Goal: Task Accomplishment & Management: Manage account settings

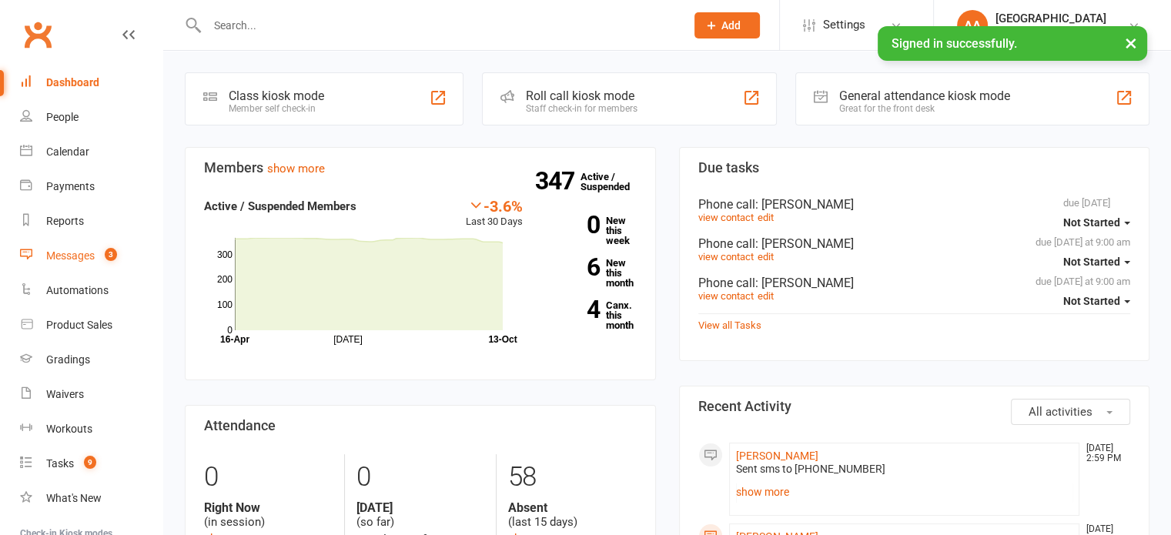
click at [85, 261] on div "Messages" at bounding box center [70, 255] width 48 height 12
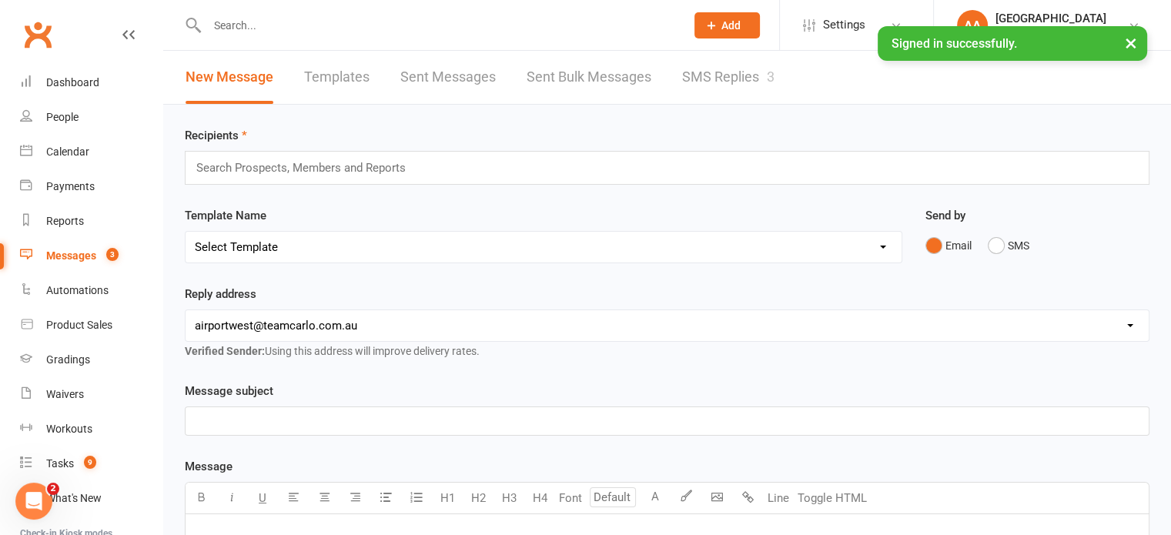
click at [733, 77] on link "SMS Replies 3" at bounding box center [728, 77] width 92 height 53
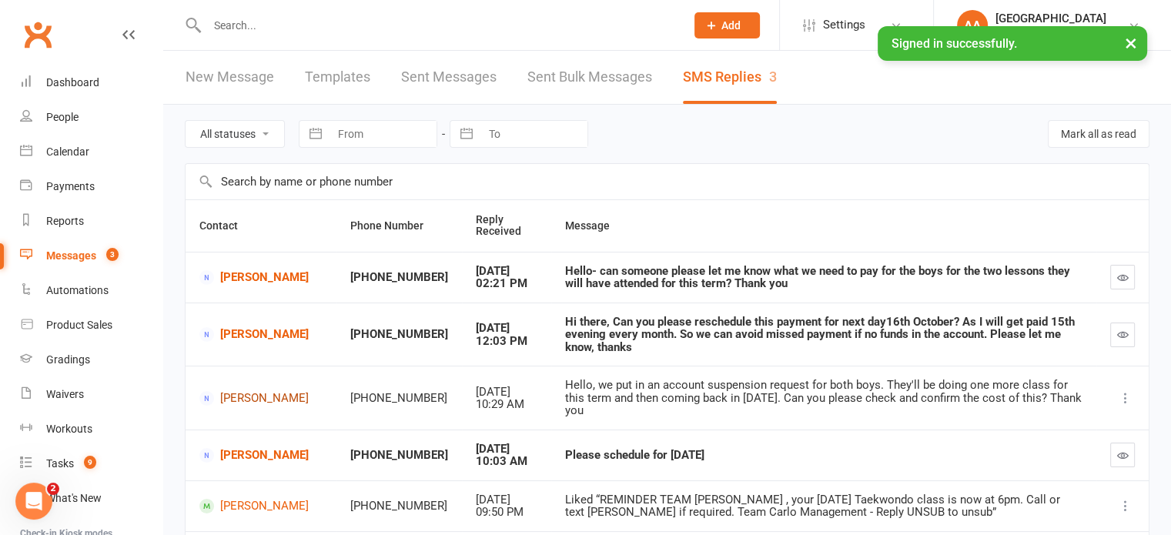
click at [252, 396] on link "Amanda Appathurai" at bounding box center [260, 398] width 123 height 15
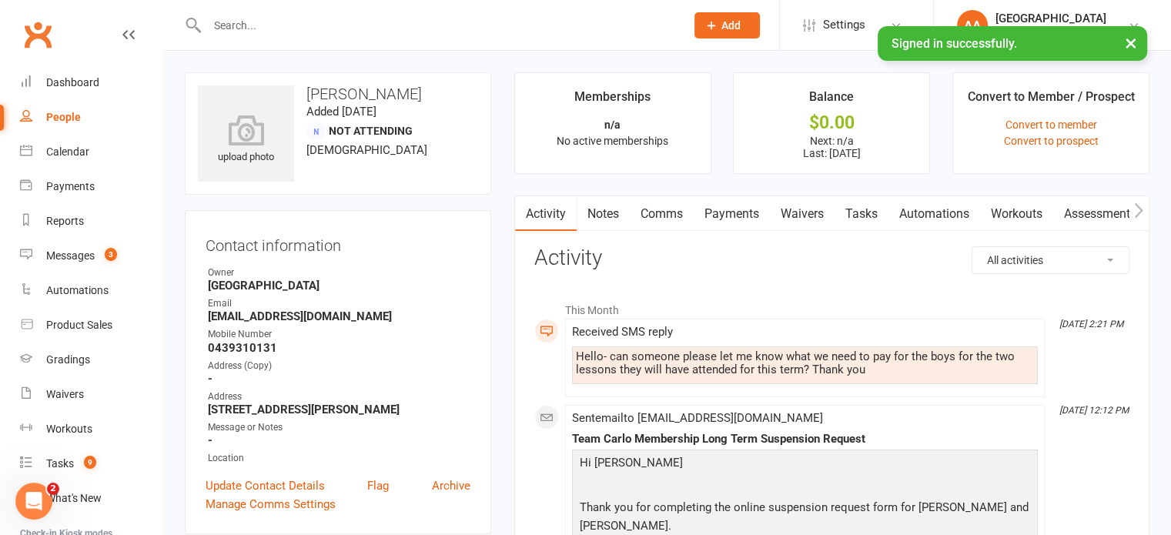
scroll to position [154, 0]
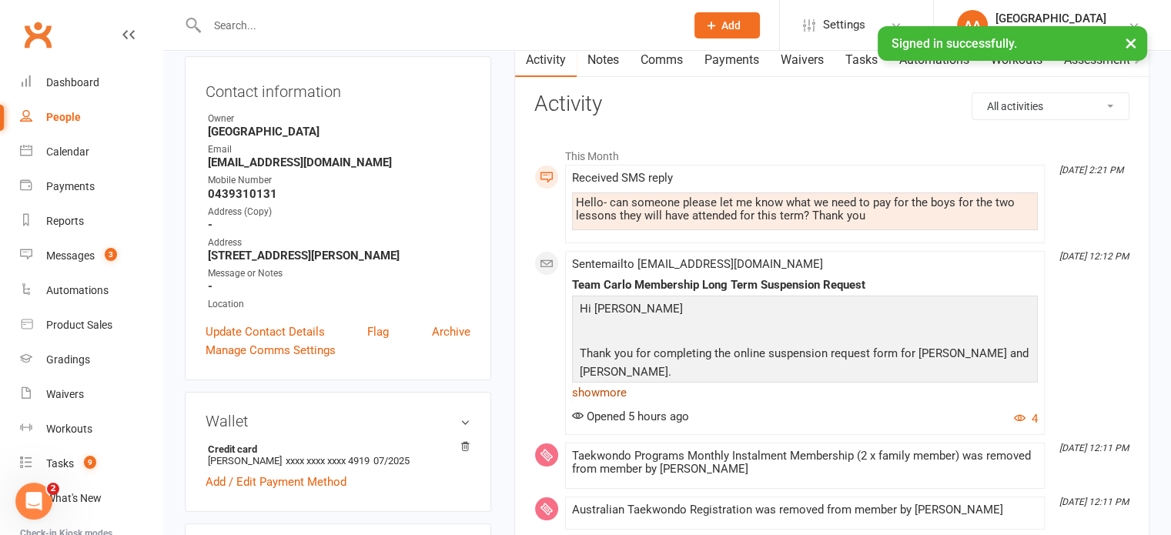
click at [606, 385] on link "show more" at bounding box center [805, 393] width 466 height 22
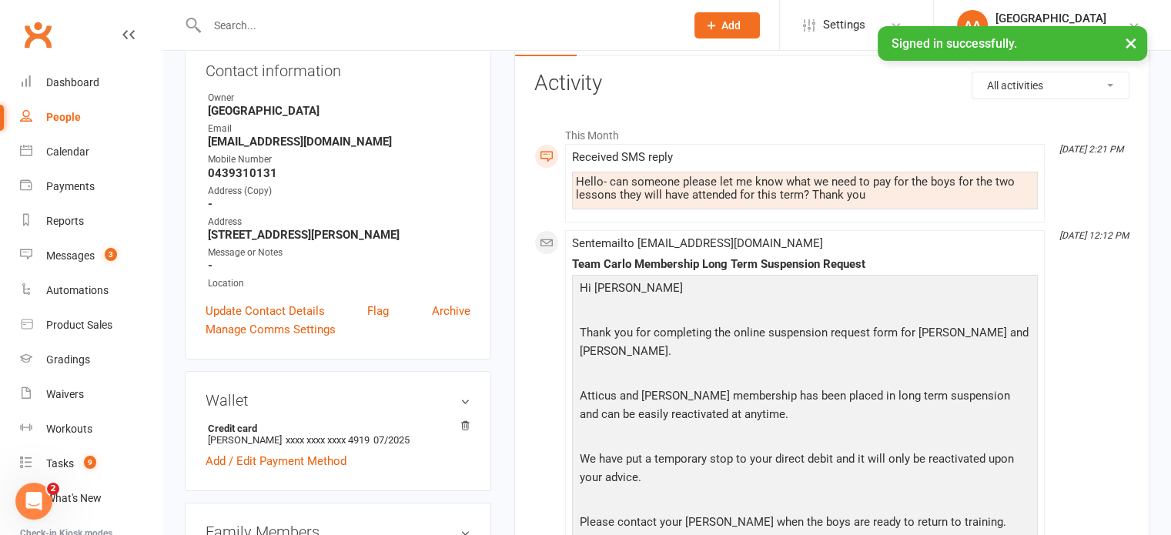
scroll to position [0, 0]
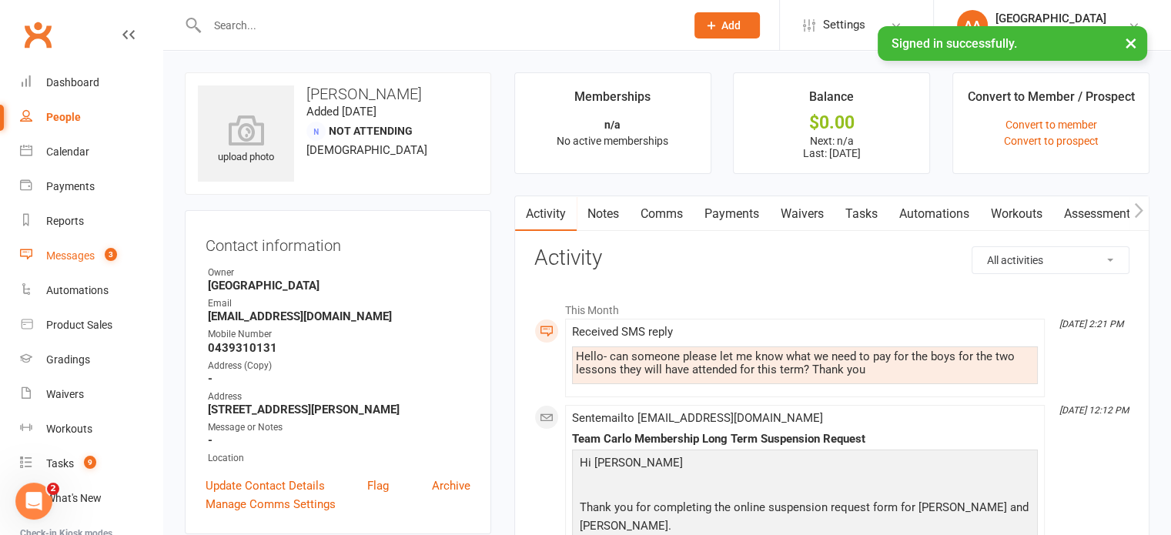
click at [88, 258] on div "Messages" at bounding box center [70, 255] width 48 height 12
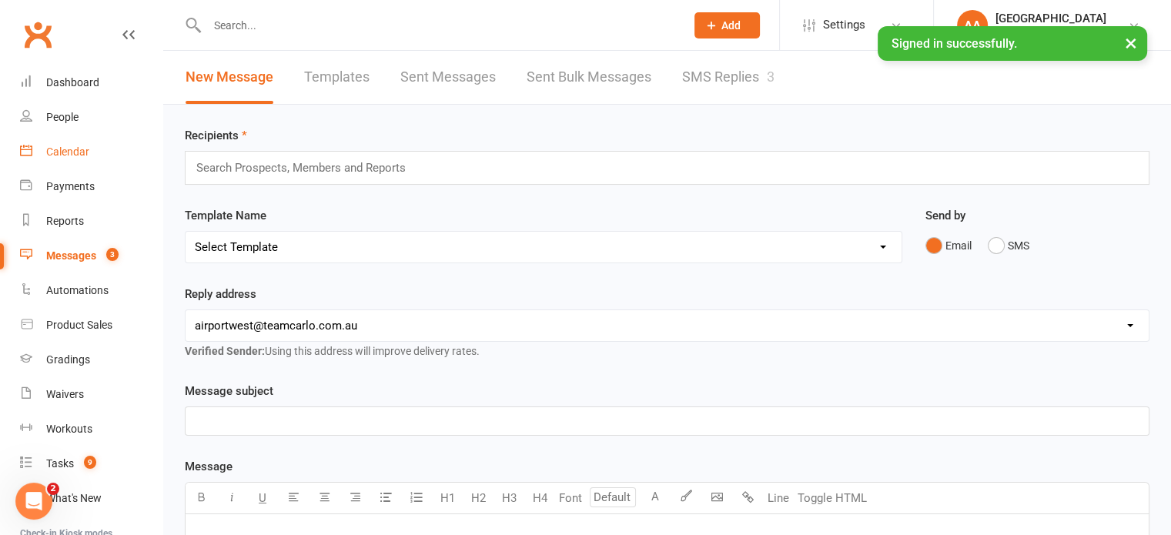
click at [82, 159] on link "Calendar" at bounding box center [91, 152] width 142 height 35
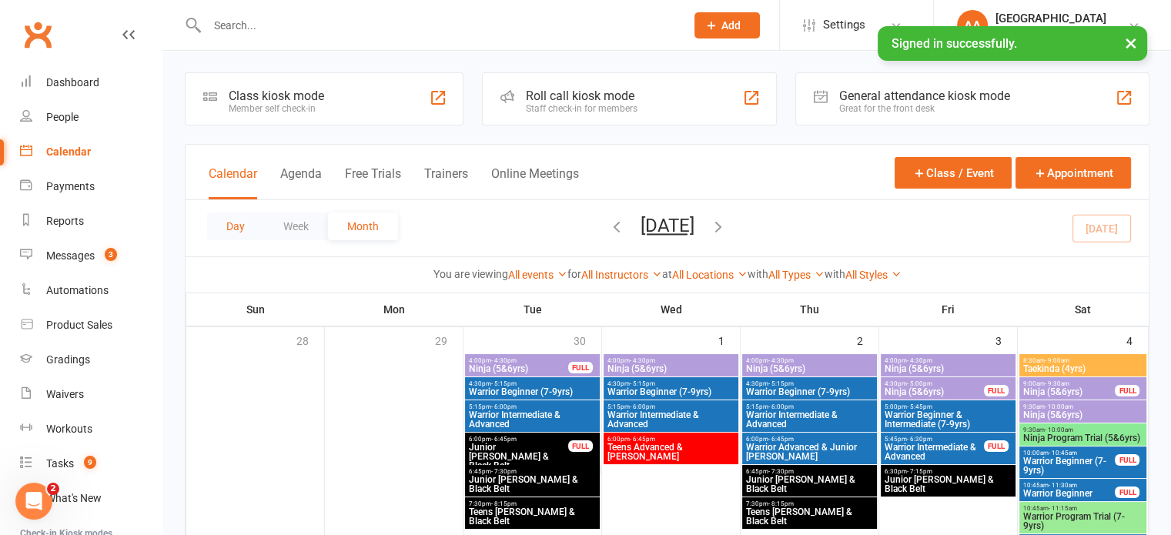
click at [239, 222] on button "Day" at bounding box center [235, 226] width 57 height 28
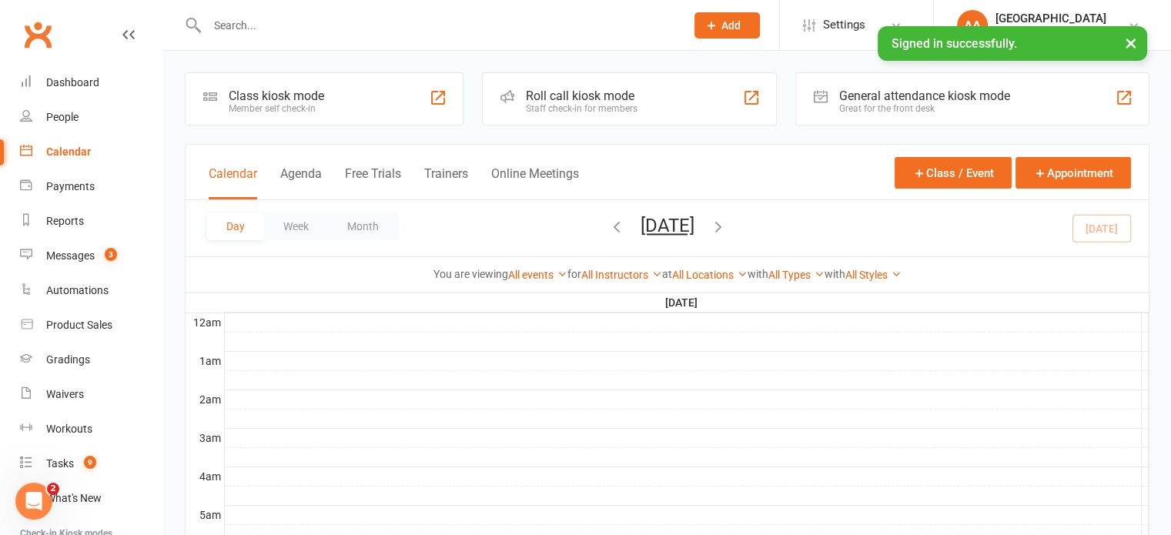
click at [661, 226] on button "Monday, Oct 13, 2025" at bounding box center [667, 226] width 54 height 22
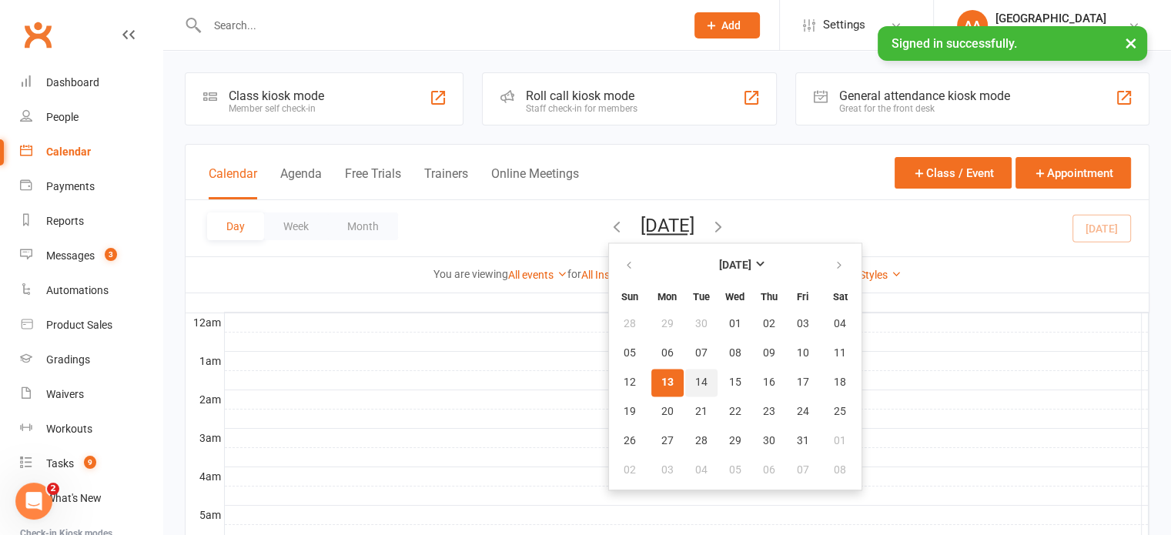
click at [695, 382] on span "14" at bounding box center [701, 382] width 12 height 12
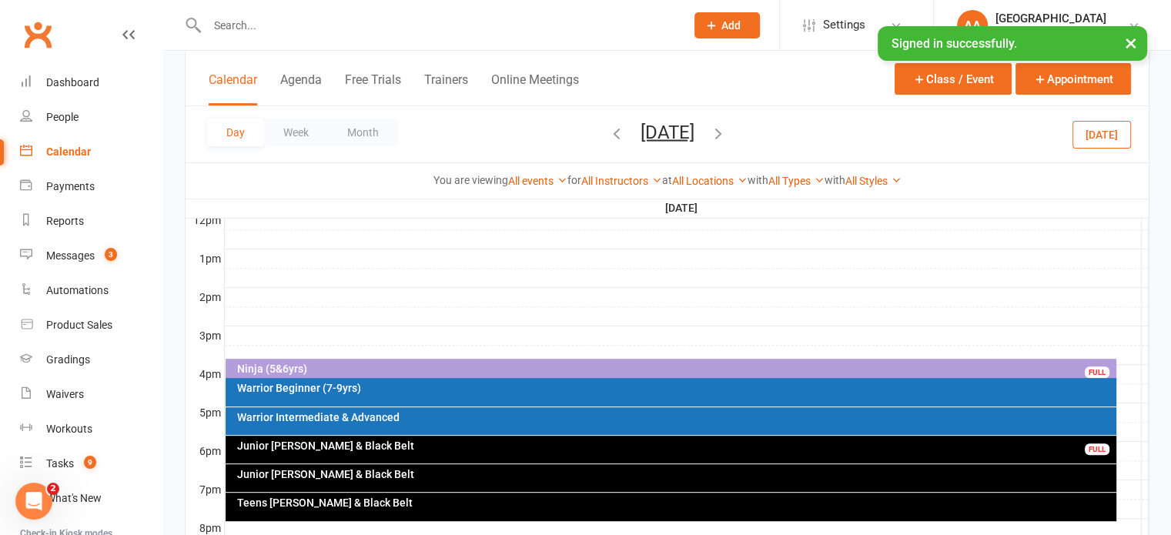
scroll to position [616, 0]
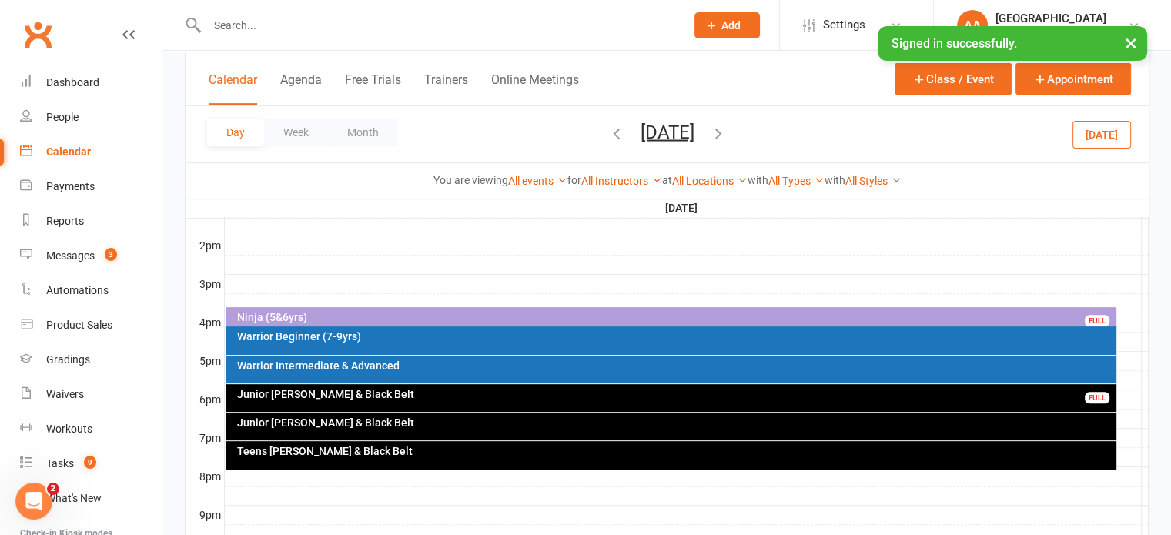
click at [423, 422] on div "Junior Cho Dan Bo & Black Belt" at bounding box center [674, 422] width 877 height 11
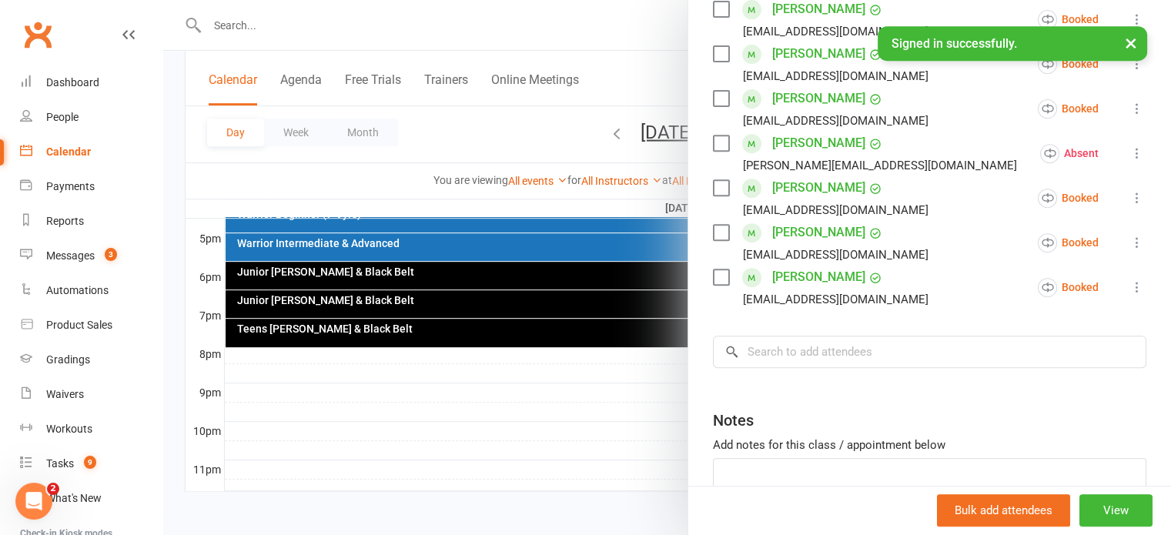
scroll to position [693, 0]
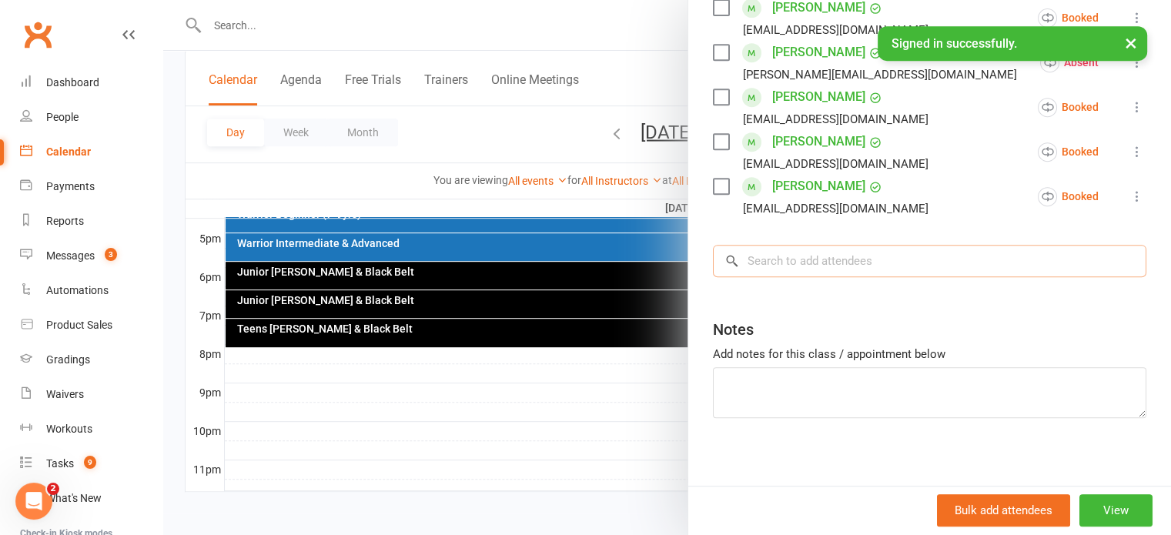
click at [800, 256] on input "search" at bounding box center [929, 261] width 433 height 32
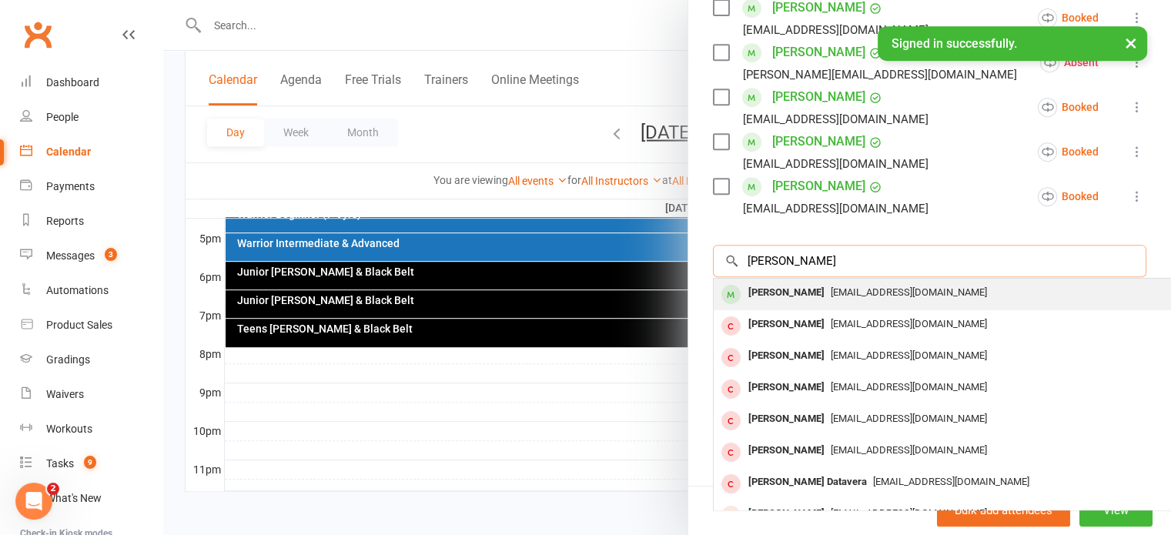
type input "lucy danih"
click at [810, 299] on div "zoedanaher@optusnet.com.au" at bounding box center [944, 293] width 448 height 22
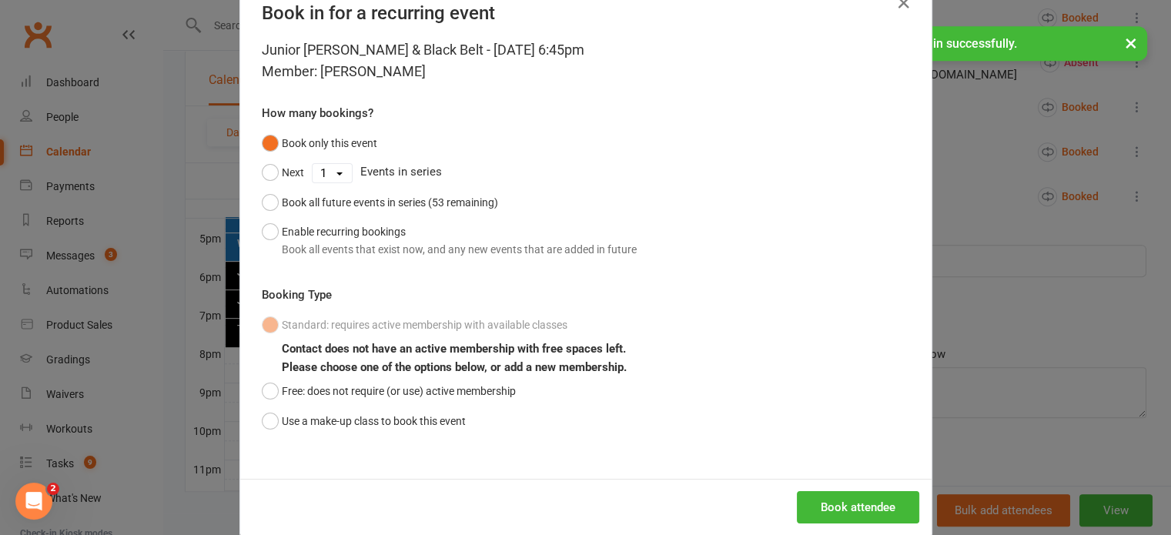
scroll to position [67, 0]
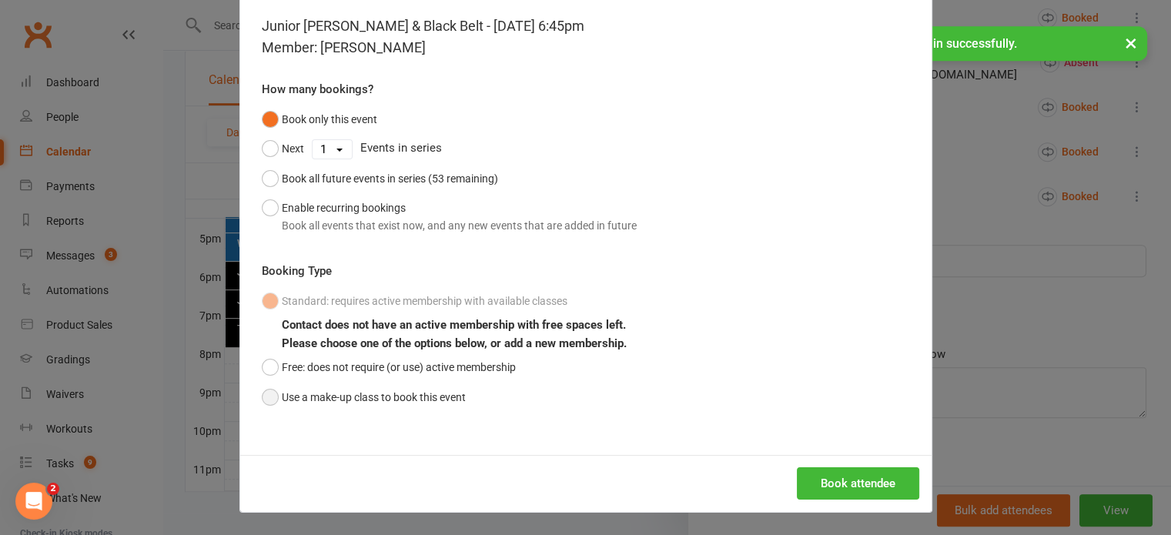
click at [262, 390] on button "Use a make-up class to book this event" at bounding box center [364, 396] width 204 height 29
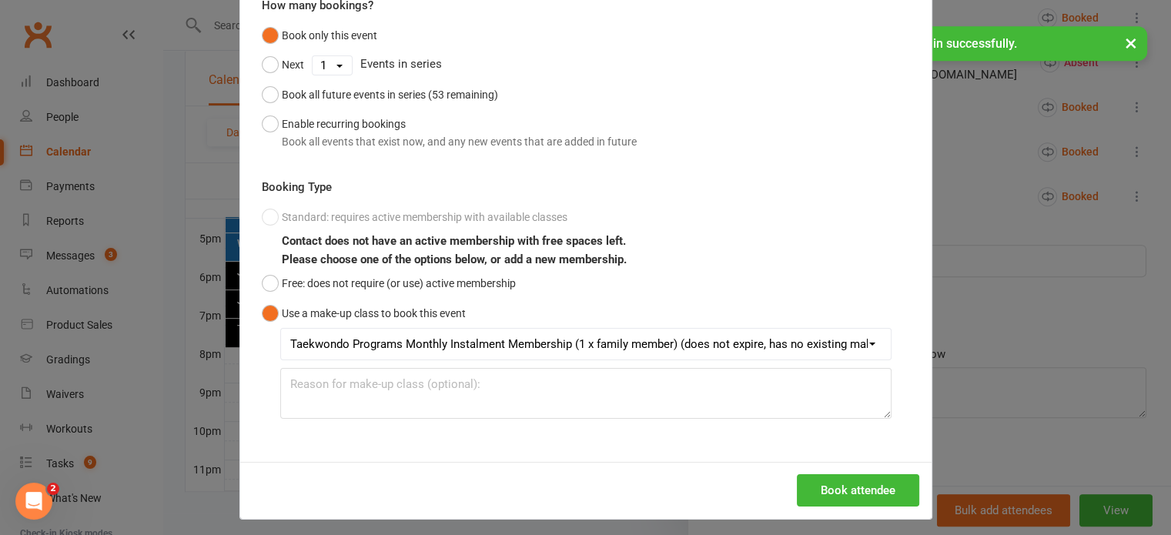
scroll to position [157, 0]
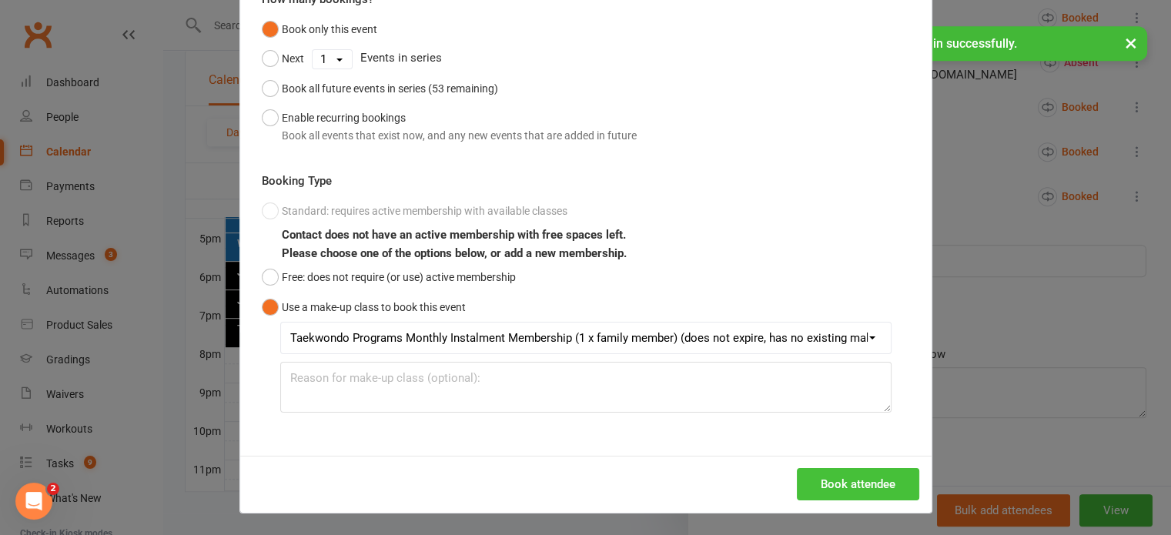
click at [865, 488] on button "Book attendee" at bounding box center [858, 484] width 122 height 32
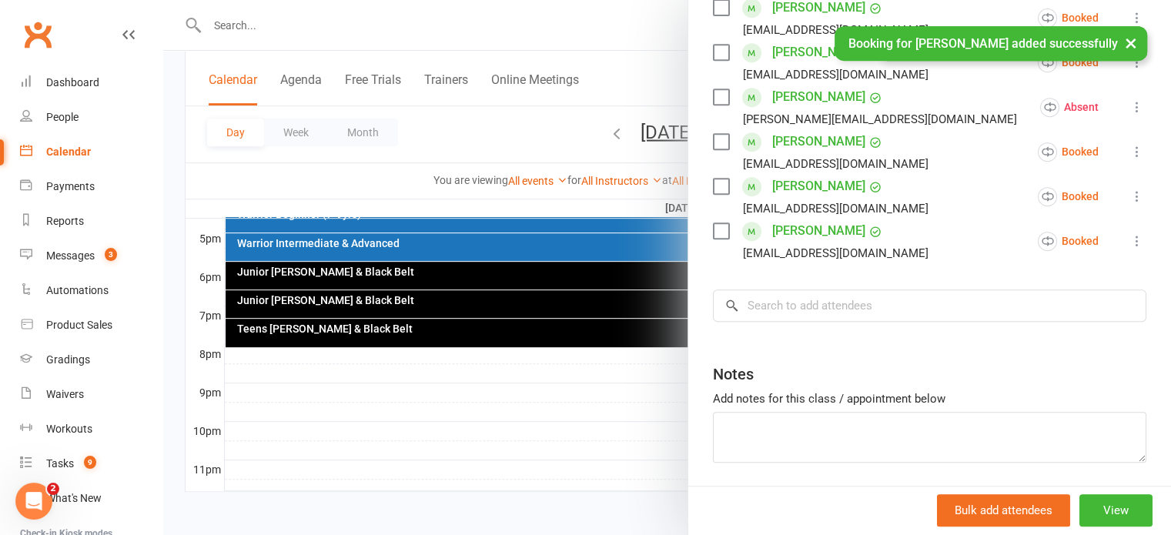
scroll to position [737, 0]
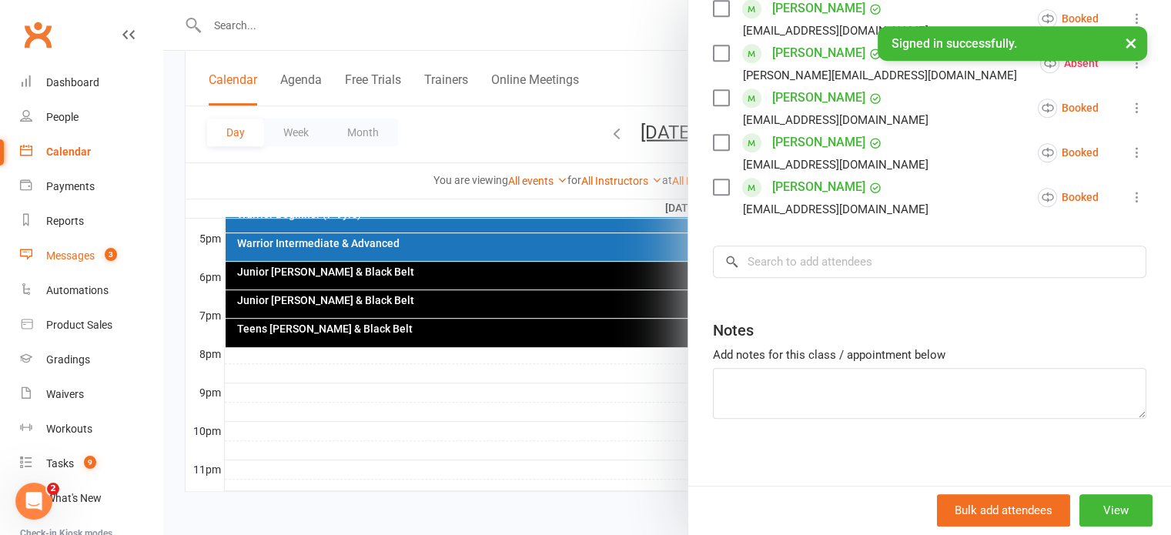
click at [91, 262] on div "Messages" at bounding box center [70, 255] width 48 height 12
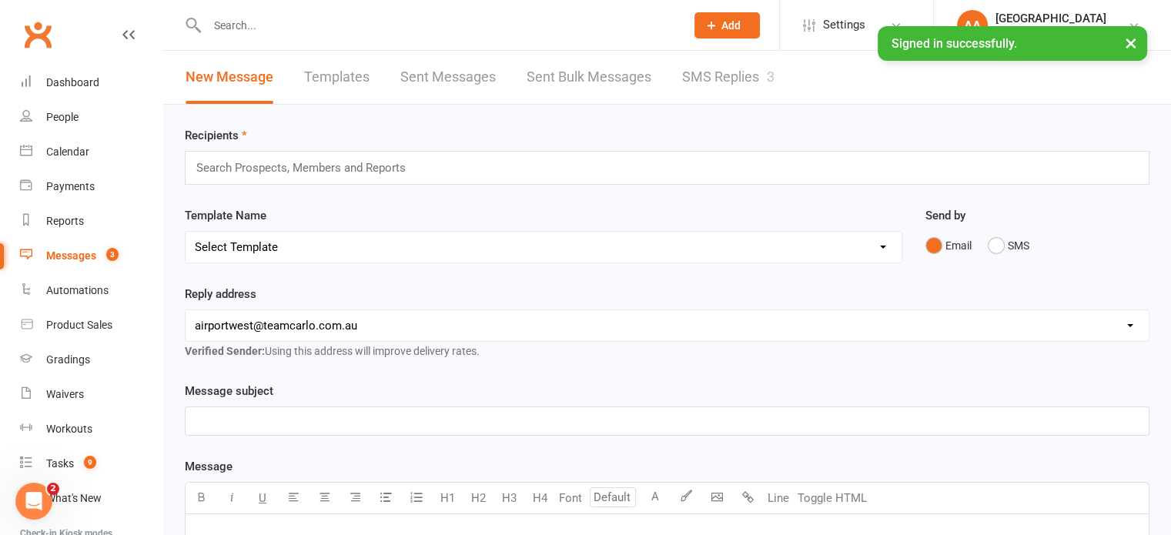
click at [736, 72] on link "SMS Replies 3" at bounding box center [728, 77] width 92 height 53
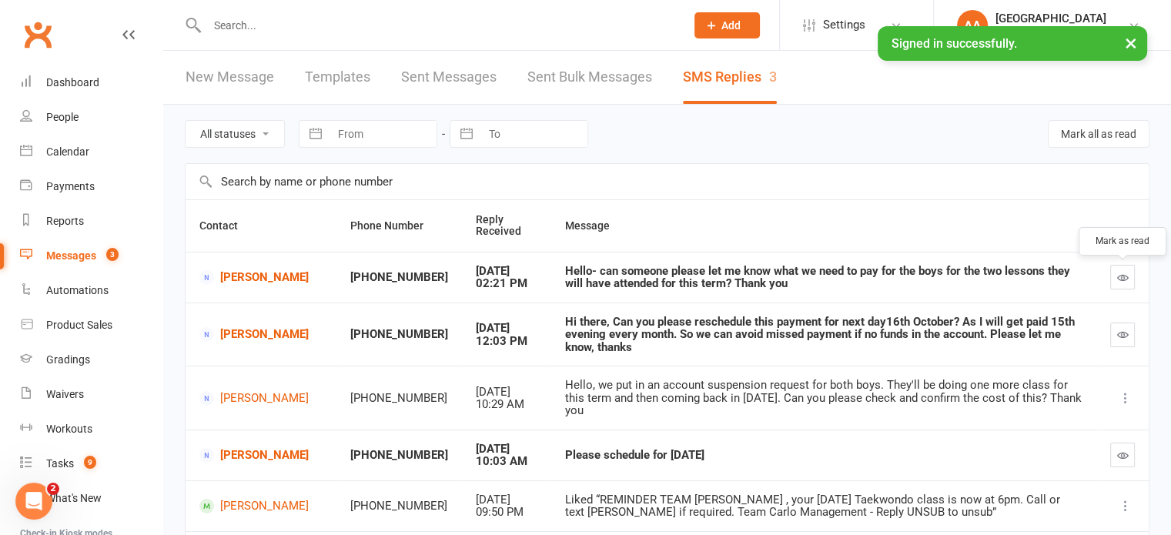
drag, startPoint x: 1122, startPoint y: 275, endPoint x: 656, endPoint y: 59, distance: 513.8
click at [1122, 274] on icon "button" at bounding box center [1123, 278] width 12 height 12
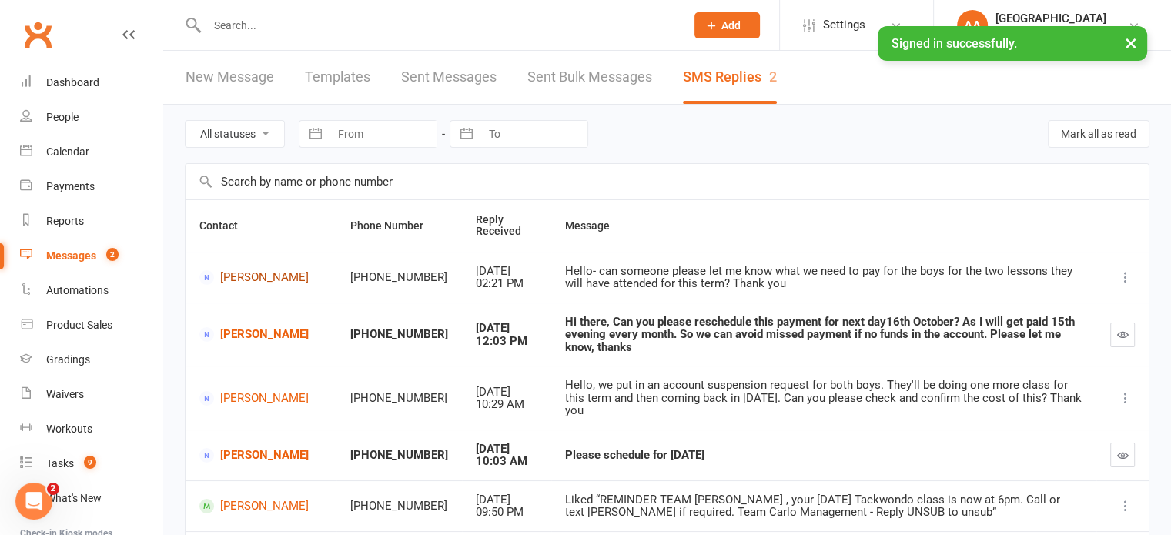
click at [256, 276] on link "Amanda Appathurai" at bounding box center [260, 277] width 123 height 15
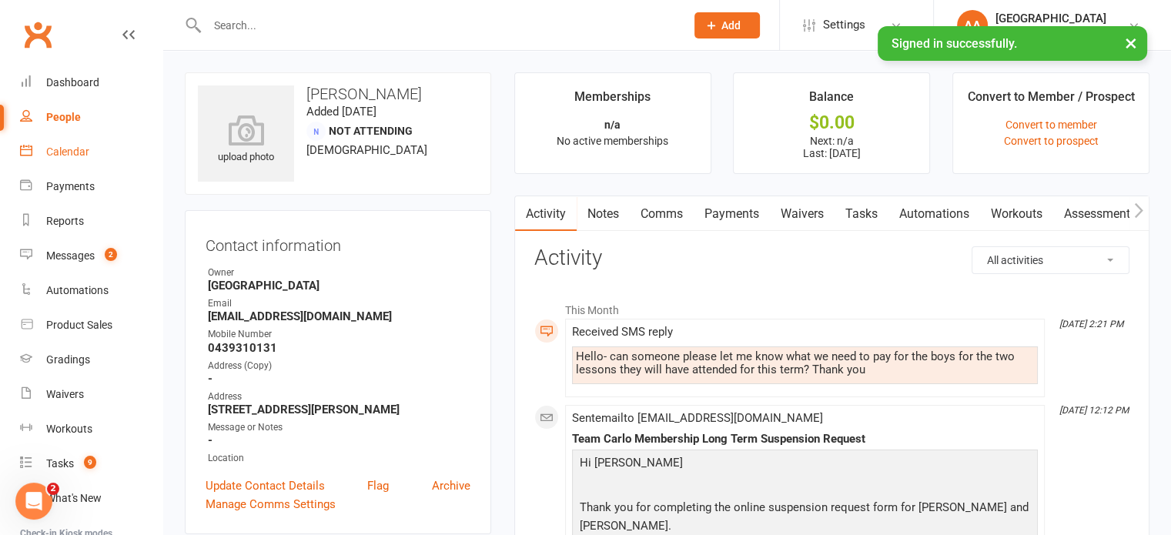
click at [85, 153] on div "Calendar" at bounding box center [67, 151] width 43 height 12
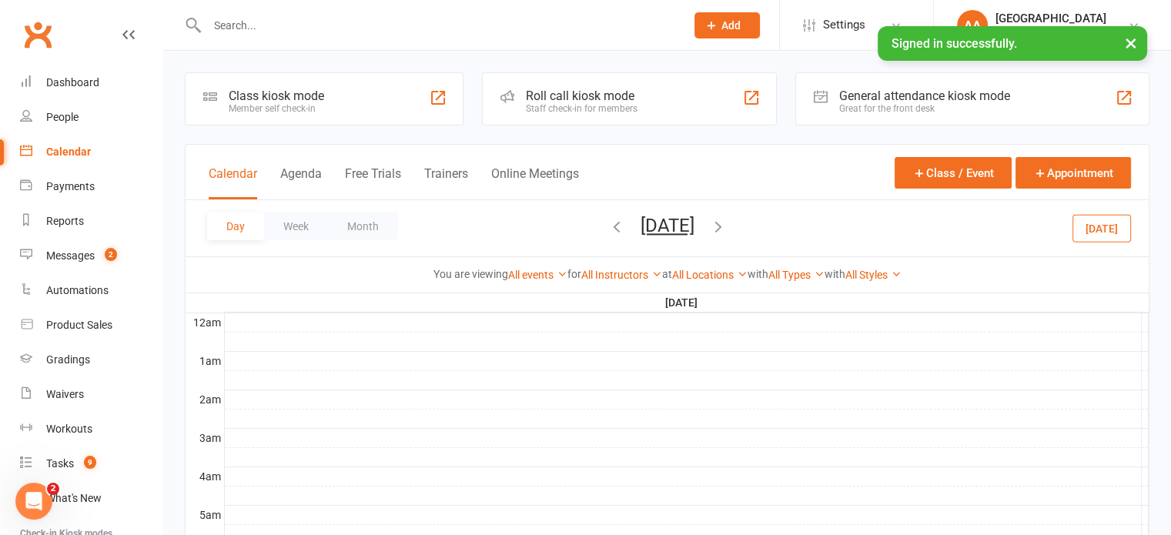
click at [668, 218] on button "Tuesday, Oct 14, 2025" at bounding box center [667, 226] width 54 height 22
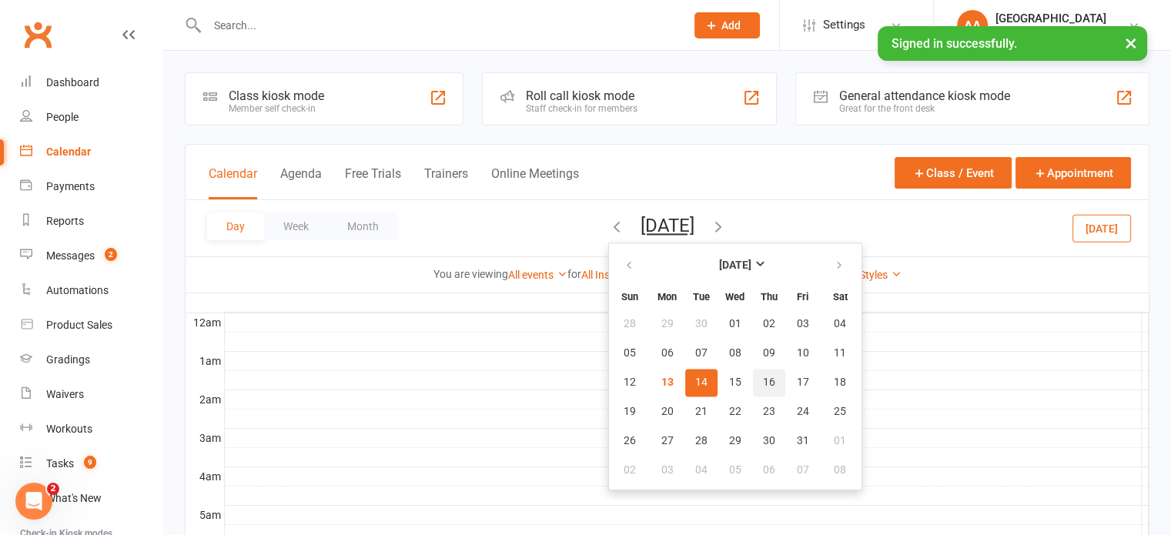
click at [763, 380] on span "16" at bounding box center [769, 382] width 12 height 12
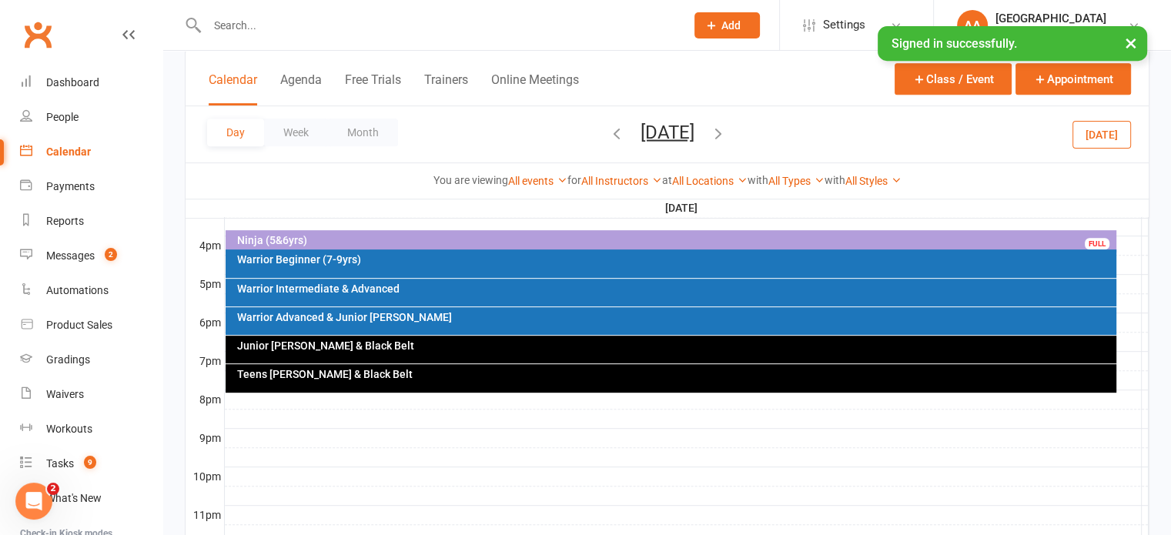
scroll to position [738, 0]
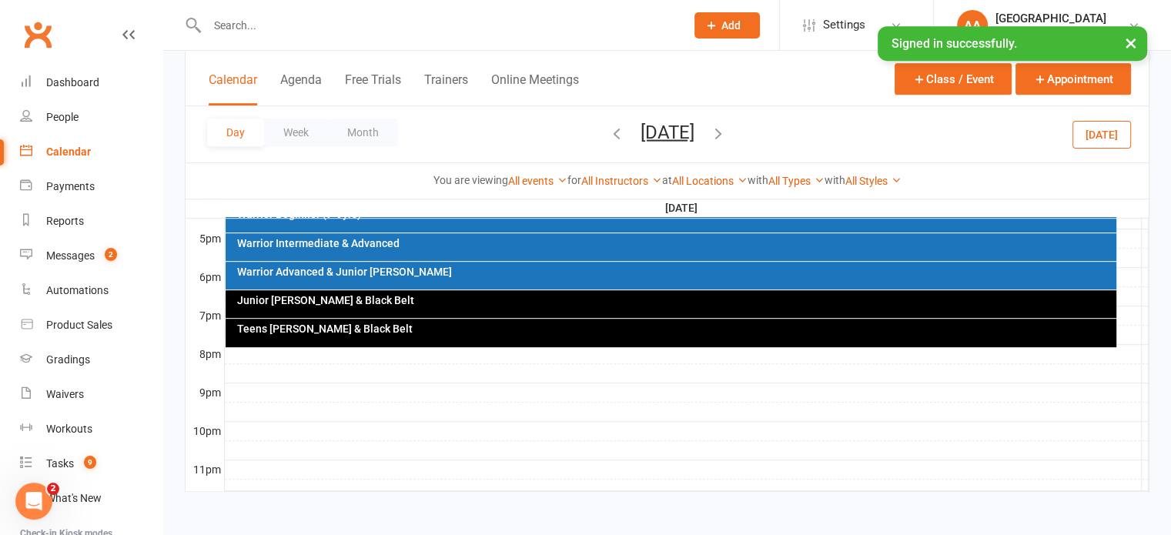
click at [580, 306] on div "Junior Cho Dan Bo & Black Belt" at bounding box center [670, 304] width 890 height 28
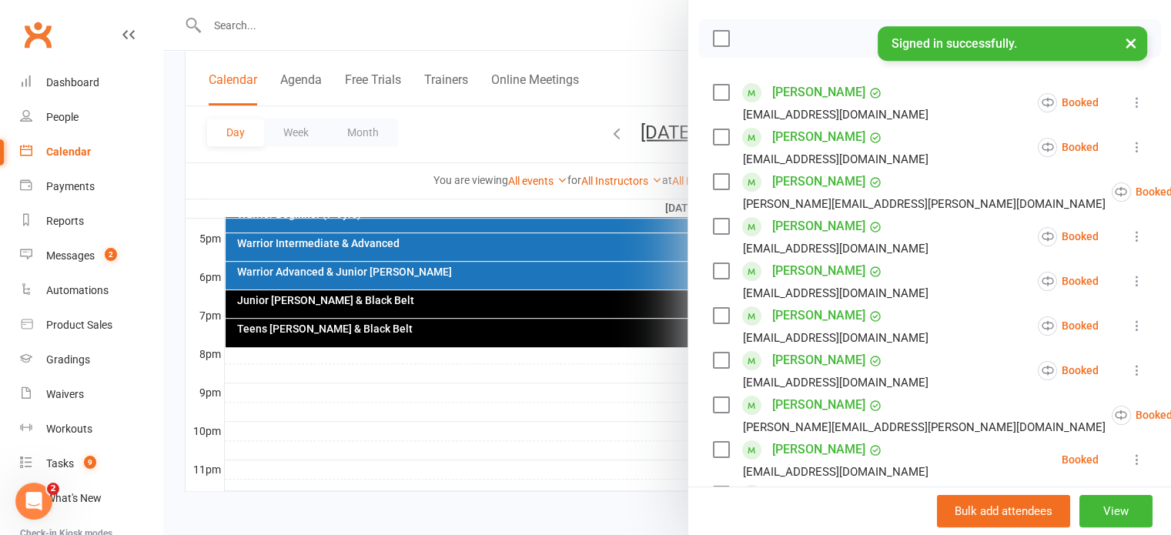
scroll to position [231, 0]
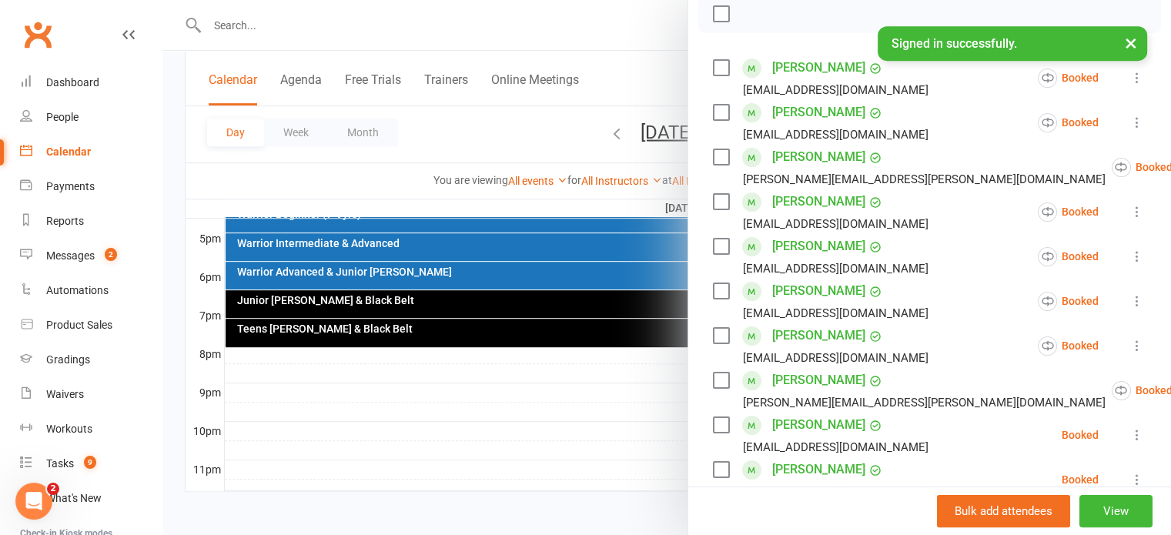
click at [1129, 209] on icon at bounding box center [1136, 211] width 15 height 15
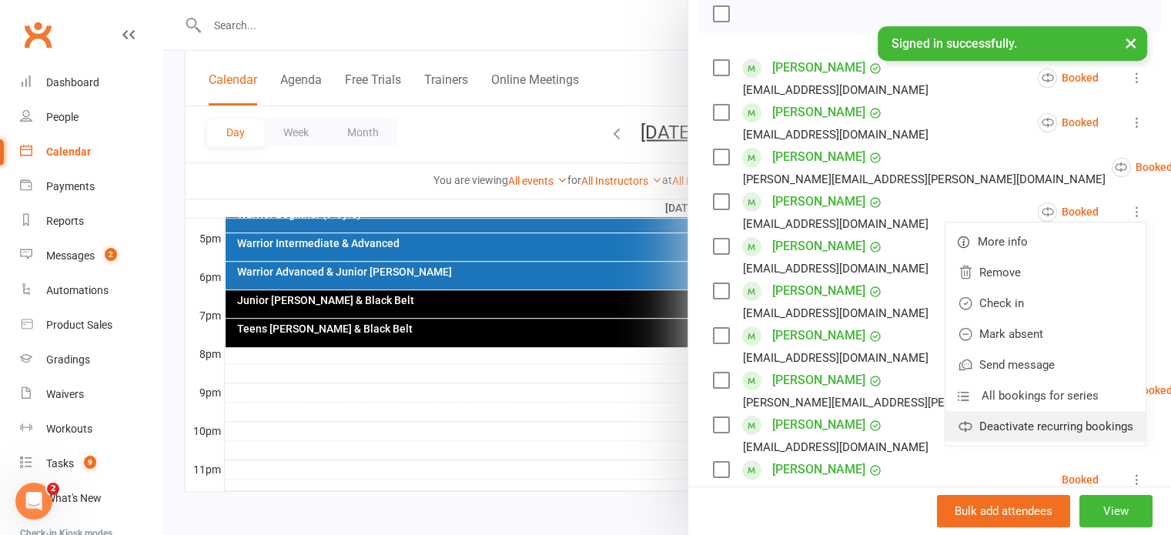
click at [1028, 428] on link "Deactivate recurring bookings" at bounding box center [1045, 426] width 200 height 31
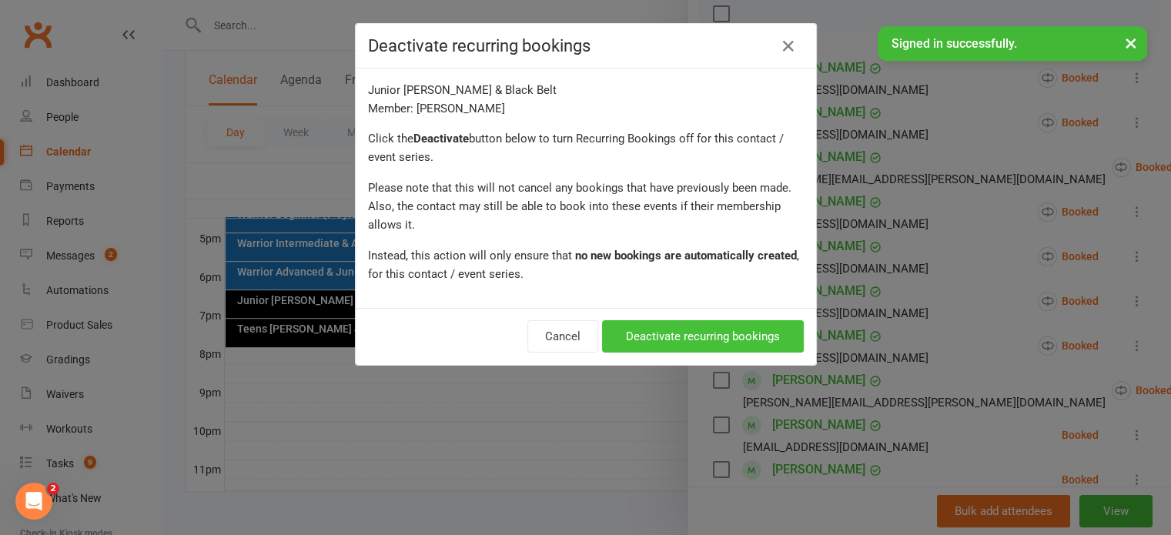
click at [736, 335] on button "Deactivate recurring bookings" at bounding box center [703, 336] width 202 height 32
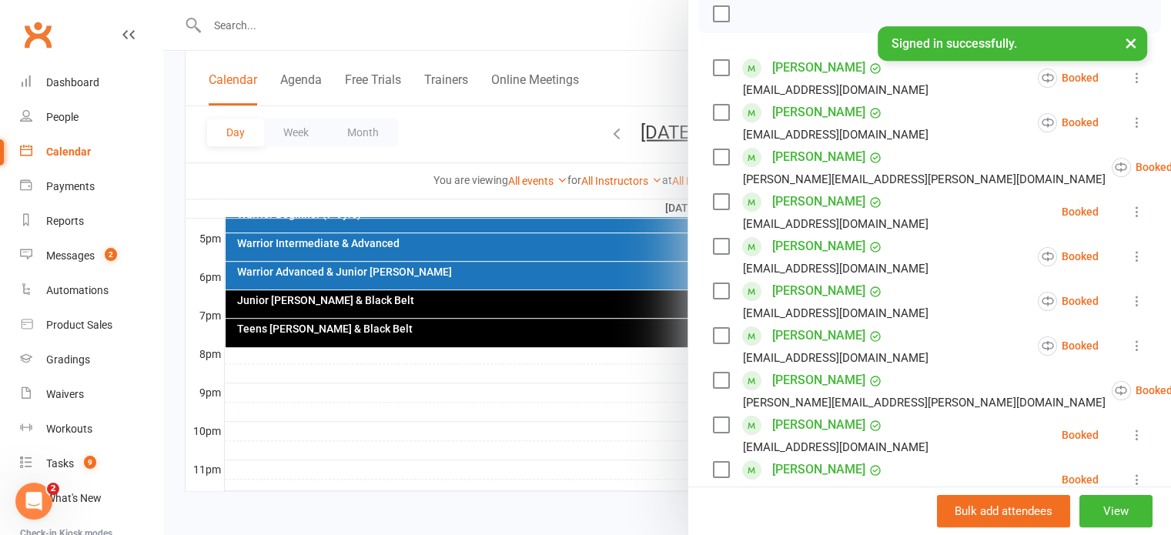
click at [1129, 212] on icon at bounding box center [1136, 211] width 15 height 15
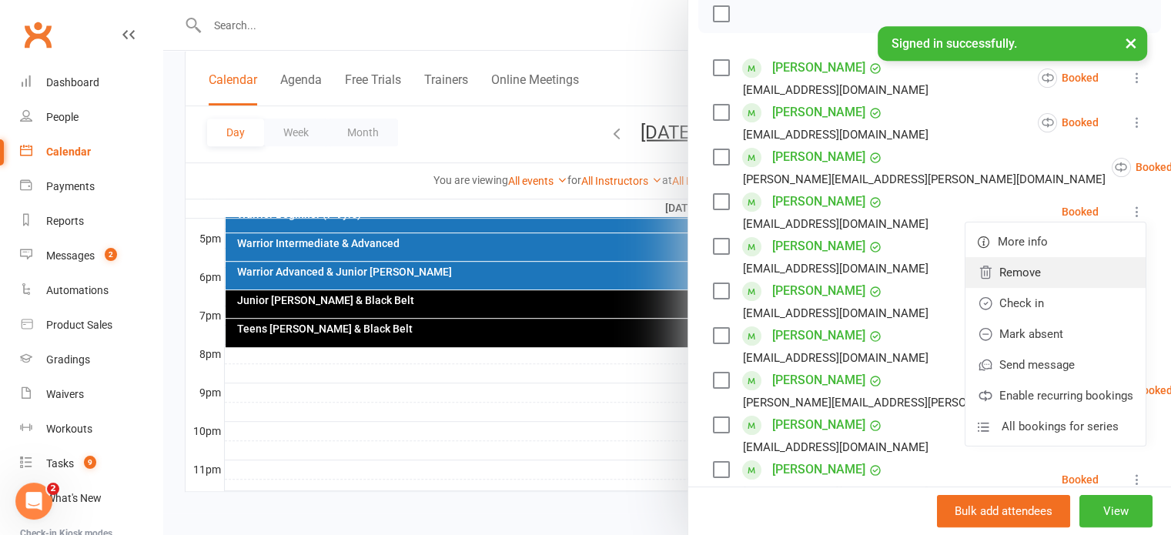
click at [1008, 276] on link "Remove" at bounding box center [1055, 272] width 180 height 31
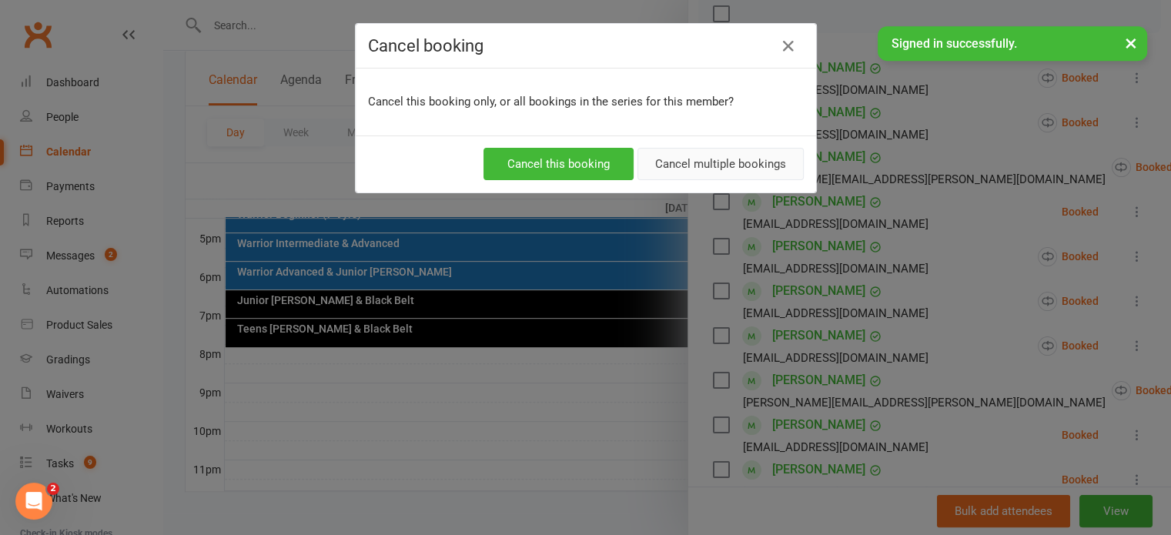
click at [740, 175] on button "Cancel multiple bookings" at bounding box center [720, 164] width 166 height 32
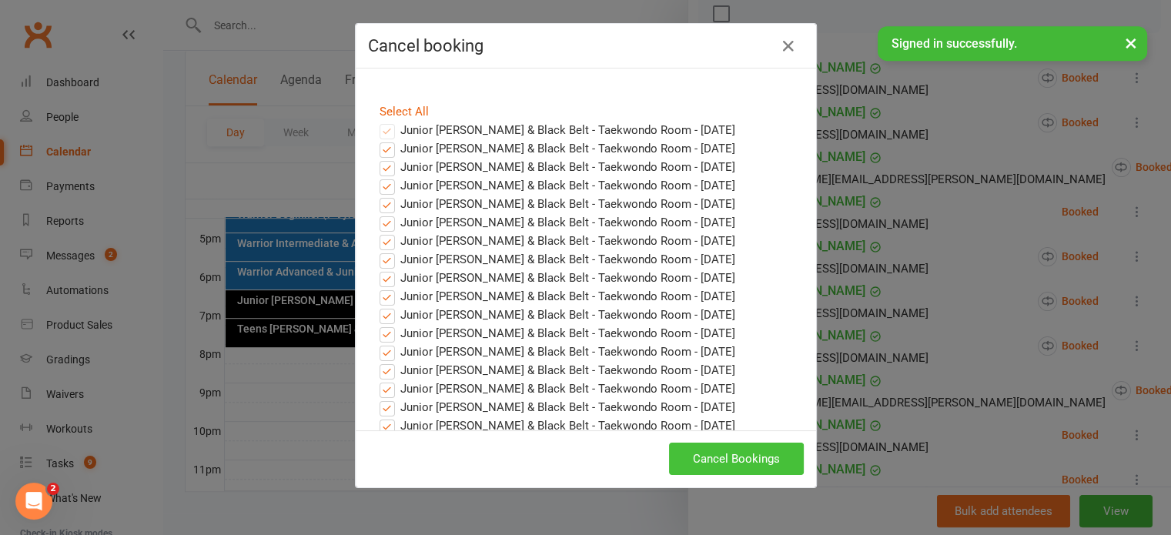
click at [748, 463] on button "Cancel Bookings" at bounding box center [736, 459] width 135 height 32
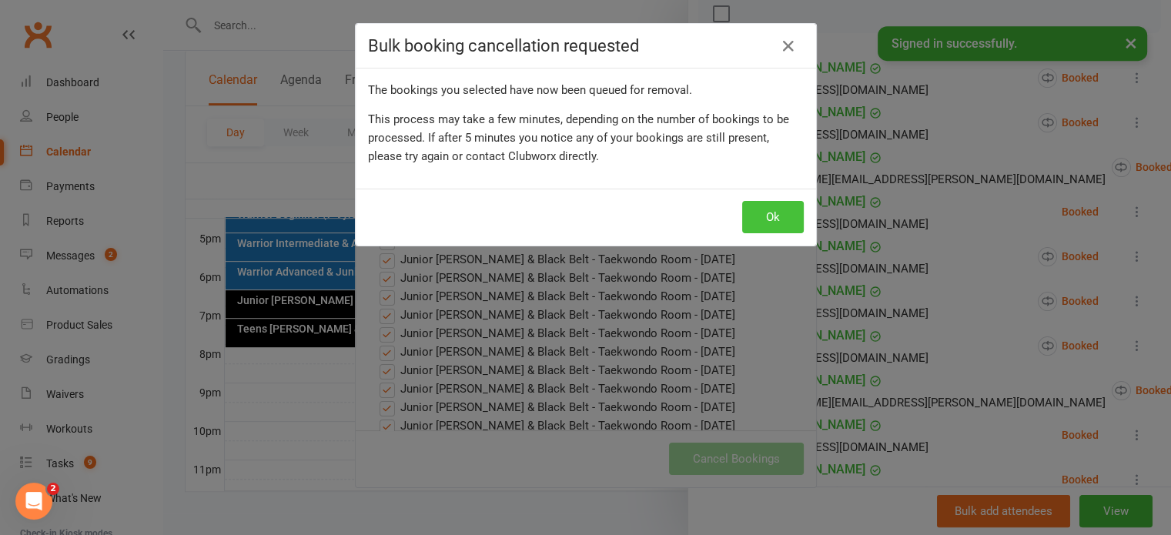
click at [757, 227] on button "Ok" at bounding box center [773, 217] width 62 height 32
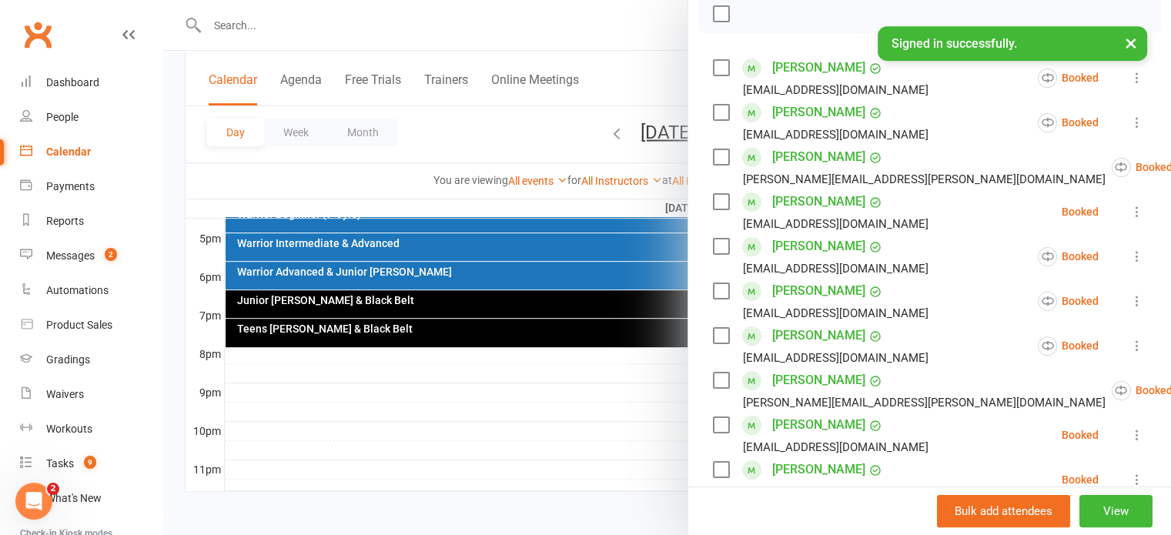
click at [1129, 216] on icon at bounding box center [1136, 211] width 15 height 15
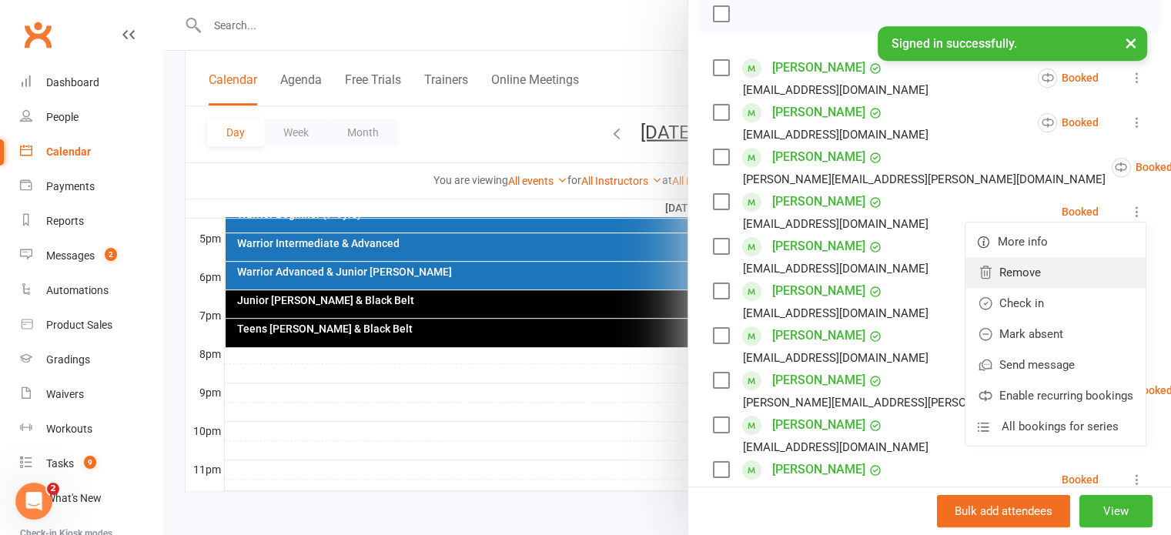
click at [1013, 272] on link "Remove" at bounding box center [1055, 272] width 180 height 31
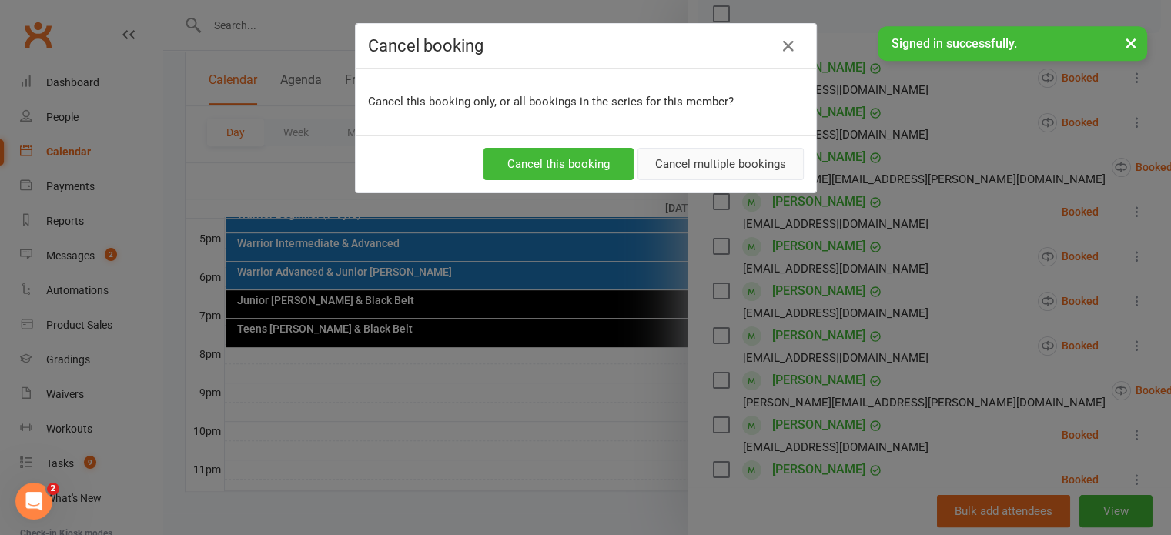
click at [700, 155] on button "Cancel multiple bookings" at bounding box center [720, 164] width 166 height 32
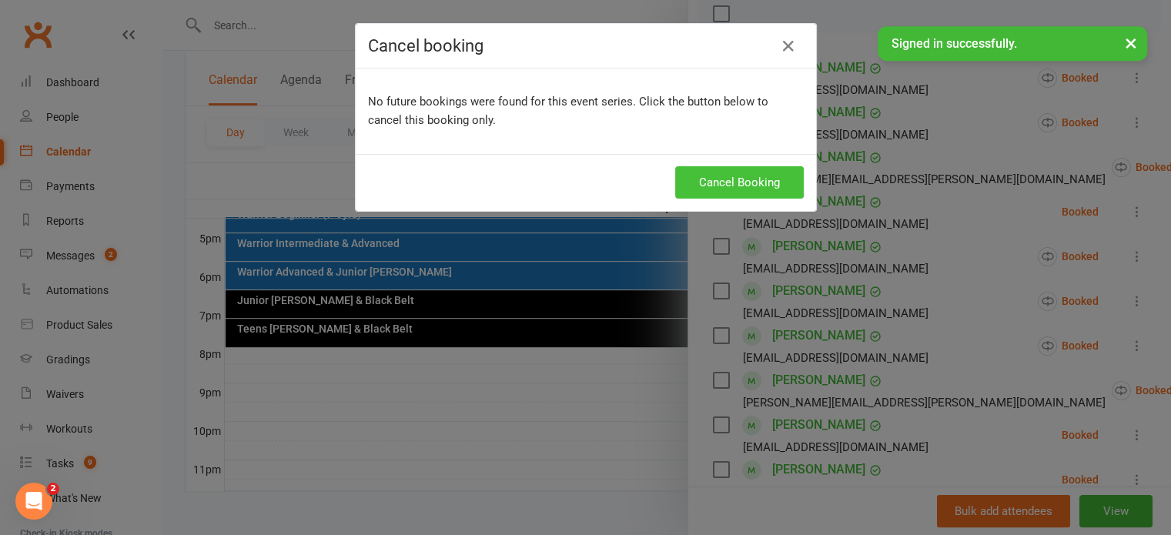
click at [742, 176] on button "Cancel Booking" at bounding box center [739, 182] width 129 height 32
click at [745, 178] on button "Cancel Booking" at bounding box center [739, 182] width 129 height 32
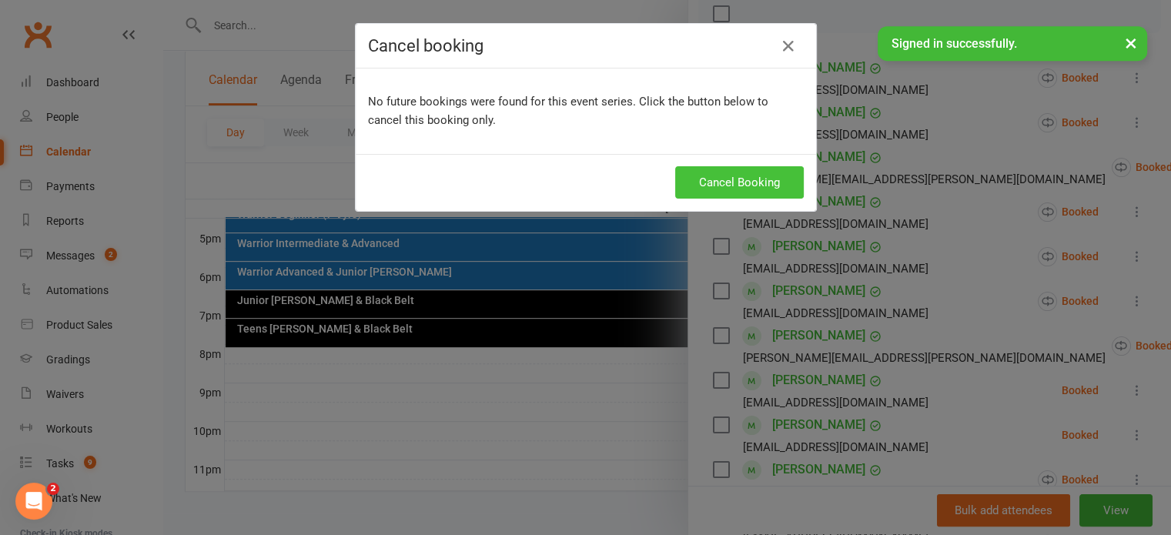
click at [745, 178] on button "Cancel Booking" at bounding box center [739, 182] width 129 height 32
click at [286, 119] on div "Cancel booking No future bookings were found for this event series. Click the b…" at bounding box center [585, 267] width 1171 height 535
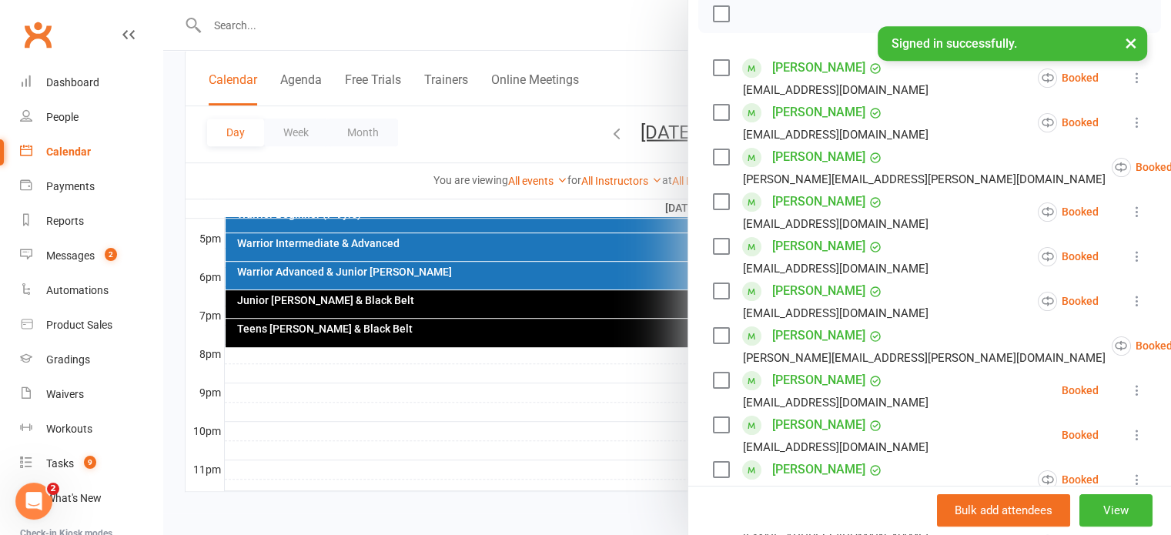
click at [623, 133] on div at bounding box center [666, 267] width 1007 height 535
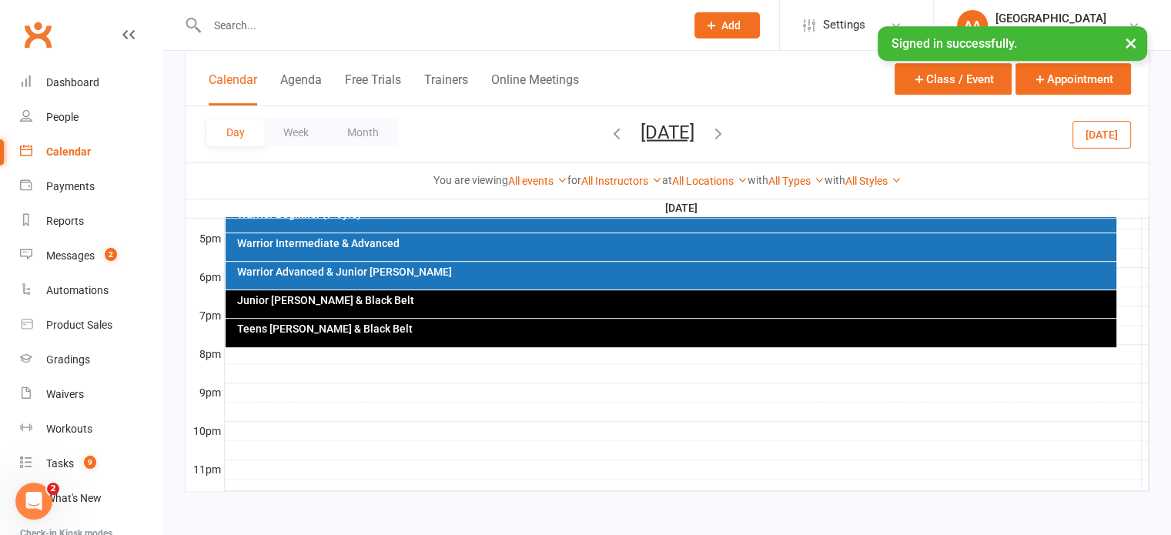
click at [640, 133] on button "Thursday, Oct 16, 2025" at bounding box center [667, 132] width 54 height 22
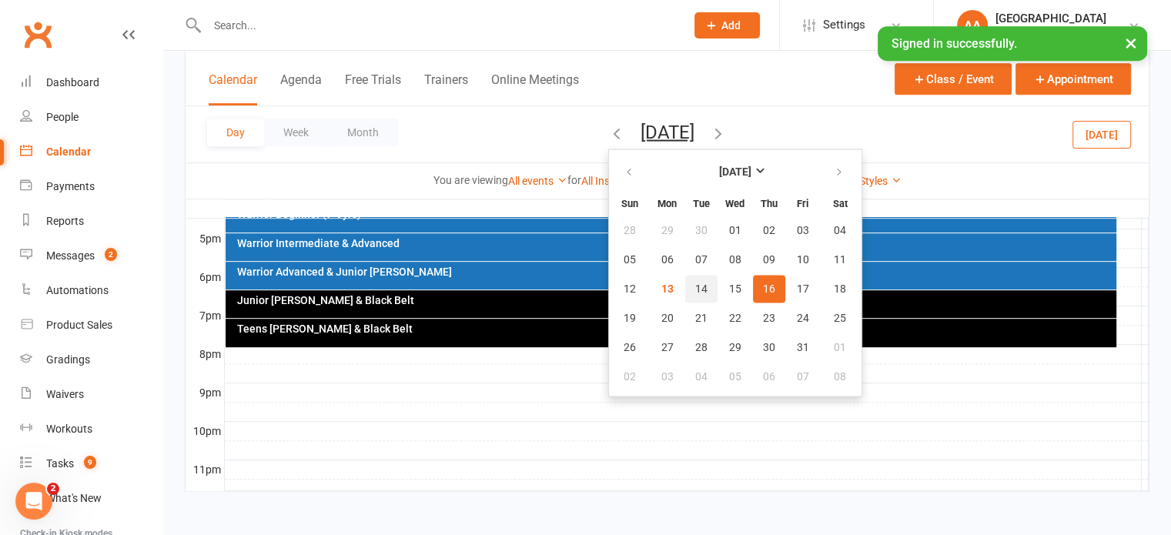
click at [685, 282] on button "14" at bounding box center [701, 289] width 32 height 28
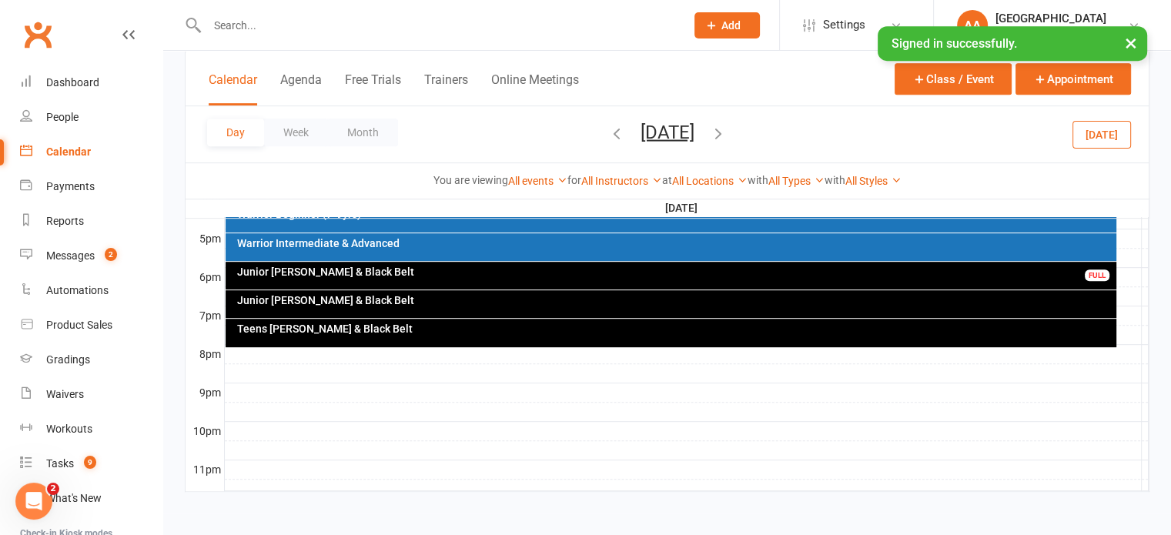
click at [453, 306] on div "Junior Cho Dan Bo & Black Belt" at bounding box center [670, 304] width 890 height 28
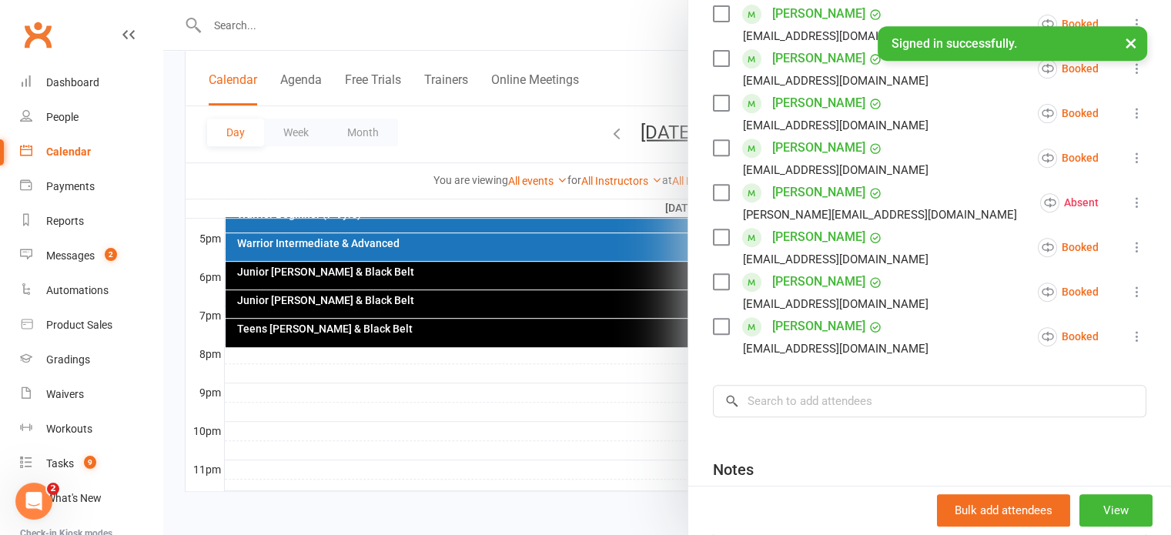
scroll to position [693, 0]
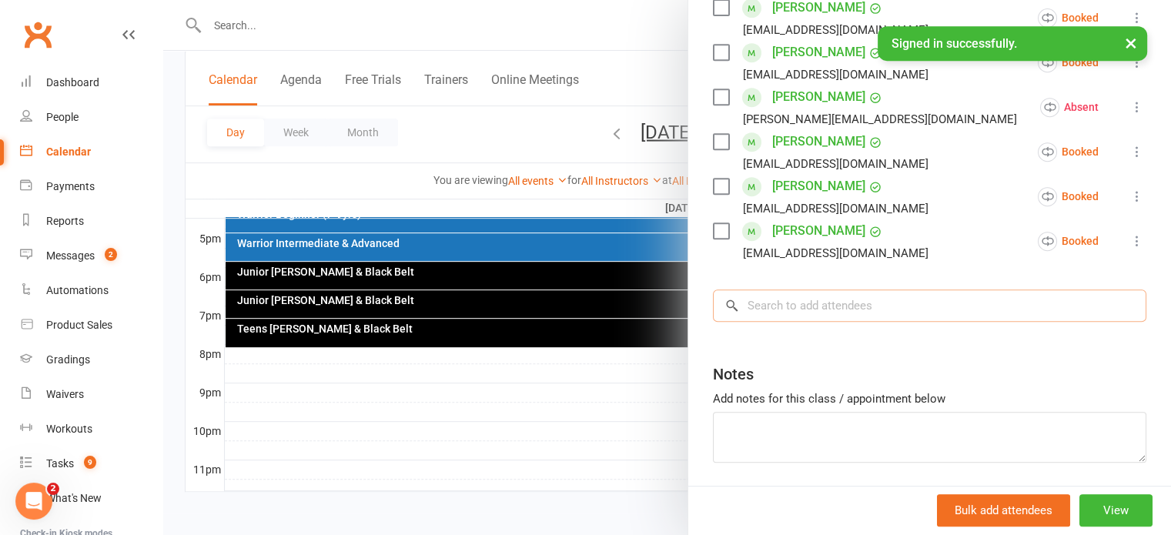
click at [762, 311] on input "search" at bounding box center [929, 305] width 433 height 32
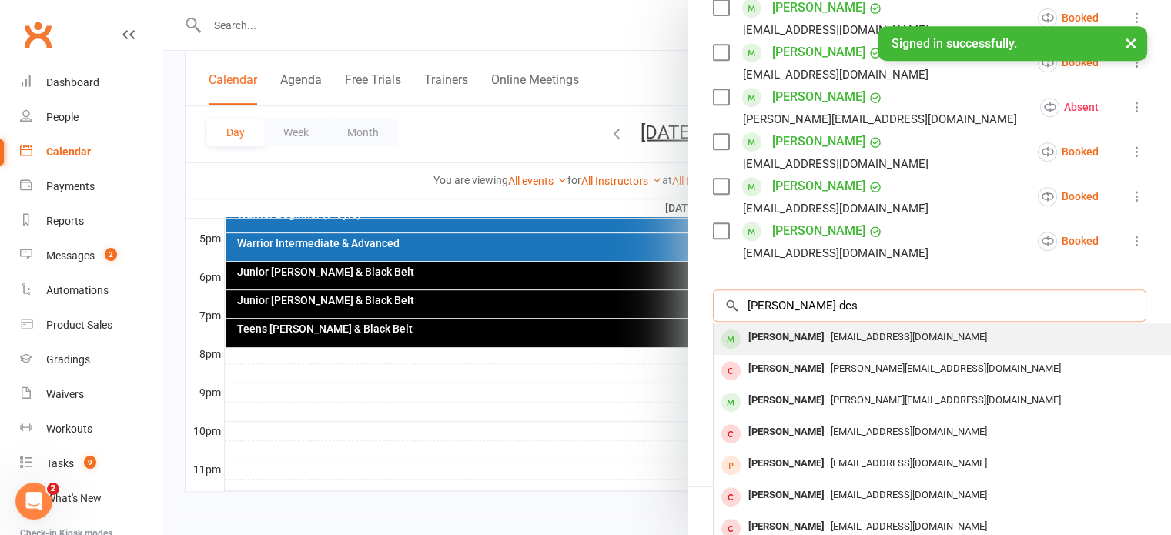
type input "dylan des"
click at [766, 335] on div "[PERSON_NAME]" at bounding box center [786, 337] width 89 height 22
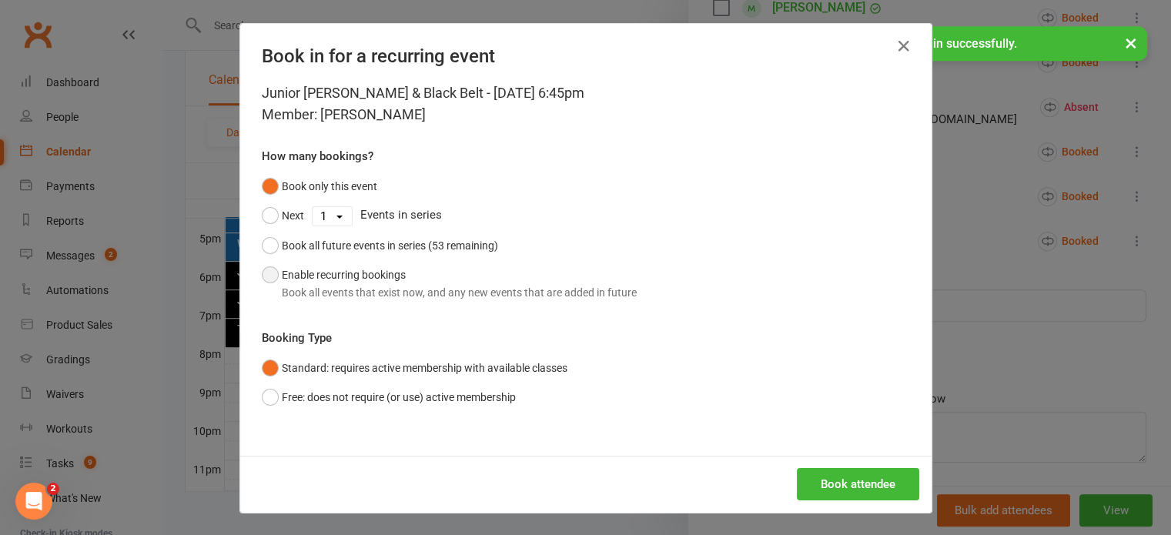
scroll to position [0, 0]
click at [265, 273] on button "Enable recurring bookings Book all events that exist now, and any new events th…" at bounding box center [449, 283] width 375 height 47
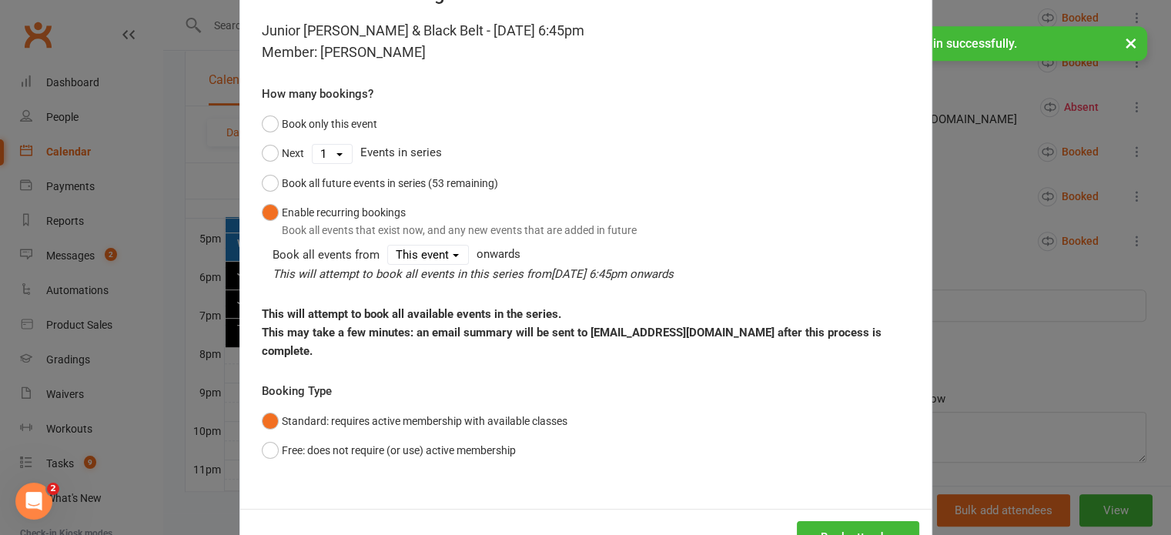
scroll to position [115, 0]
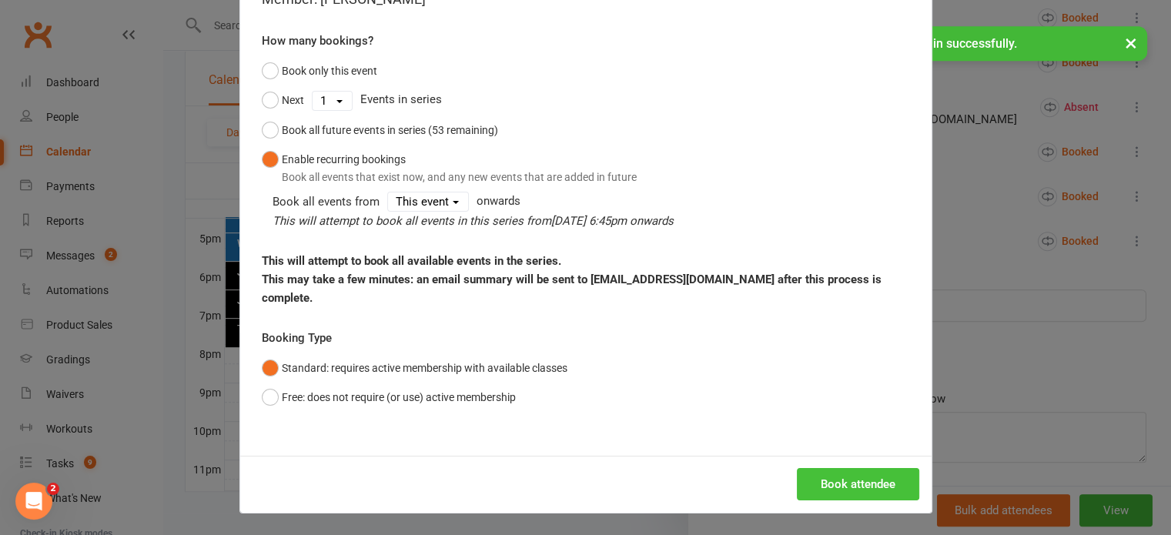
click at [874, 489] on button "Book attendee" at bounding box center [858, 484] width 122 height 32
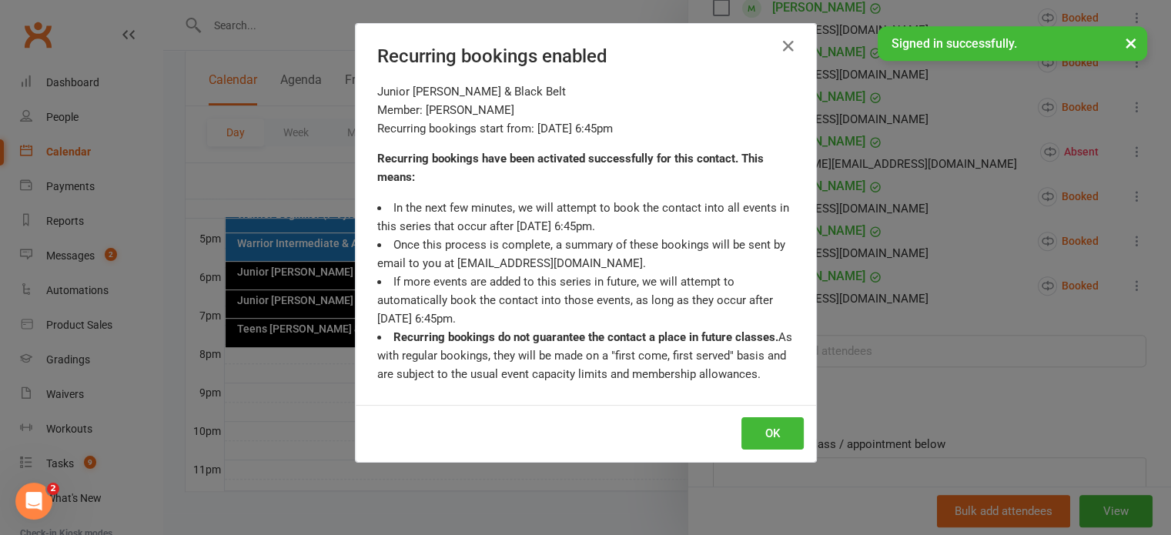
scroll to position [737, 0]
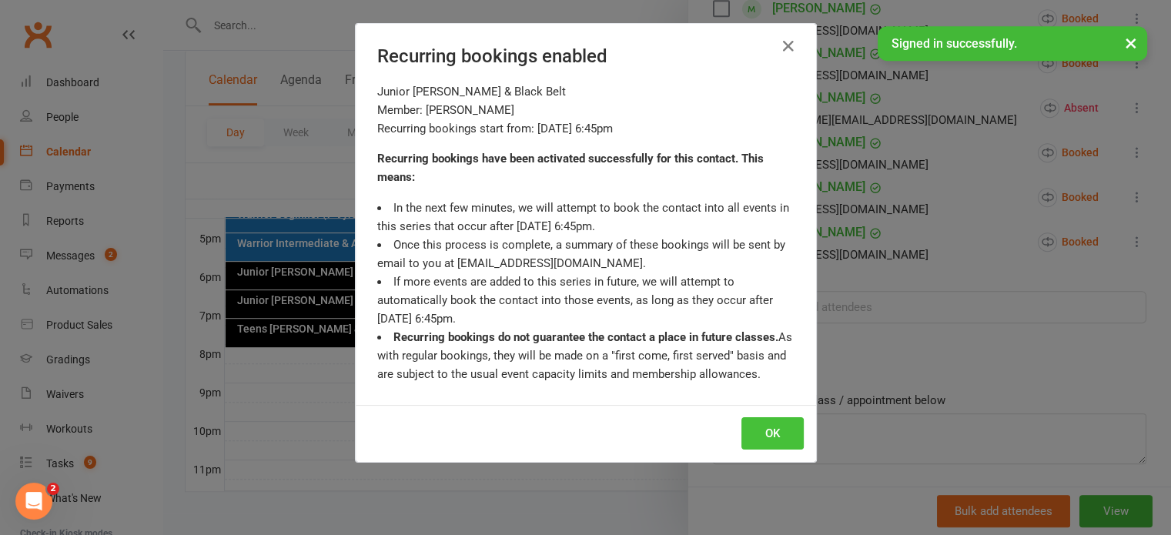
click at [767, 437] on button "OK" at bounding box center [772, 433] width 62 height 32
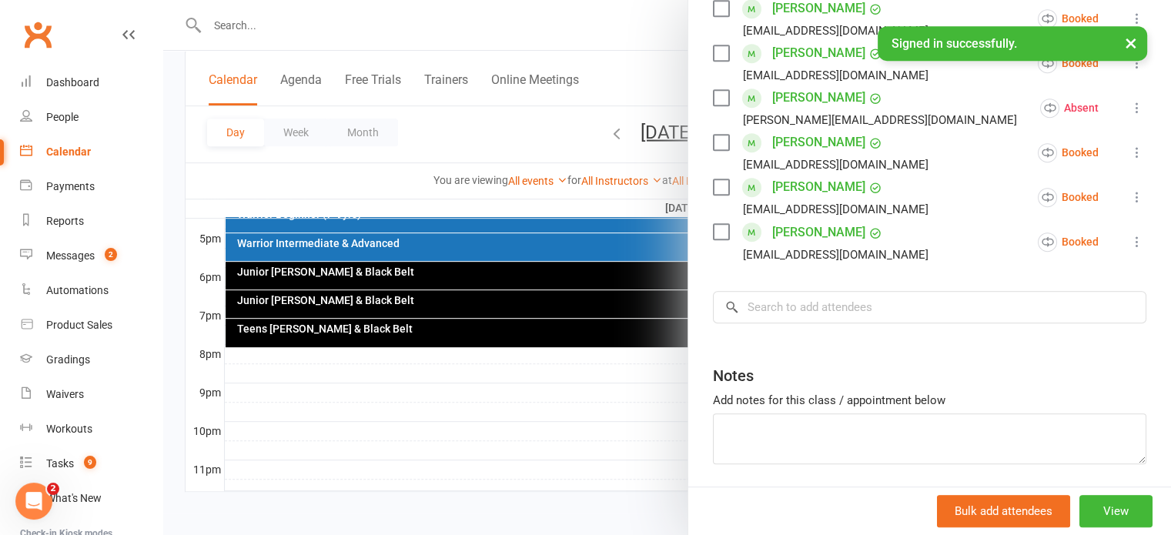
click at [627, 129] on div at bounding box center [666, 267] width 1007 height 535
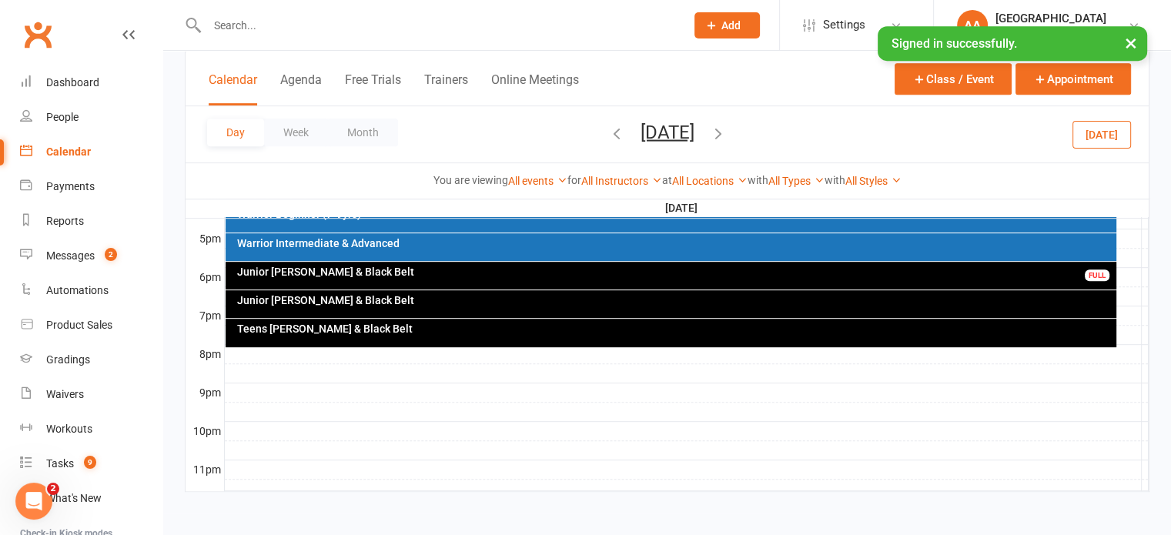
click at [640, 130] on button "Tuesday, Oct 14, 2025" at bounding box center [667, 132] width 54 height 22
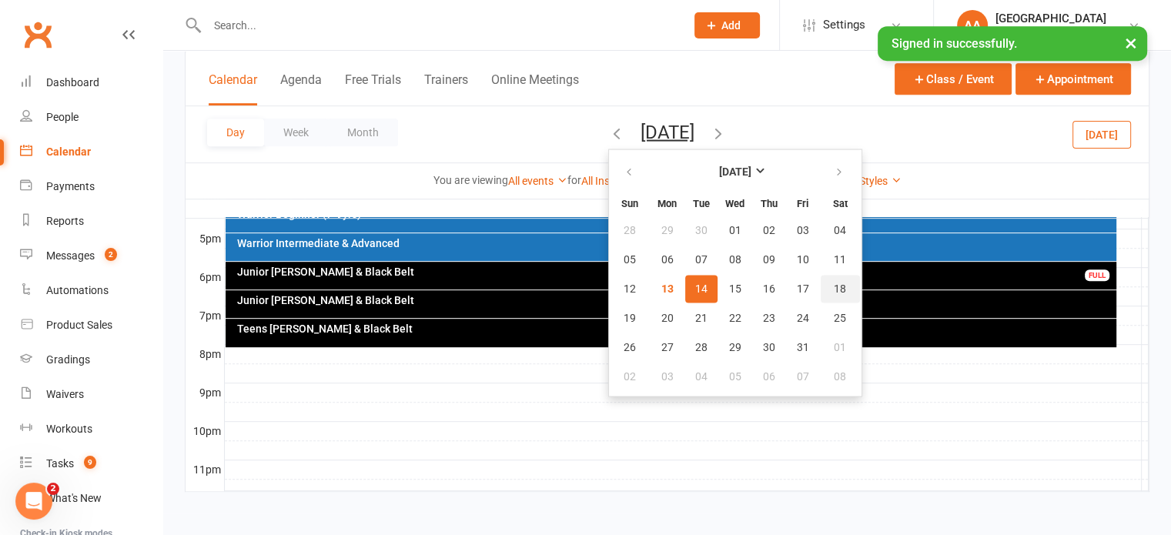
click at [833, 284] on span "18" at bounding box center [839, 288] width 12 height 12
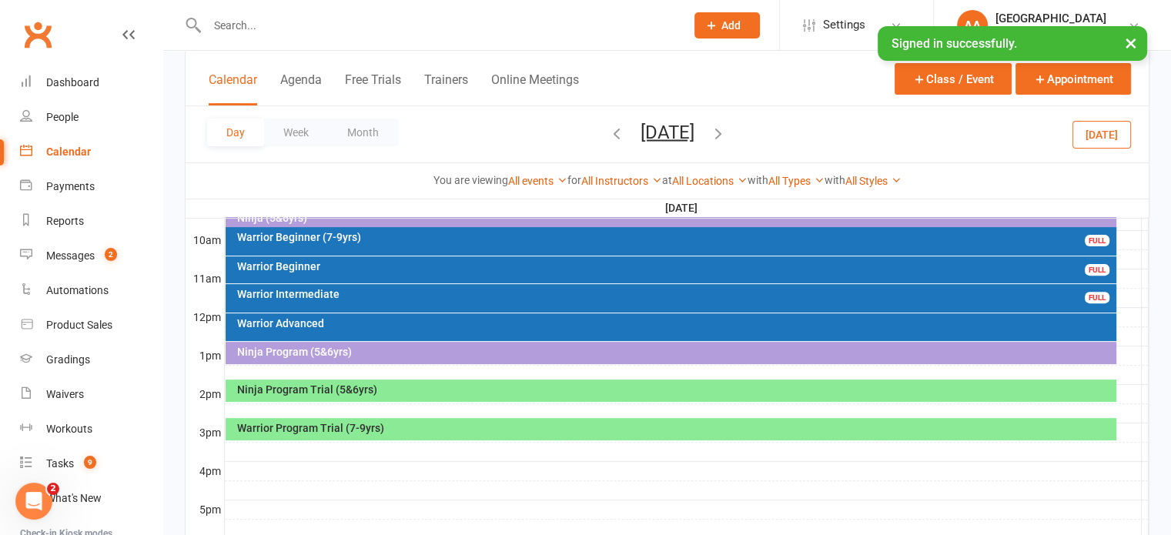
scroll to position [430, 0]
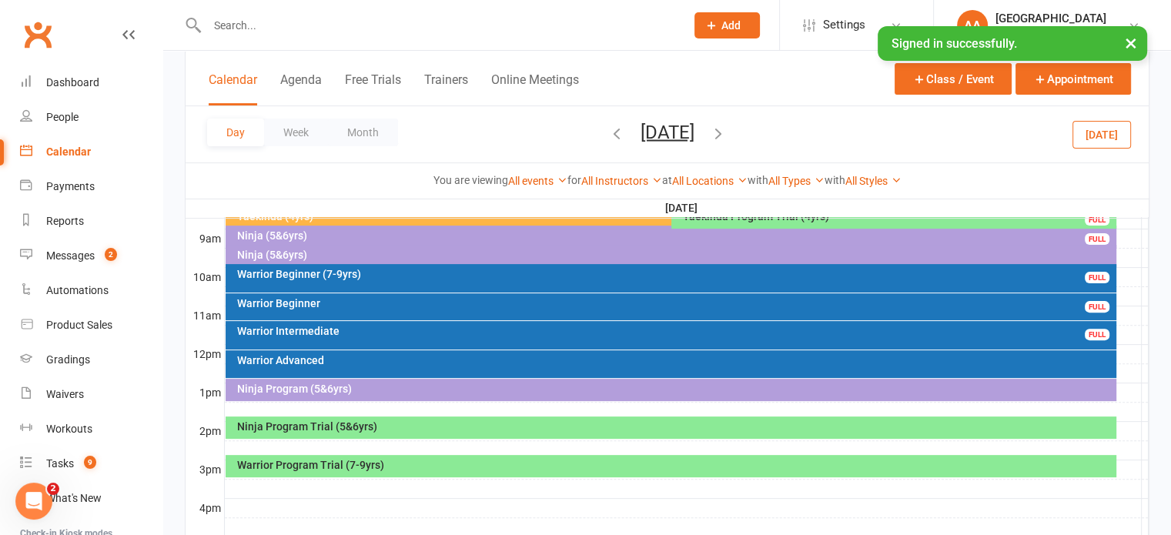
click at [353, 329] on div "Warrior Intermediate" at bounding box center [674, 331] width 877 height 11
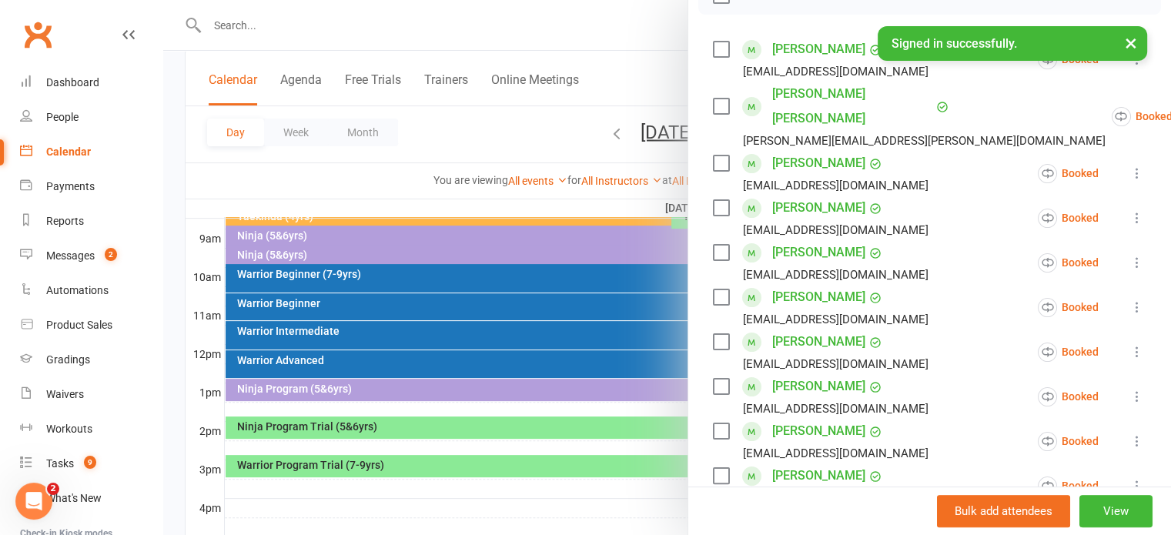
scroll to position [231, 0]
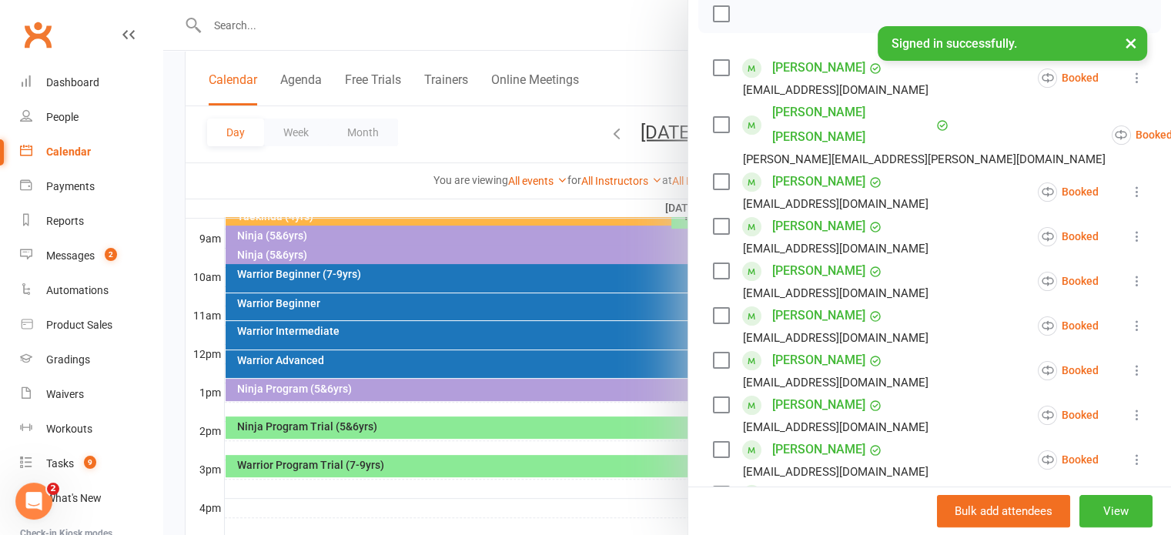
click at [481, 122] on div at bounding box center [666, 267] width 1007 height 535
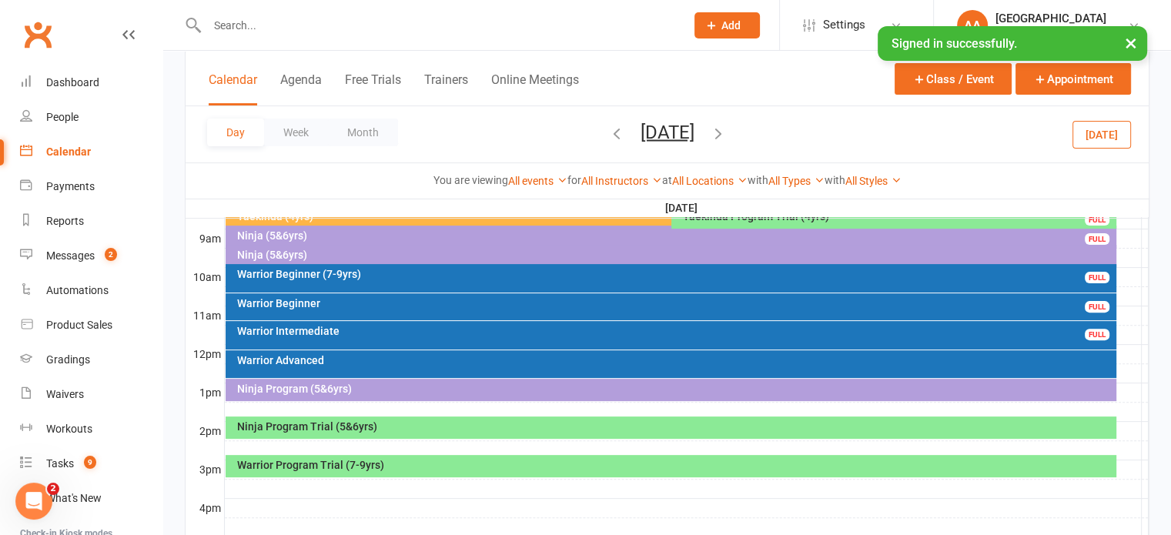
click at [640, 132] on button "Saturday, Oct 18, 2025" at bounding box center [667, 132] width 54 height 22
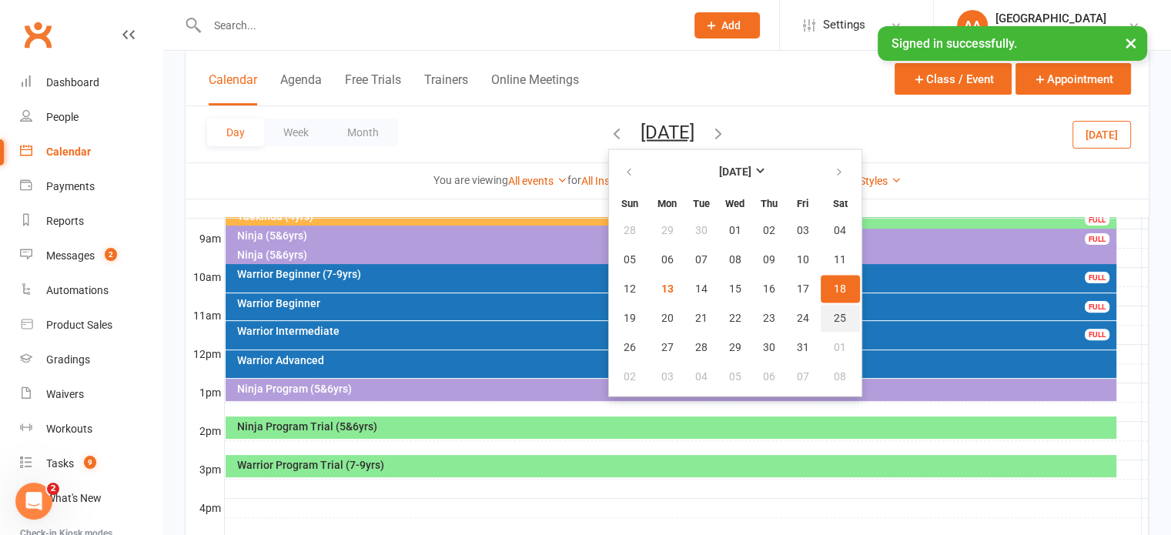
click at [820, 307] on button "25" at bounding box center [839, 318] width 39 height 28
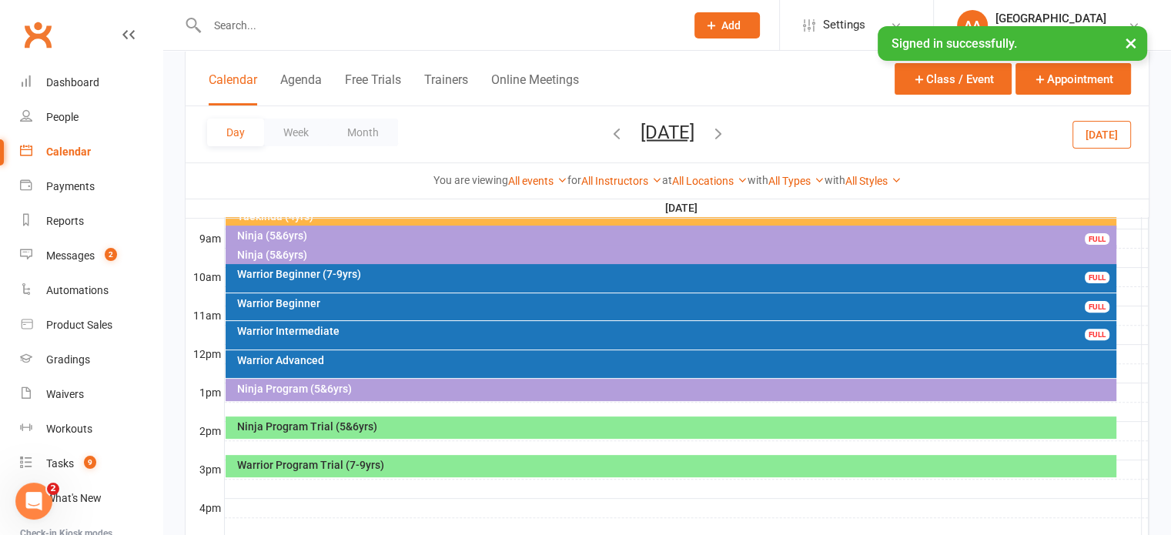
click at [409, 332] on div "Warrior Intermediate" at bounding box center [674, 331] width 877 height 11
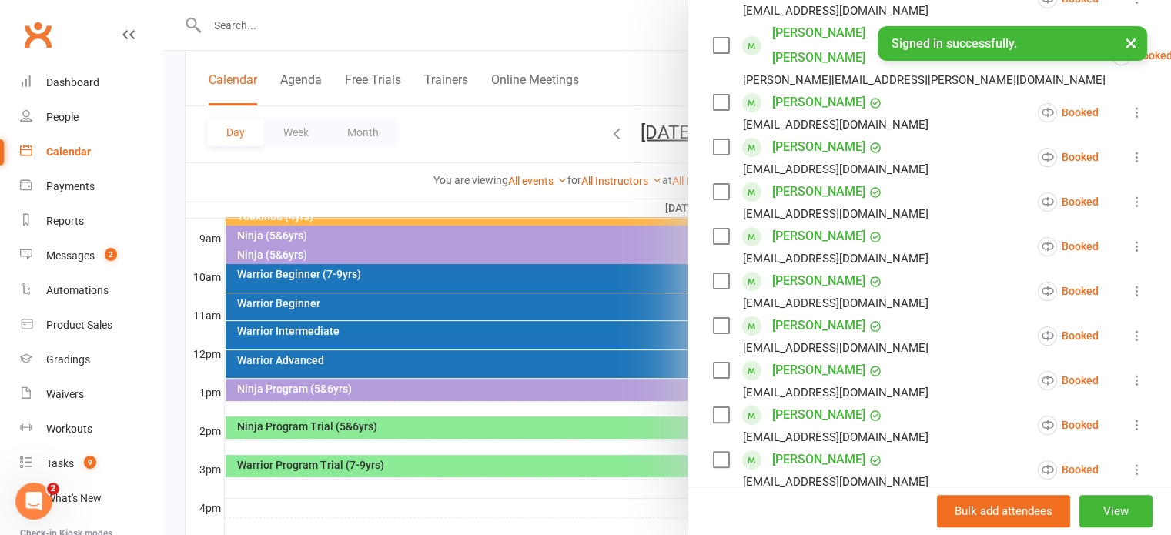
scroll to position [308, 0]
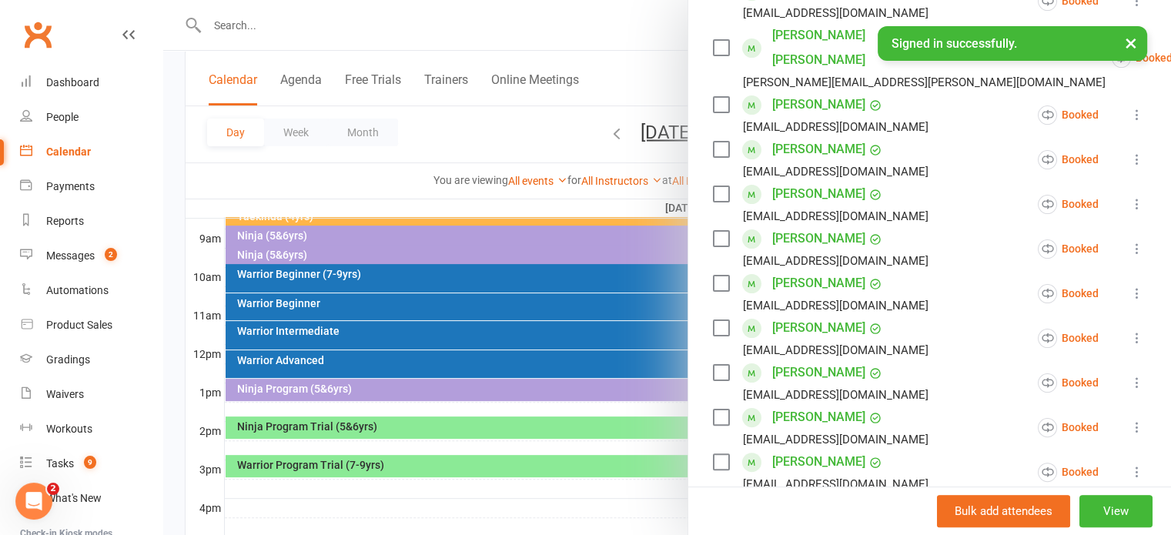
click at [586, 133] on div at bounding box center [666, 267] width 1007 height 535
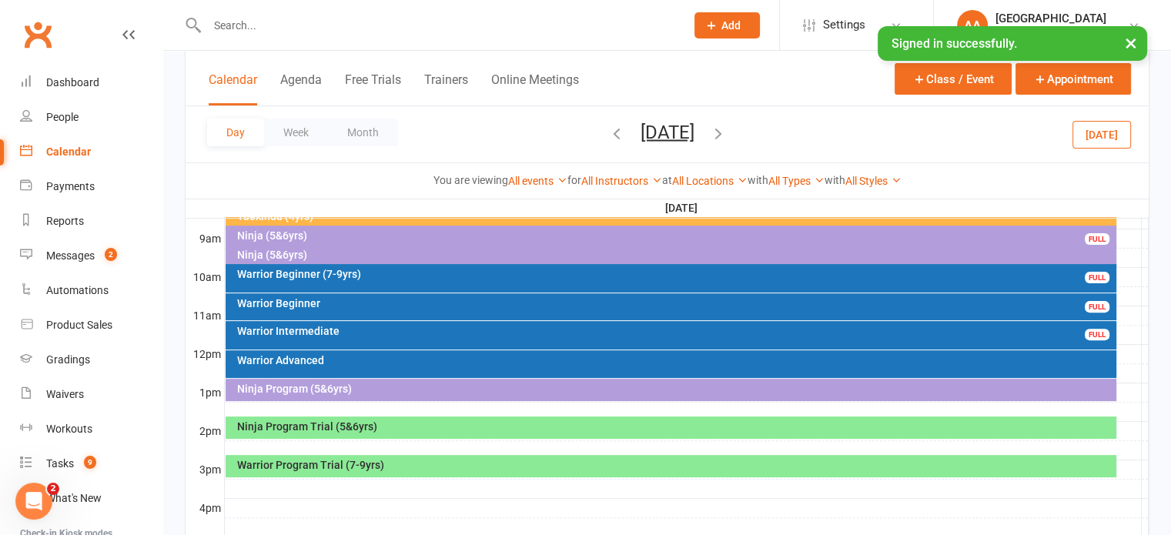
click at [640, 133] on button "Saturday, Oct 25, 2025" at bounding box center [667, 132] width 54 height 22
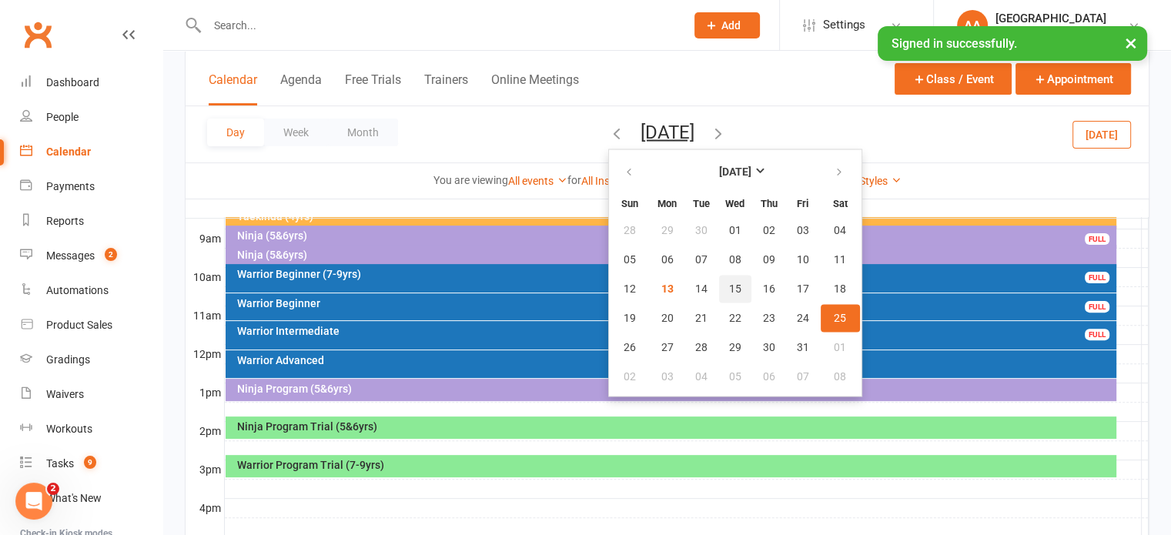
click at [729, 292] on span "15" at bounding box center [735, 288] width 12 height 12
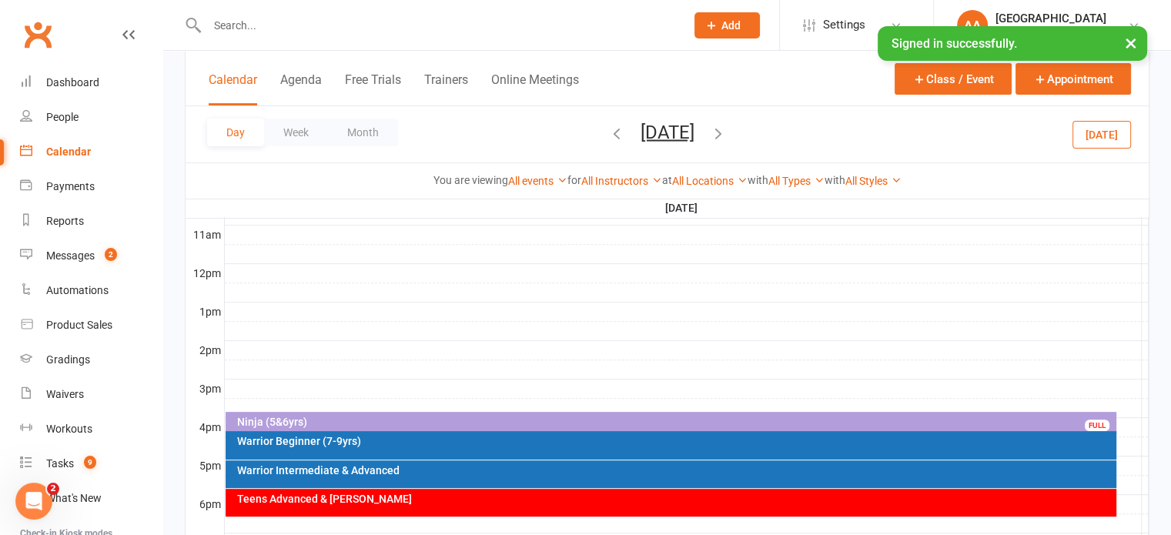
scroll to position [738, 0]
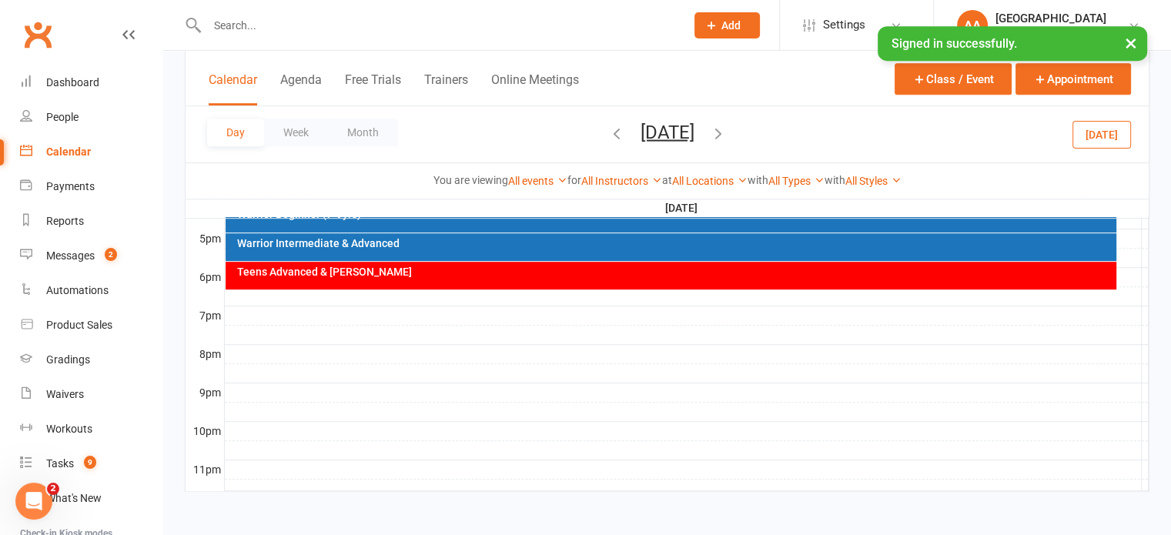
click at [497, 242] on div "Warrior Intermediate & Advanced" at bounding box center [674, 243] width 877 height 11
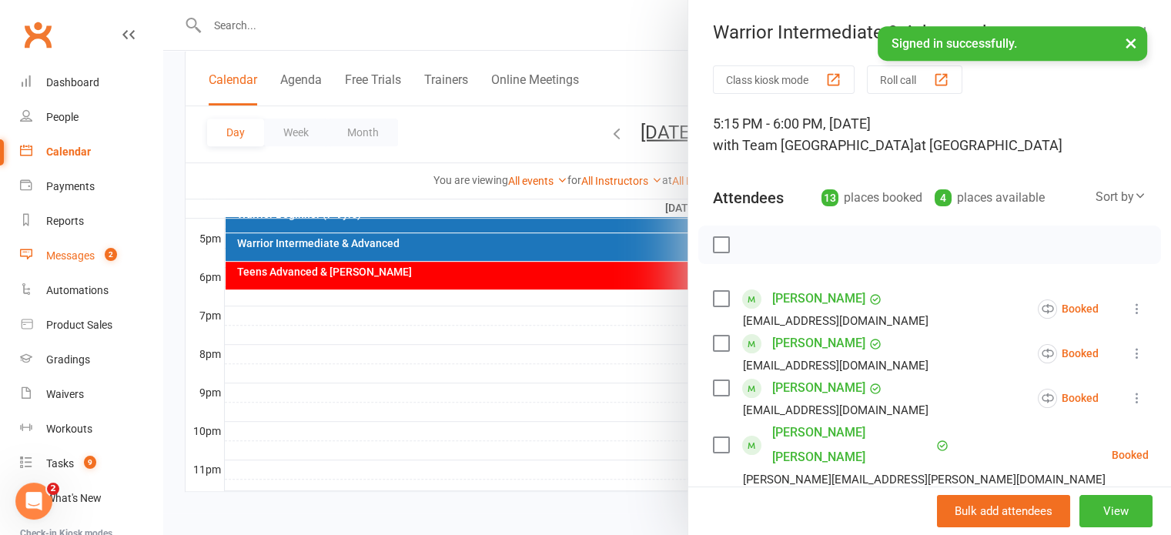
click at [89, 249] on link "Messages 2" at bounding box center [91, 256] width 142 height 35
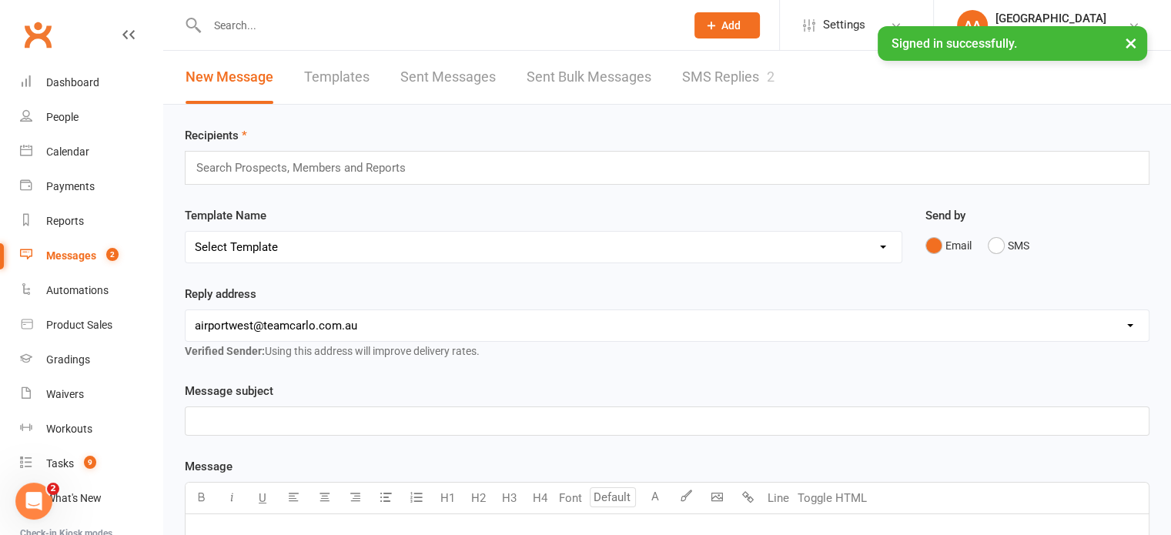
click at [703, 77] on link "SMS Replies 2" at bounding box center [728, 77] width 92 height 53
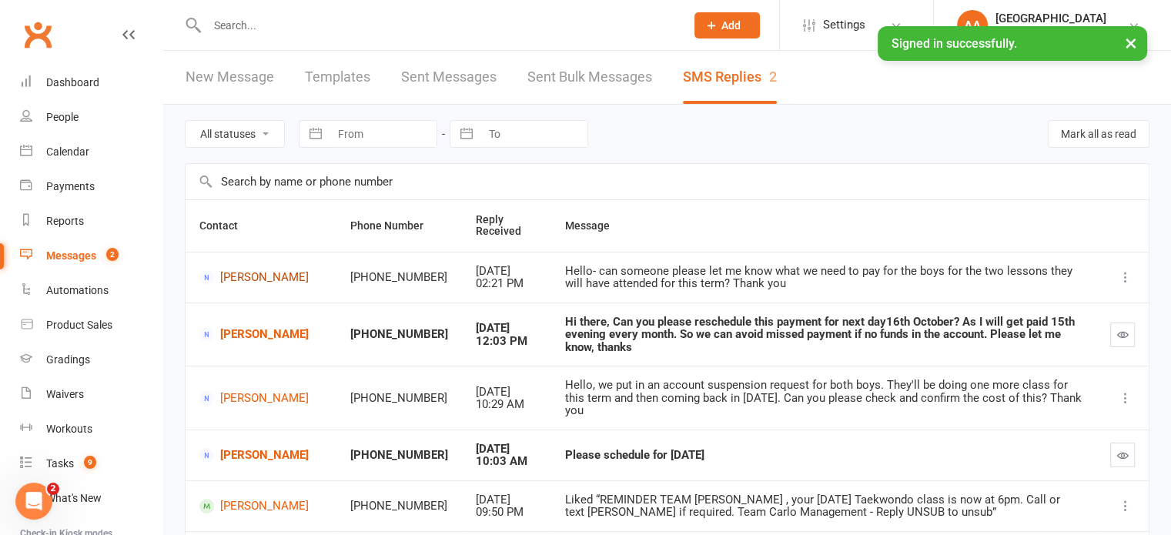
click at [253, 270] on link "Amanda Appathurai" at bounding box center [260, 277] width 123 height 15
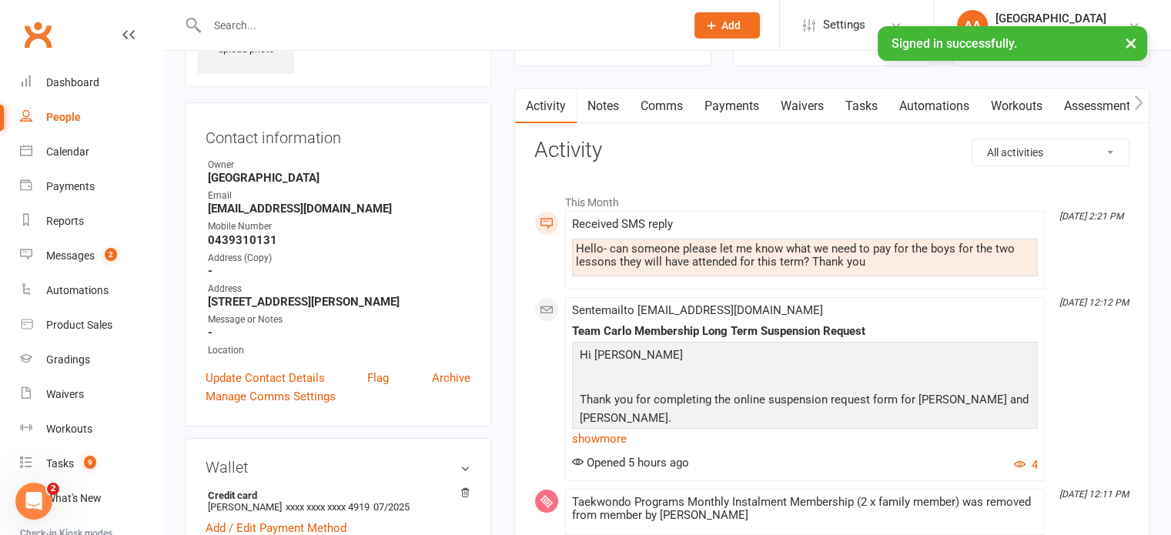
scroll to position [308, 0]
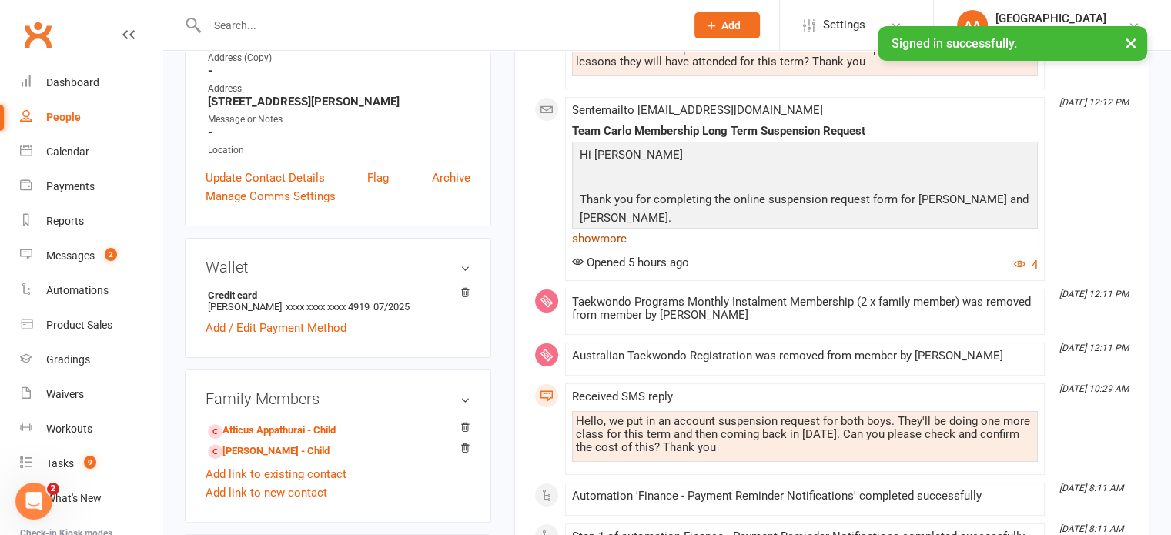
click at [597, 243] on link "show more" at bounding box center [805, 239] width 466 height 22
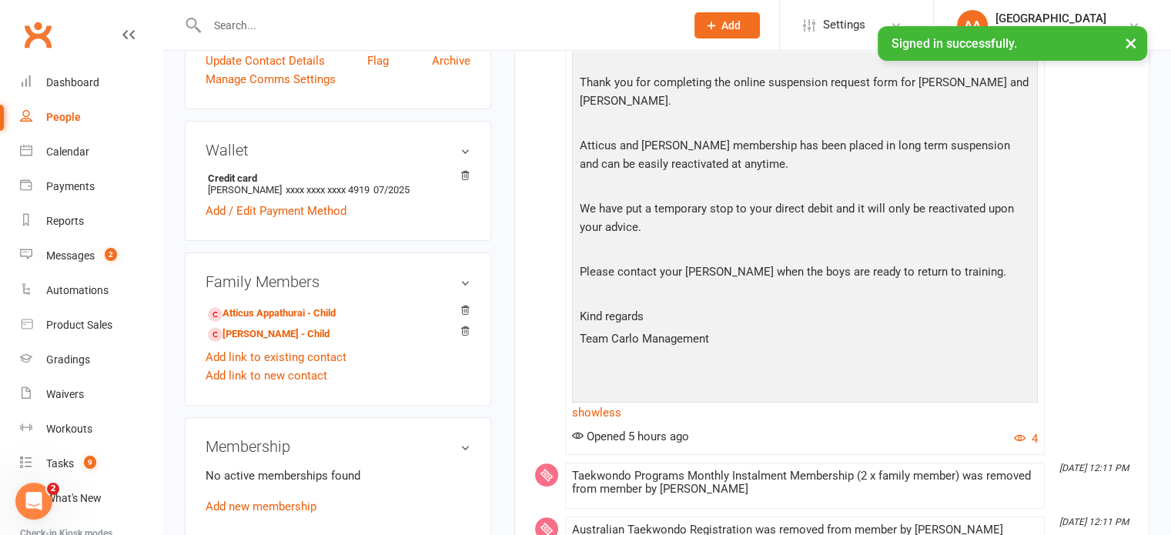
scroll to position [539, 0]
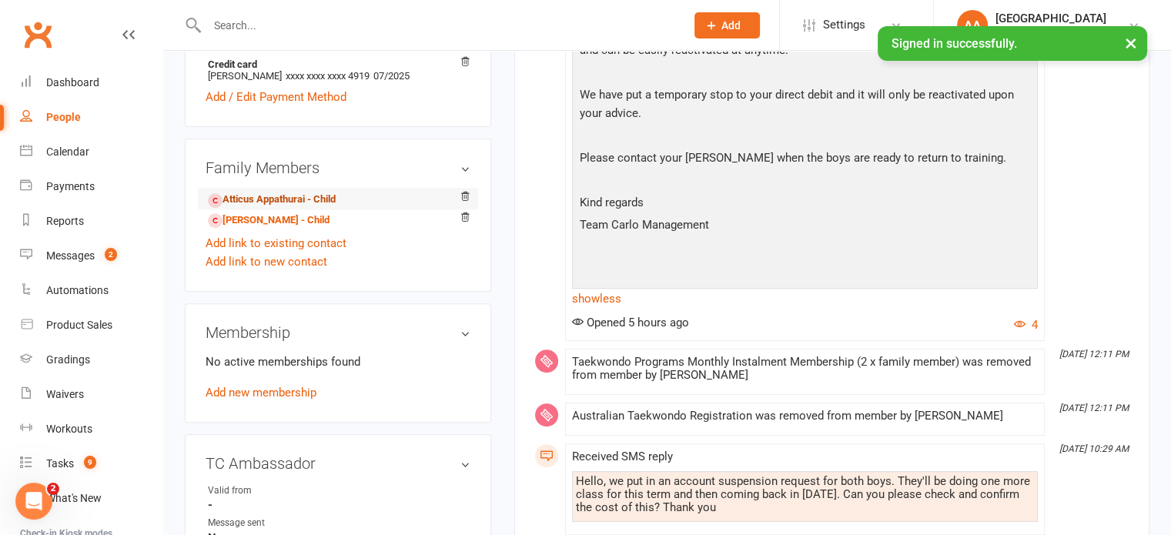
click at [292, 195] on link "Atticus Appathurai - Child" at bounding box center [272, 200] width 128 height 16
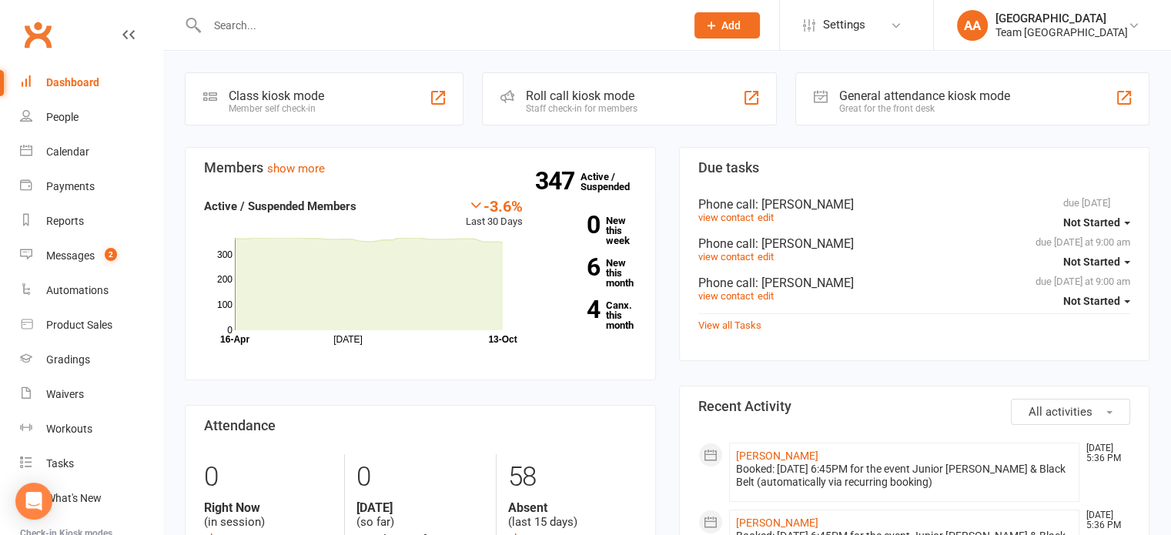
click at [256, 30] on input "text" at bounding box center [438, 26] width 472 height 22
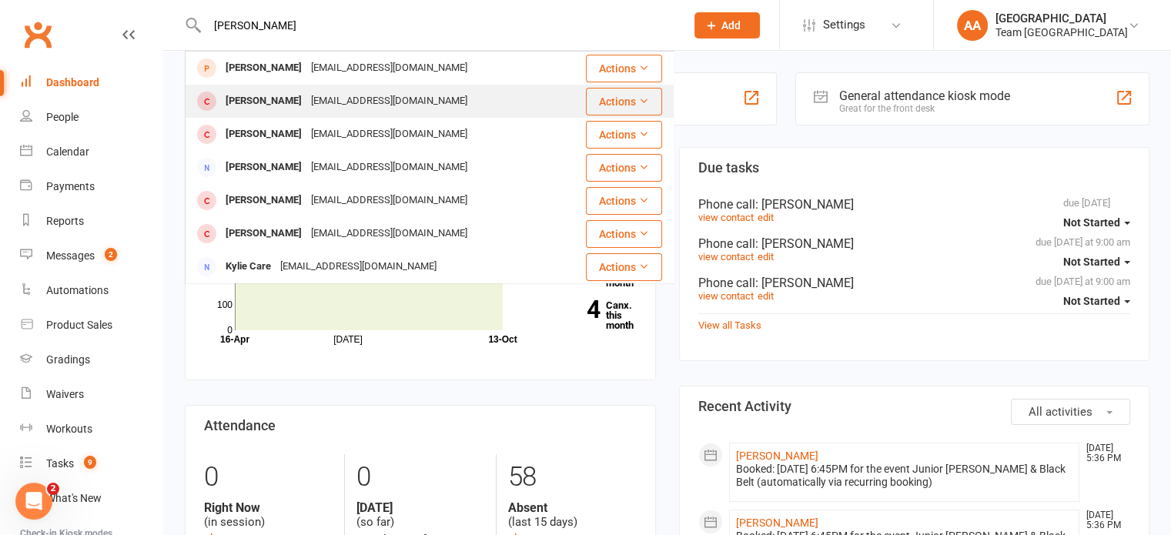
type input "[PERSON_NAME]"
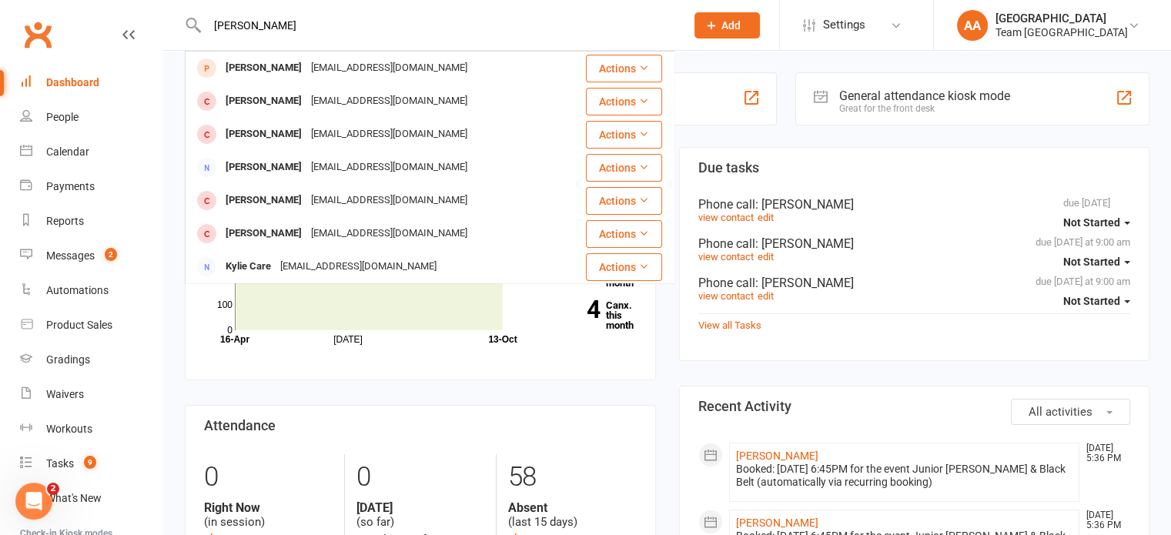
click at [306, 92] on div "[EMAIL_ADDRESS][DOMAIN_NAME]" at bounding box center [388, 101] width 165 height 22
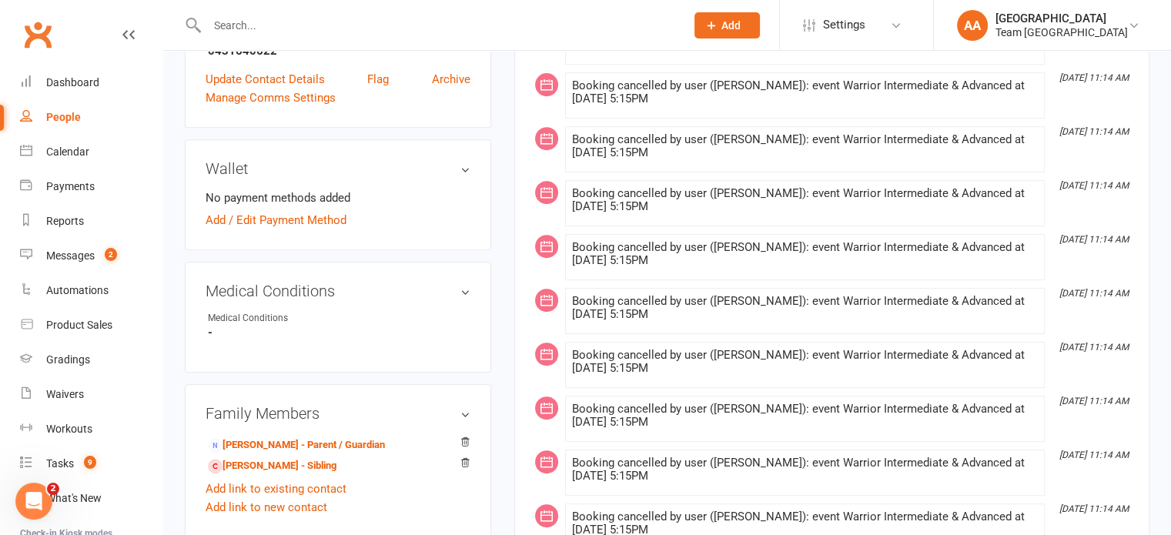
scroll to position [847, 0]
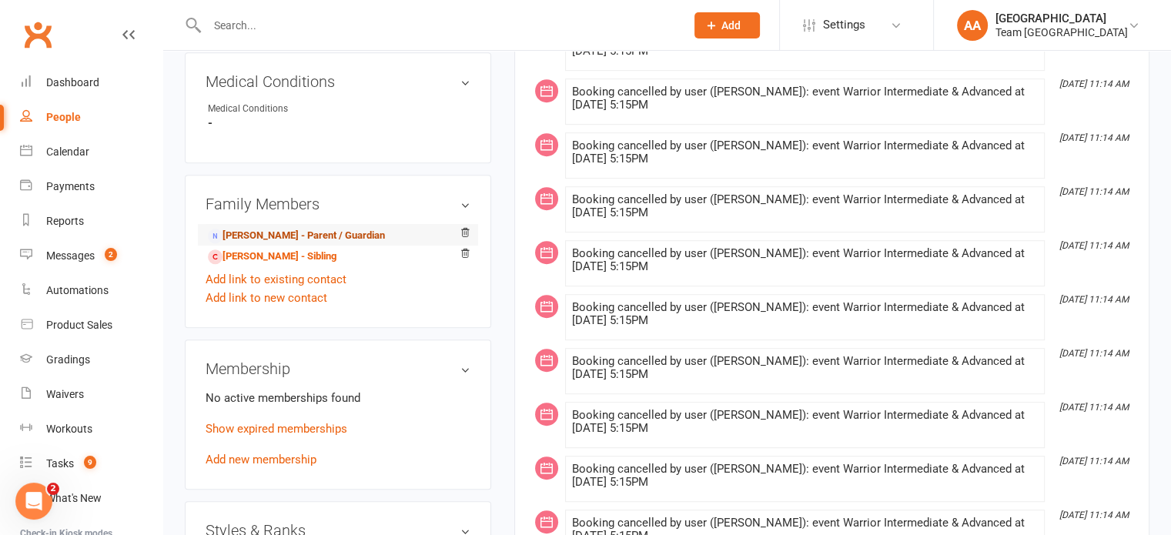
click at [276, 236] on link "[PERSON_NAME] - Parent / Guardian" at bounding box center [296, 236] width 177 height 16
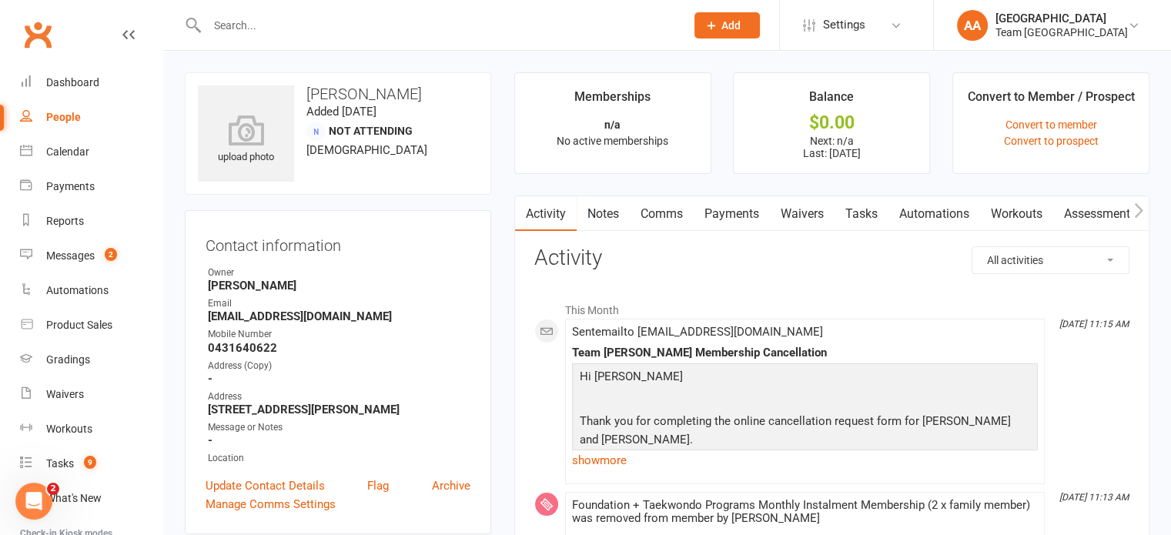
click at [607, 458] on link "show more" at bounding box center [805, 460] width 466 height 22
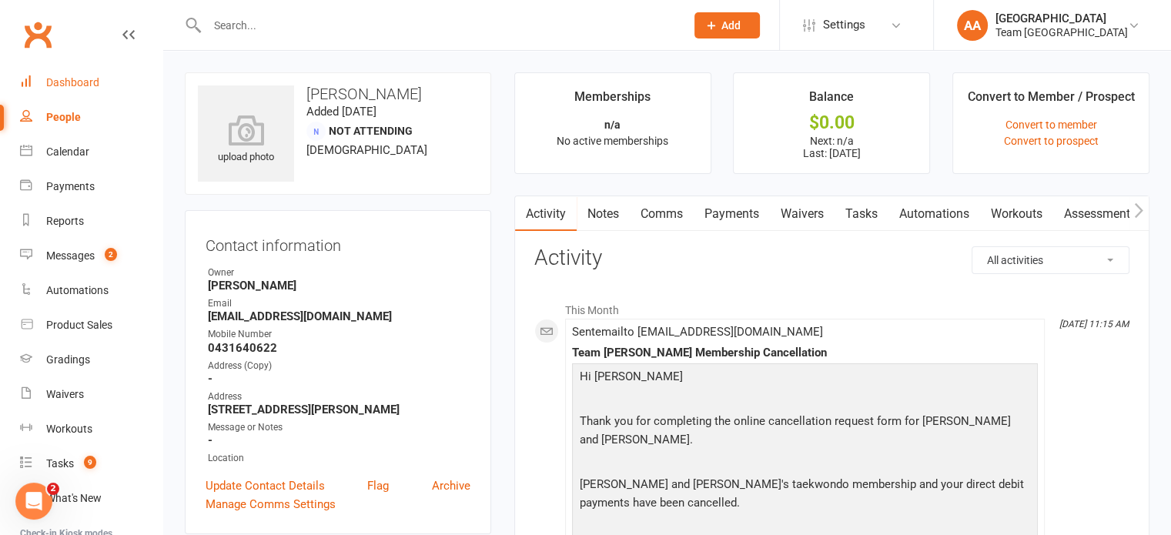
click at [75, 84] on div "Dashboard" at bounding box center [72, 82] width 53 height 12
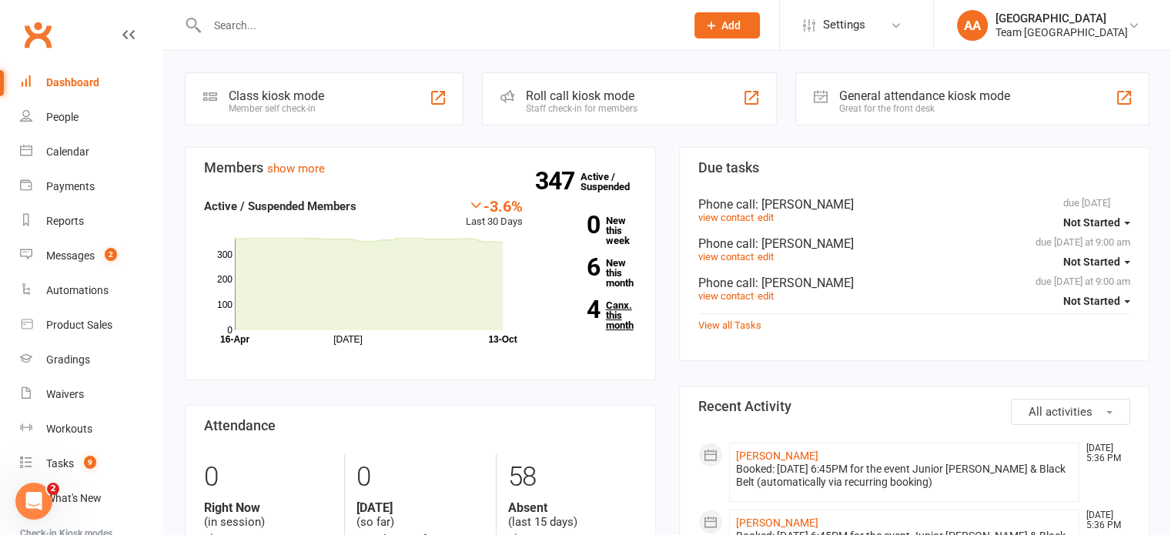
click at [617, 310] on link "4 Canx. this month" at bounding box center [591, 315] width 91 height 30
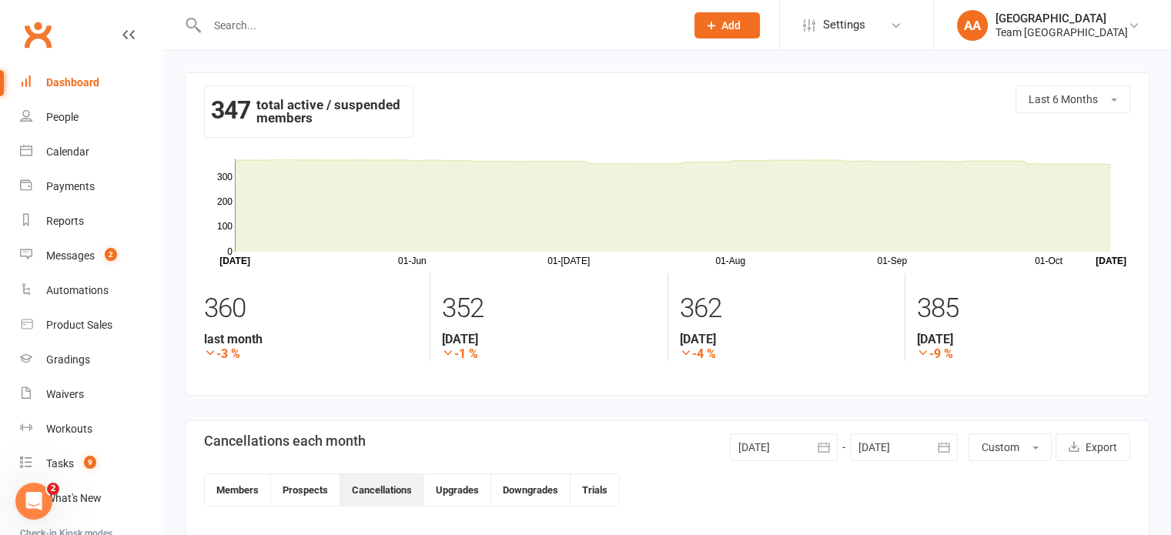
click at [59, 79] on div "Dashboard" at bounding box center [72, 82] width 53 height 12
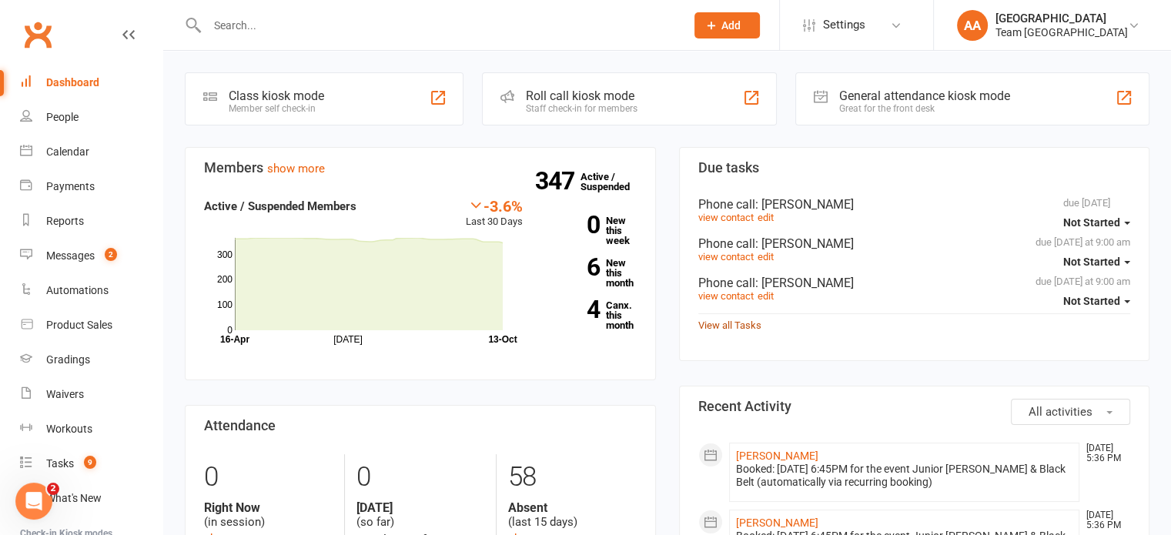
click at [721, 329] on link "View all Tasks" at bounding box center [729, 325] width 63 height 12
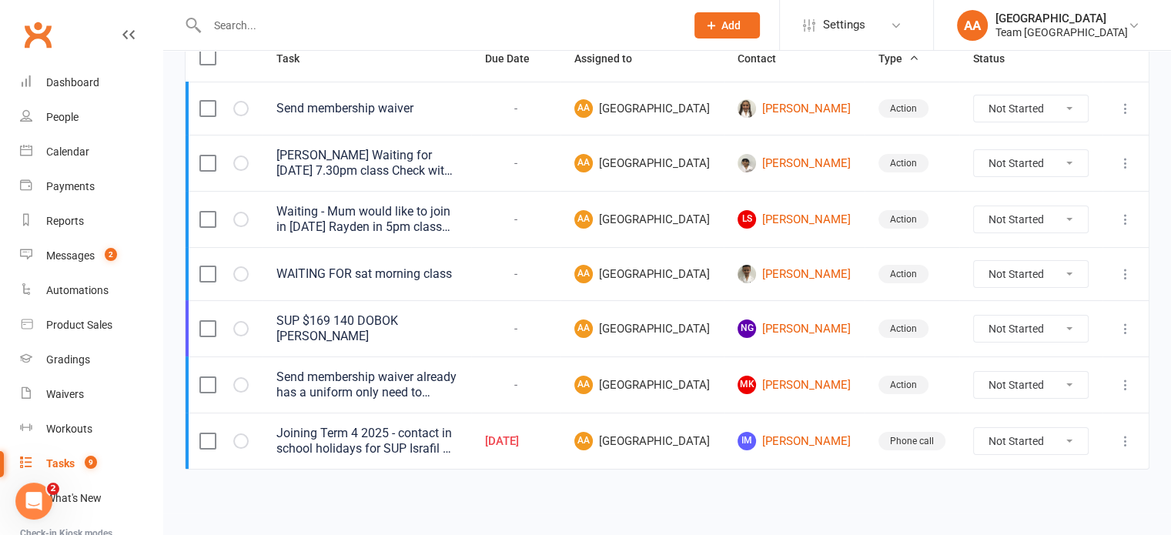
scroll to position [262, 0]
click at [1125, 435] on icon at bounding box center [1124, 440] width 15 height 15
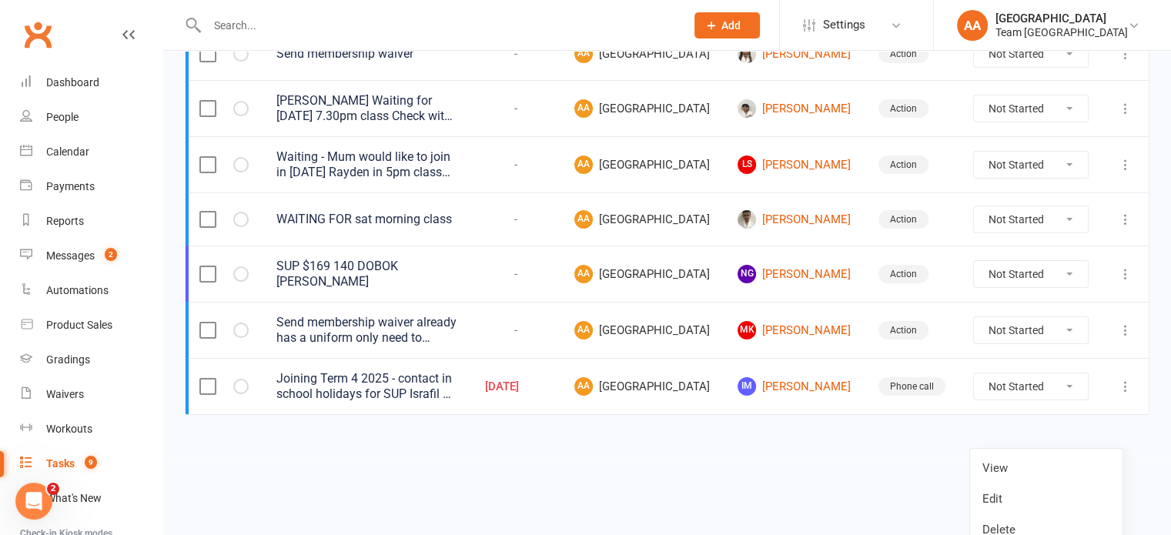
click at [991, 414] on td "Not Started In Progress Waiting Complete" at bounding box center [1030, 386] width 143 height 56
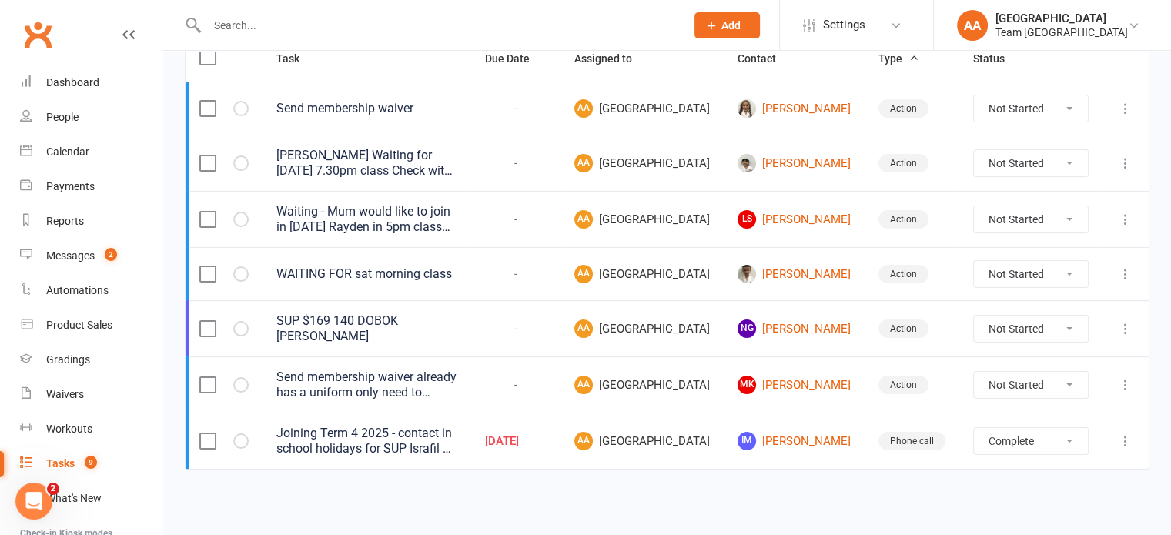
click at [974, 428] on select "Not Started In Progress Waiting Complete" at bounding box center [1031, 441] width 114 height 26
select select "unstarted"
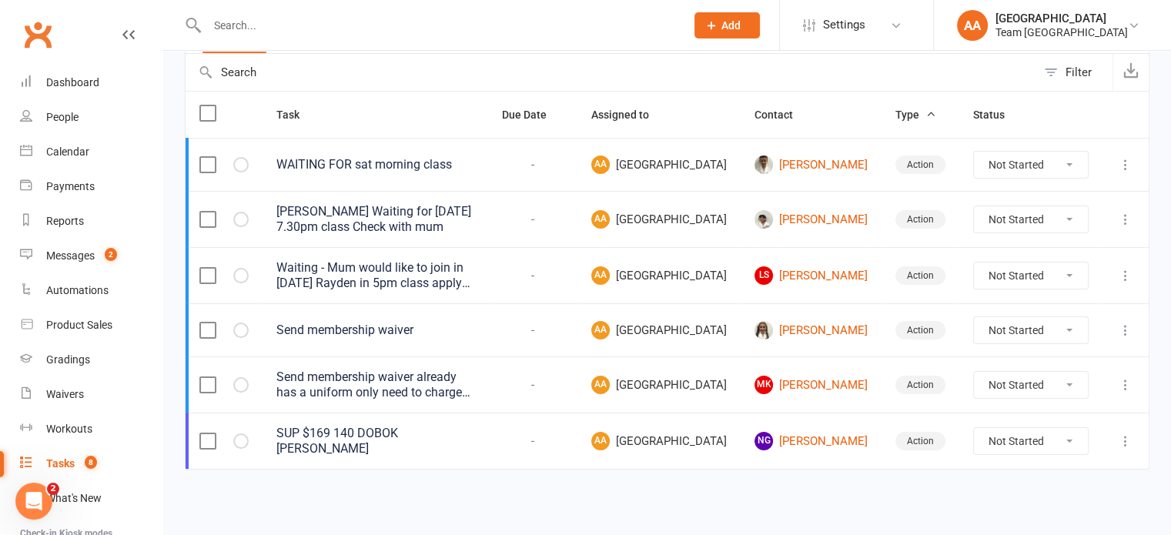
scroll to position [199, 0]
click at [1020, 443] on select "Not Started In Progress Waiting Complete" at bounding box center [1031, 441] width 114 height 26
click at [974, 428] on select "Not Started In Progress Waiting Complete" at bounding box center [1031, 441] width 114 height 26
select select "unstarted"
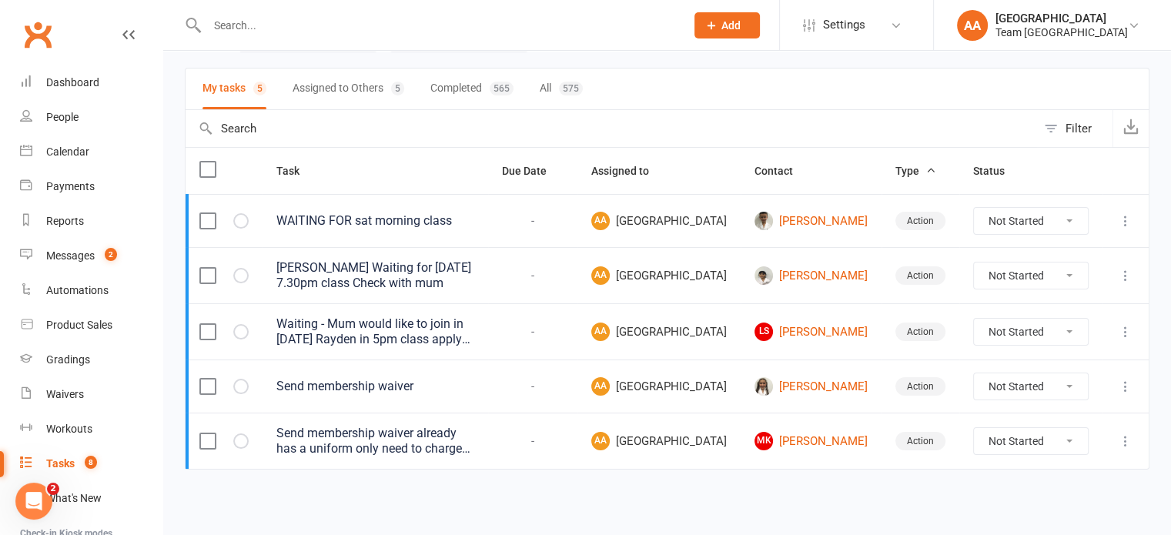
scroll to position [135, 0]
click at [1057, 208] on select "Not Started In Progress Waiting Complete" at bounding box center [1031, 221] width 114 height 26
click at [974, 208] on select "Not Started In Progress Waiting Complete" at bounding box center [1031, 221] width 114 height 26
select select "unstarted"
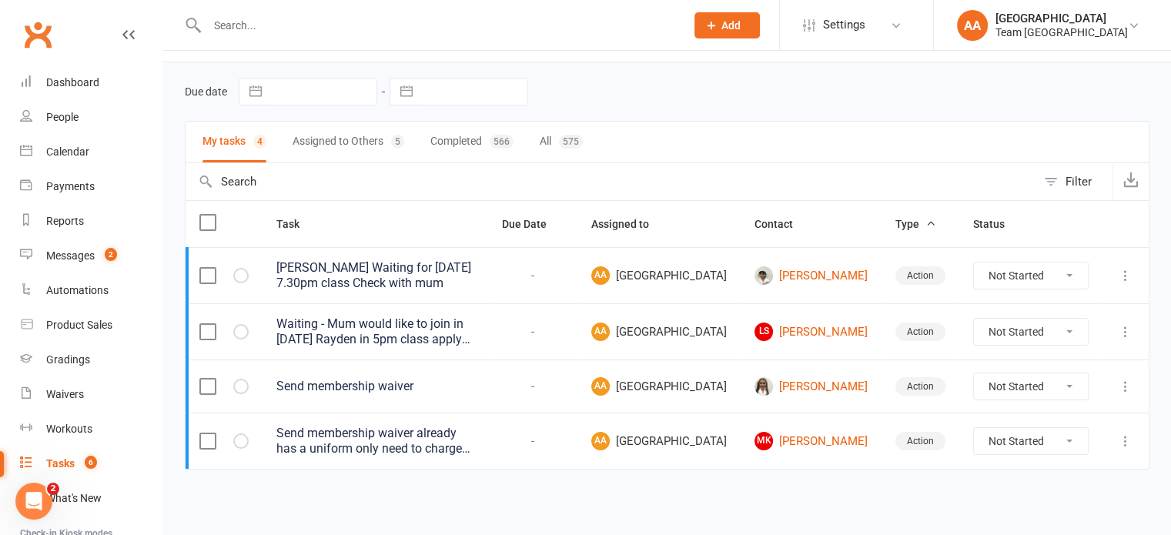
scroll to position [73, 0]
click at [68, 147] on div "Calendar" at bounding box center [67, 151] width 43 height 12
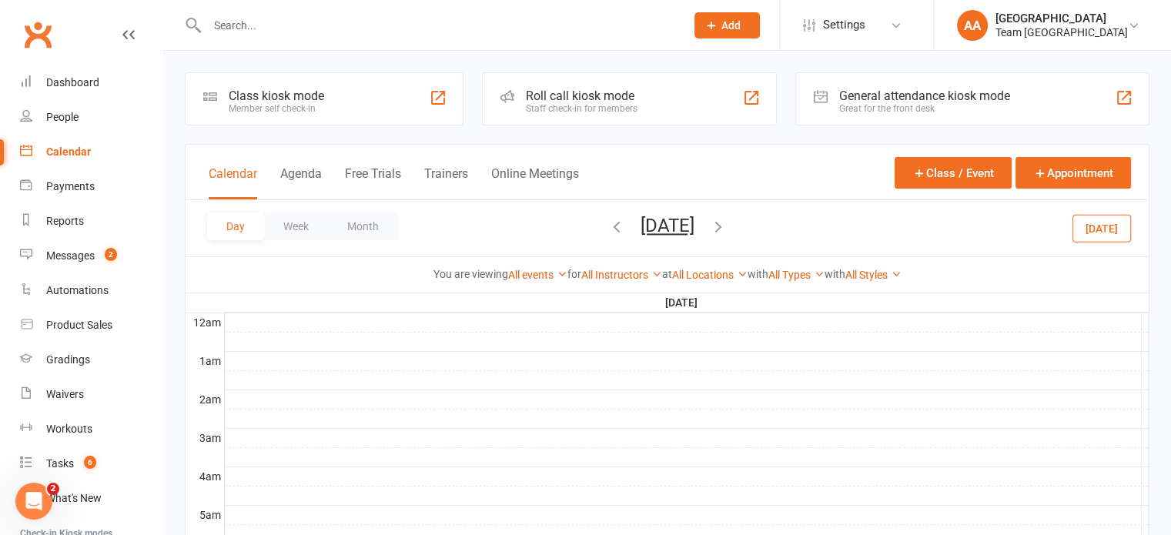
click at [694, 230] on button "[DATE]" at bounding box center [667, 226] width 54 height 22
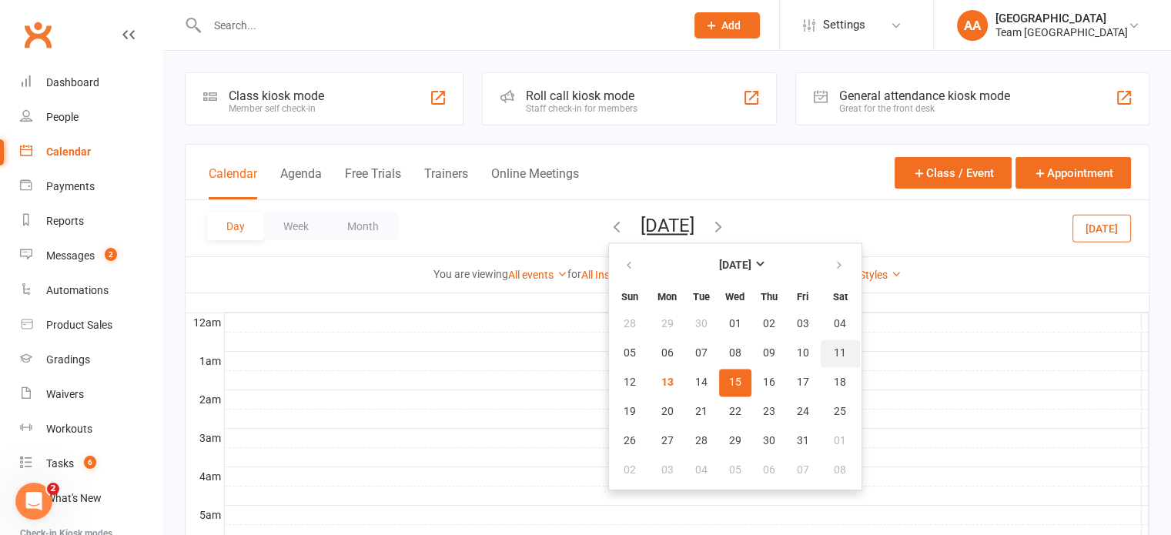
click at [833, 352] on span "11" at bounding box center [839, 353] width 12 height 12
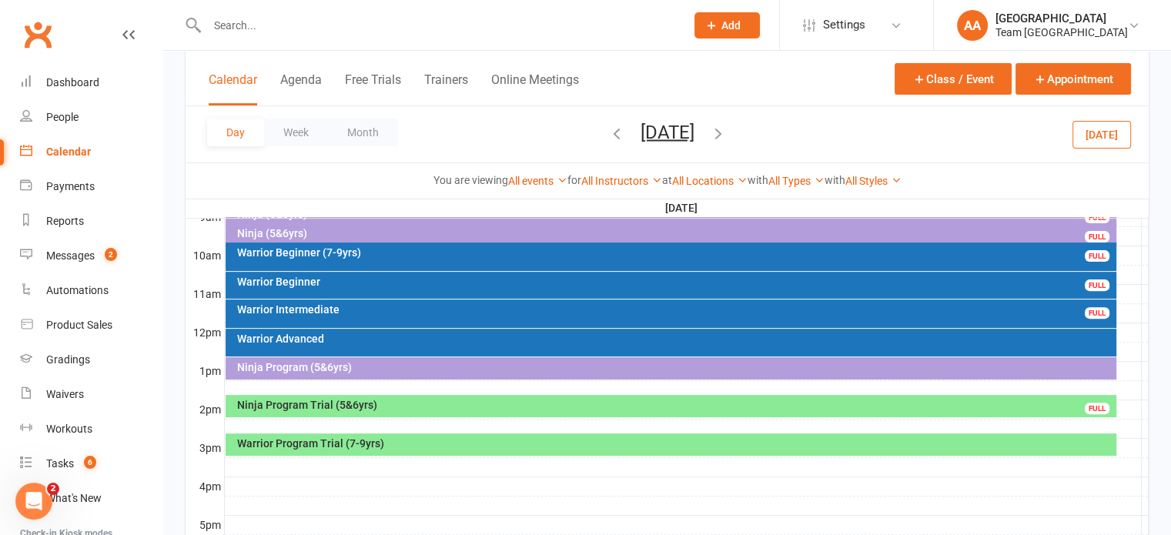
scroll to position [539, 0]
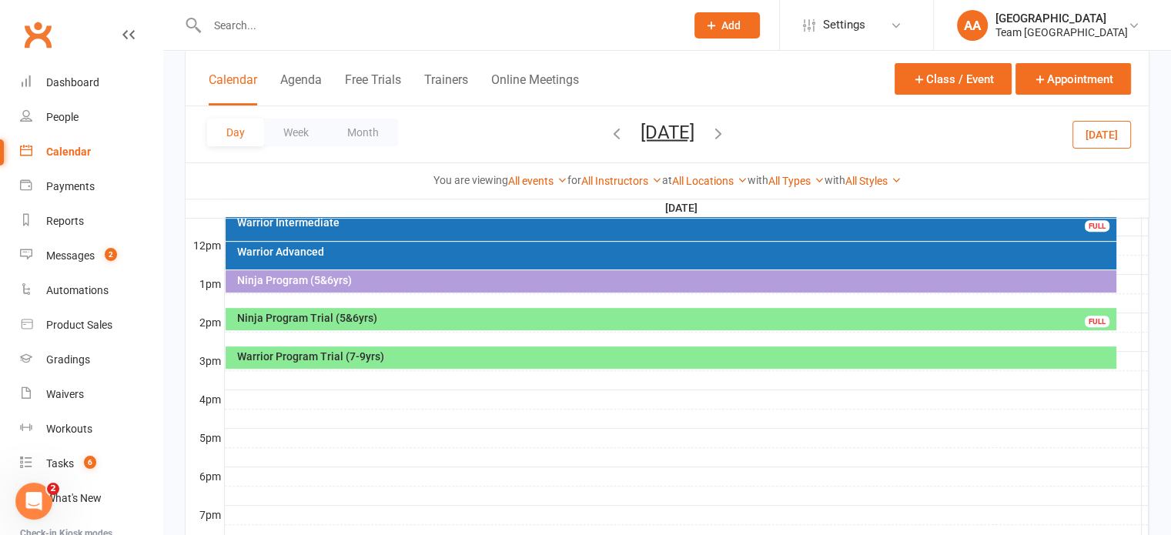
click at [594, 322] on div "Ninja Program Trial (5&6yrs)" at bounding box center [674, 317] width 877 height 11
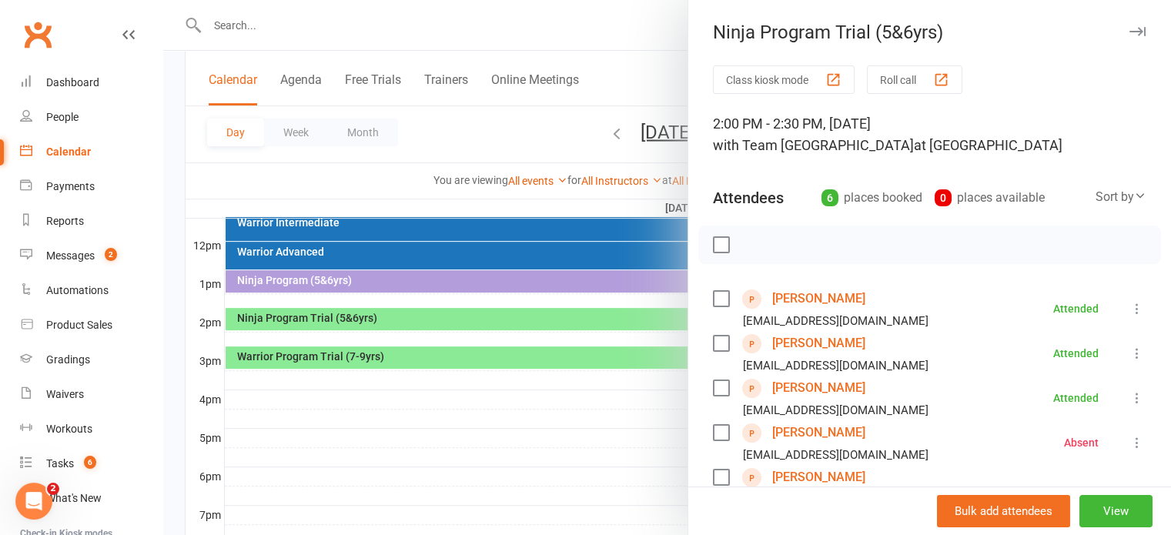
click at [808, 339] on link "[PERSON_NAME]" at bounding box center [818, 343] width 93 height 25
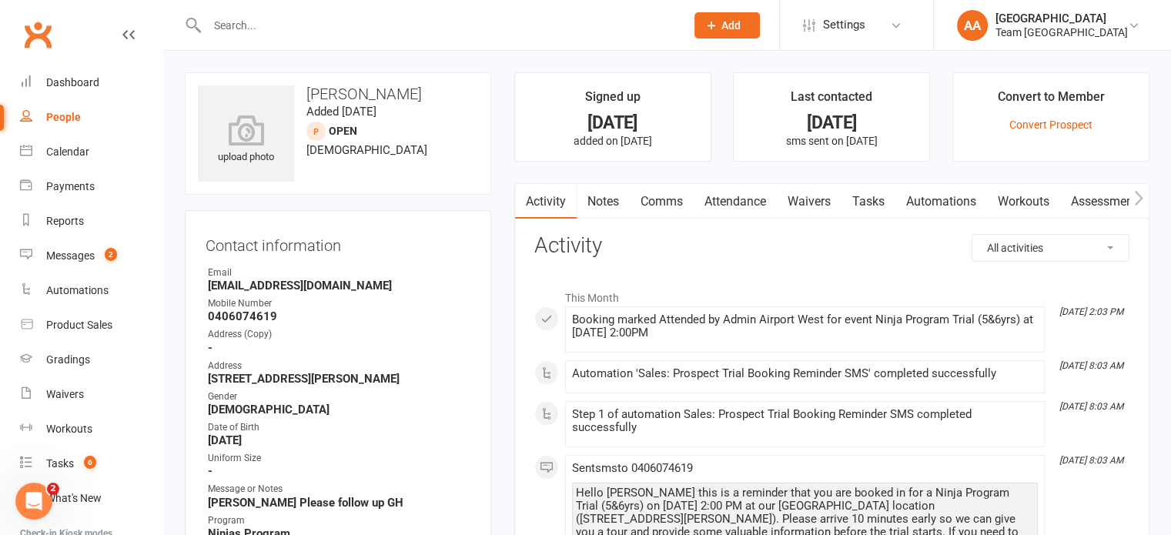
click at [613, 204] on link "Notes" at bounding box center [602, 201] width 53 height 35
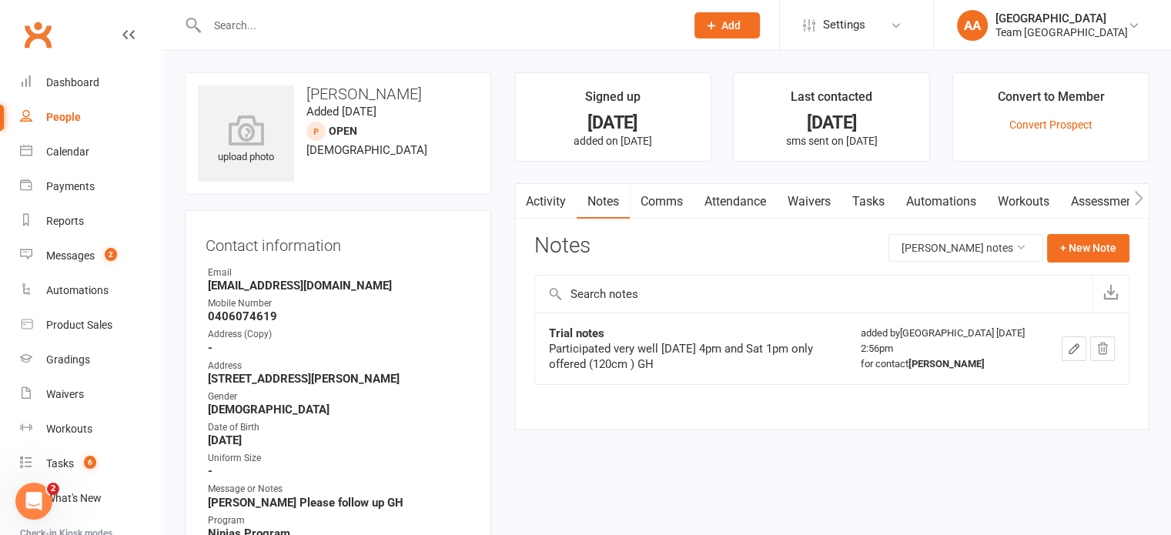
click at [546, 205] on link "Activity" at bounding box center [546, 201] width 62 height 35
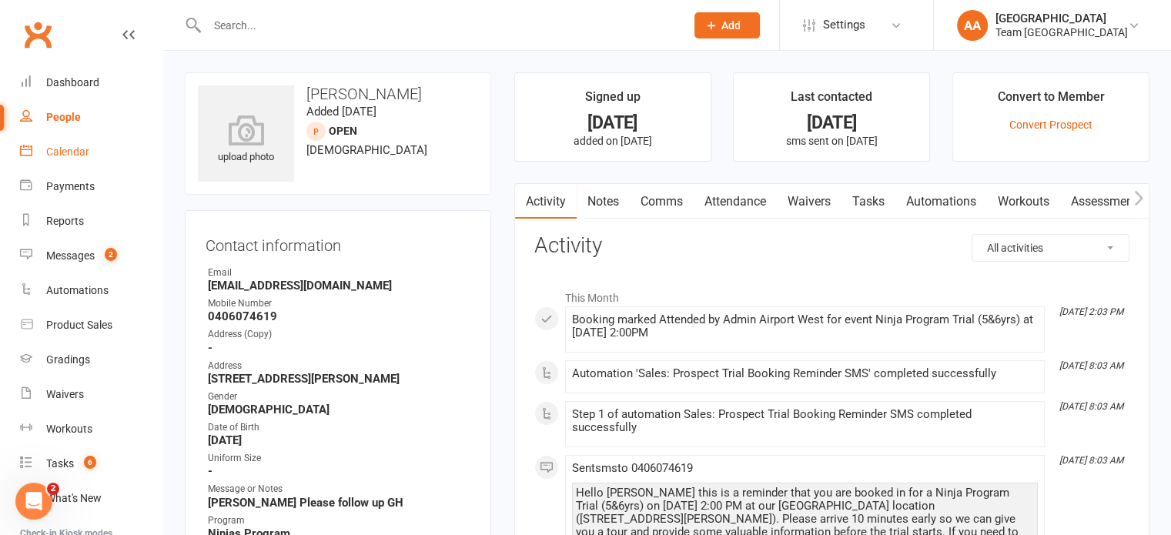
click at [62, 153] on div "Calendar" at bounding box center [67, 151] width 43 height 12
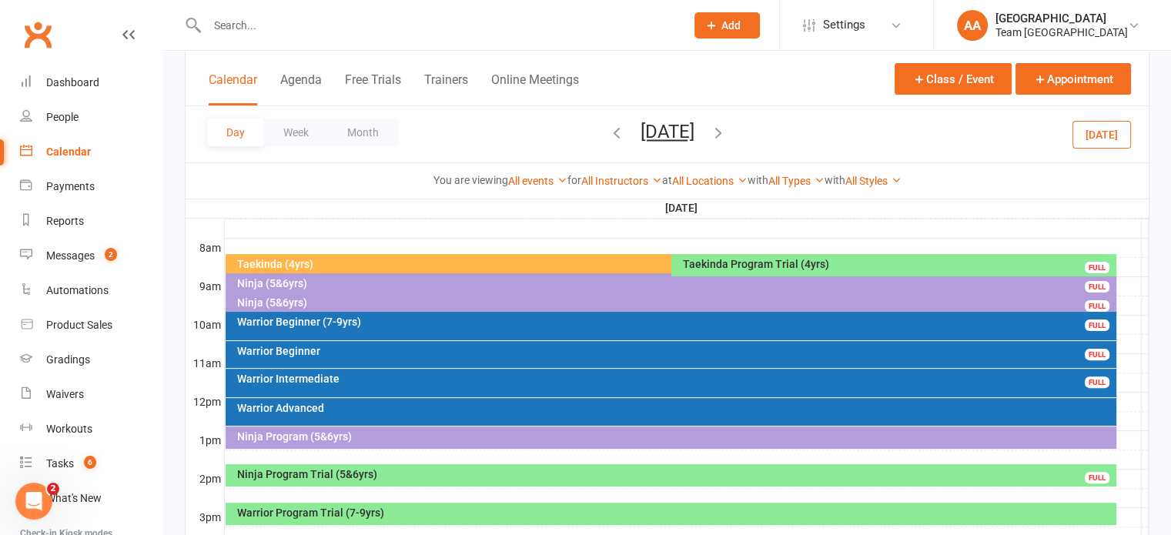
scroll to position [462, 0]
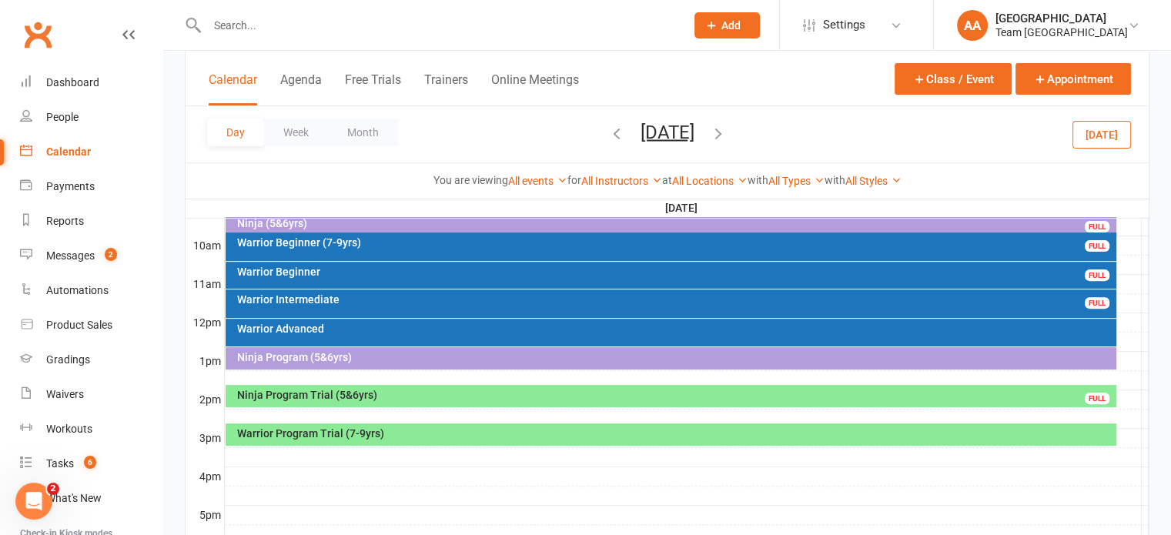
click at [605, 397] on div "Ninja Program Trial (5&6yrs)" at bounding box center [674, 394] width 877 height 11
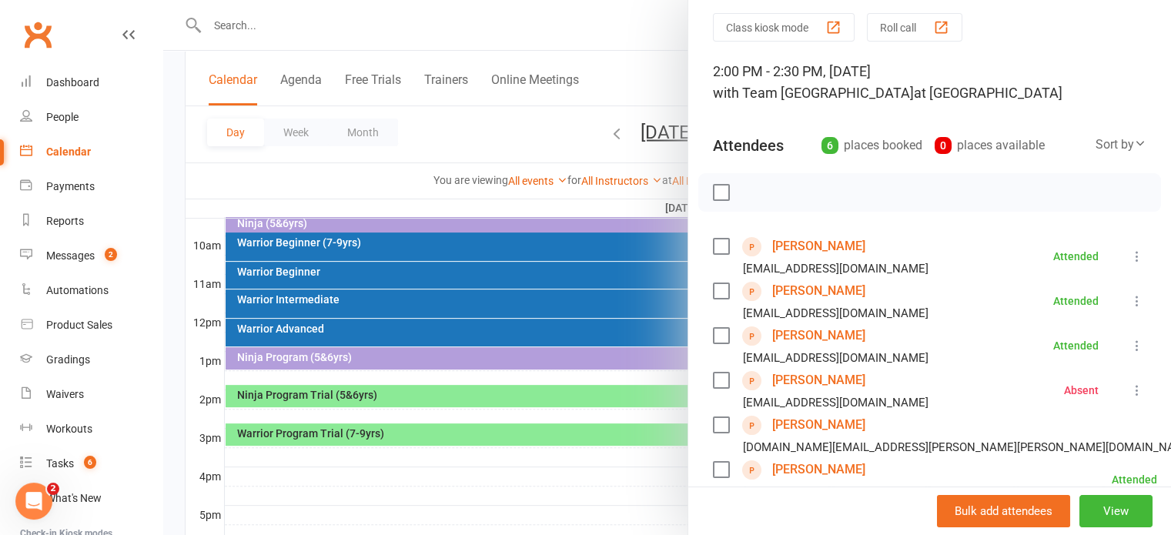
scroll to position [77, 0]
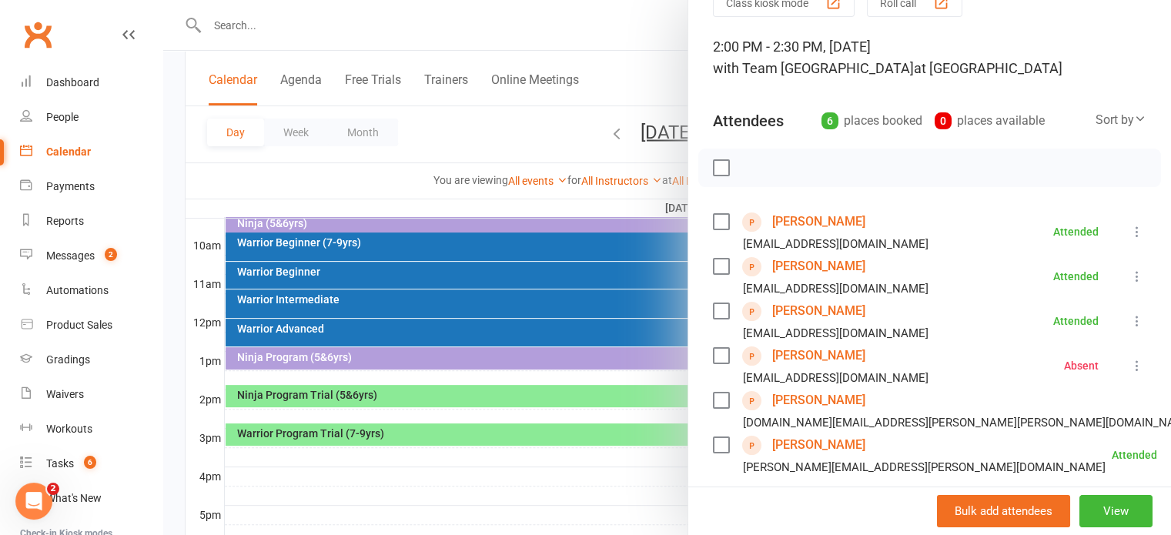
click at [542, 433] on div at bounding box center [666, 267] width 1007 height 535
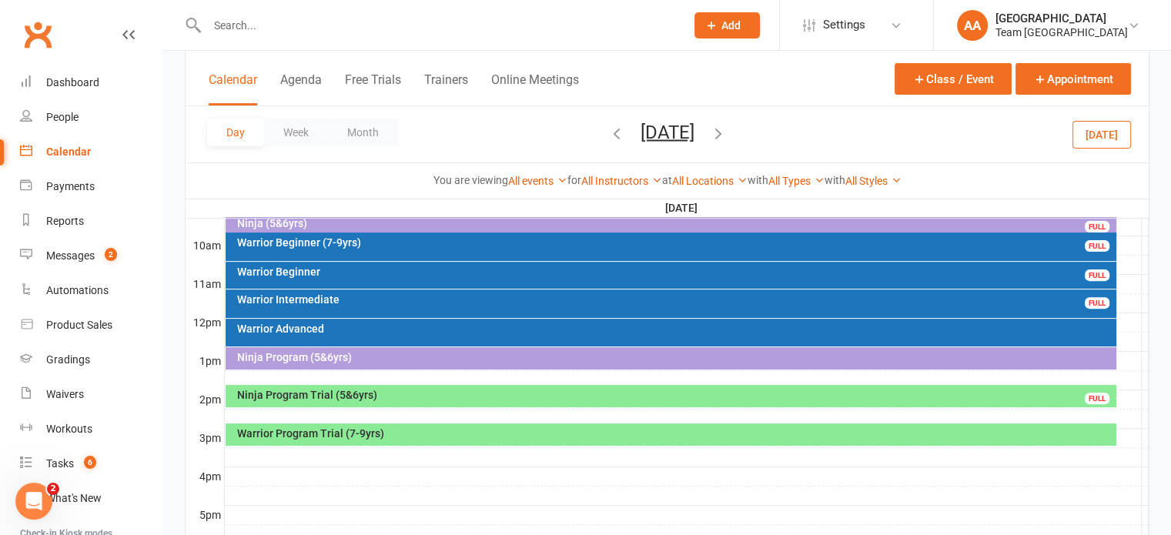
click at [542, 433] on div "Warrior Program Trial (7-9yrs)" at bounding box center [674, 433] width 877 height 11
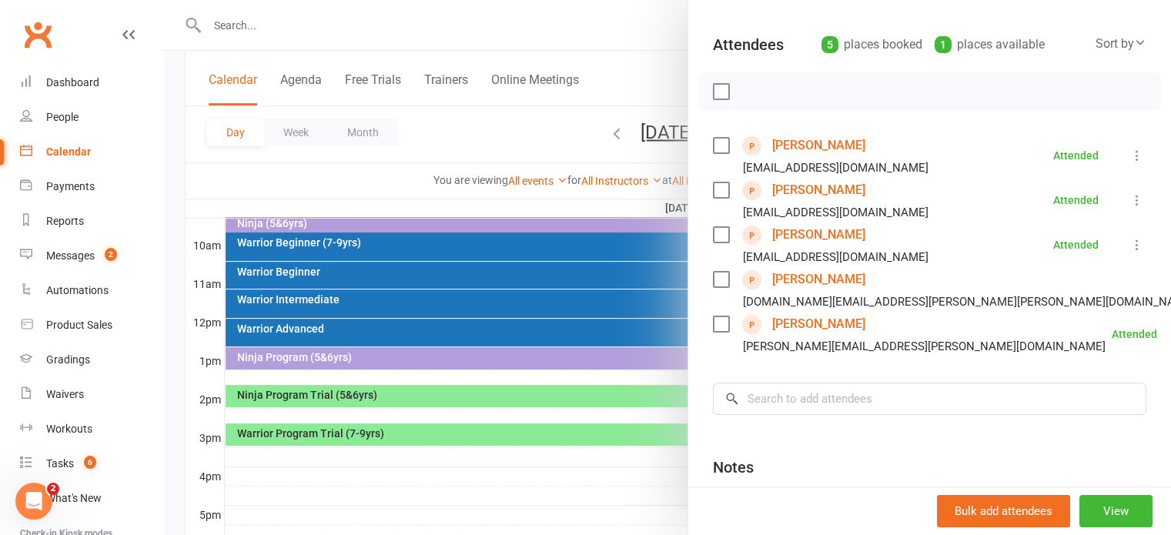
scroll to position [154, 0]
click at [581, 386] on div at bounding box center [666, 267] width 1007 height 535
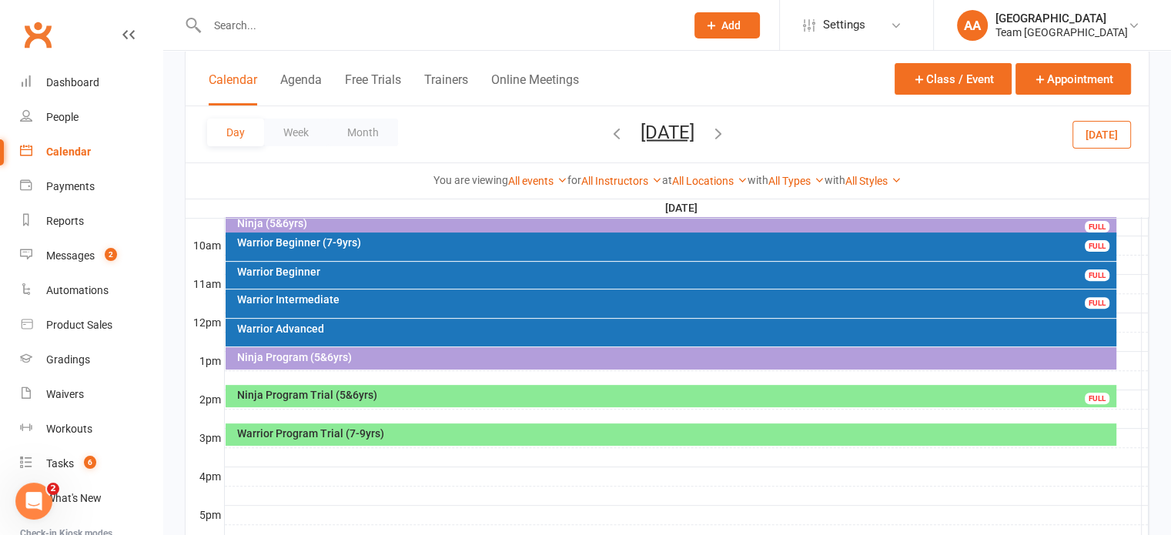
click at [581, 398] on div "Ninja Program Trial (5&6yrs)" at bounding box center [674, 394] width 877 height 11
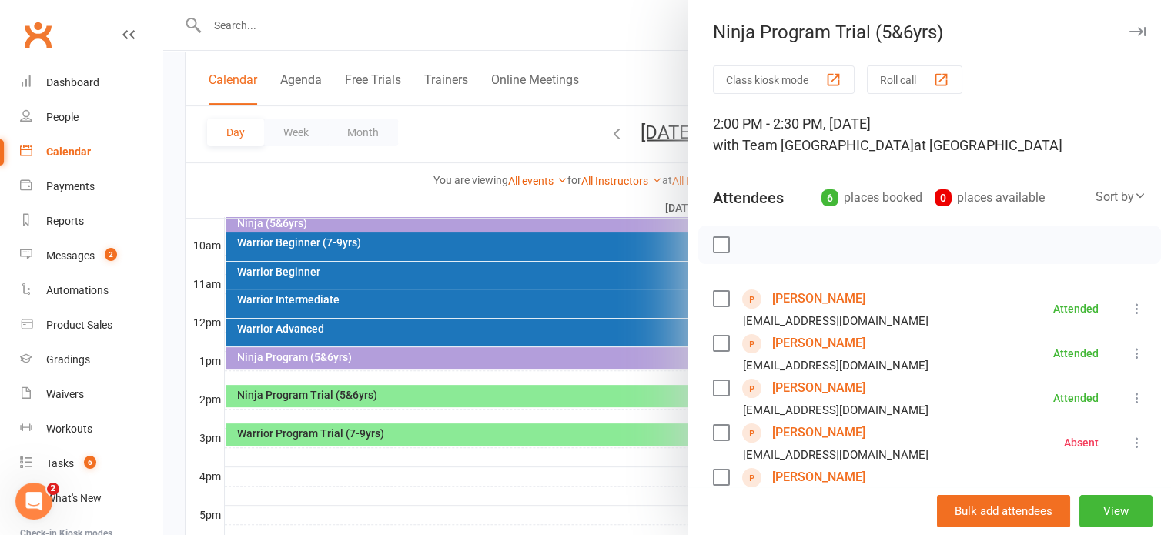
click at [793, 392] on link "[PERSON_NAME]" at bounding box center [818, 388] width 93 height 25
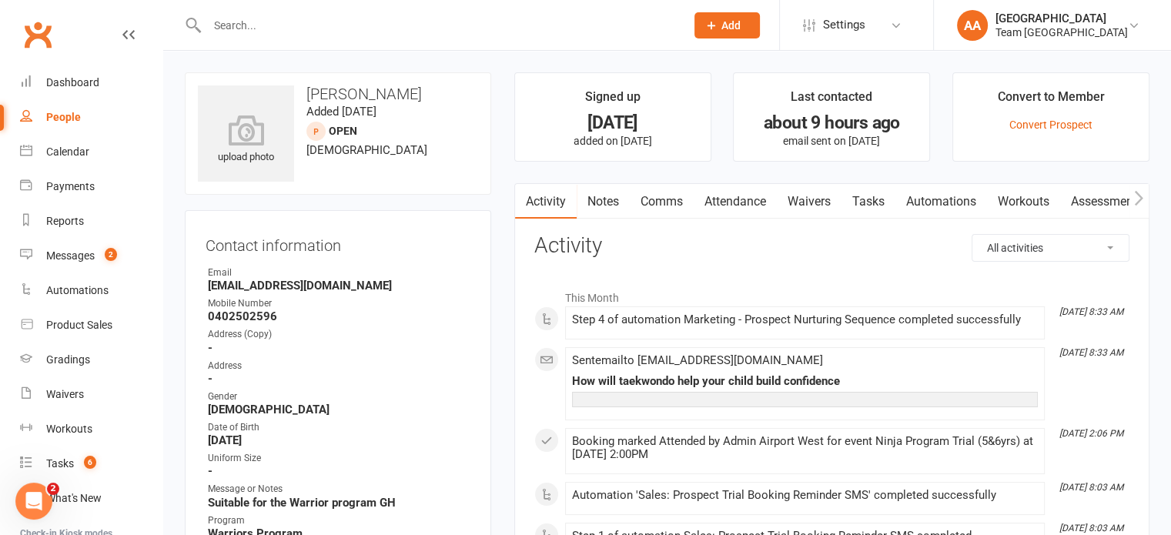
click at [599, 203] on link "Notes" at bounding box center [602, 201] width 53 height 35
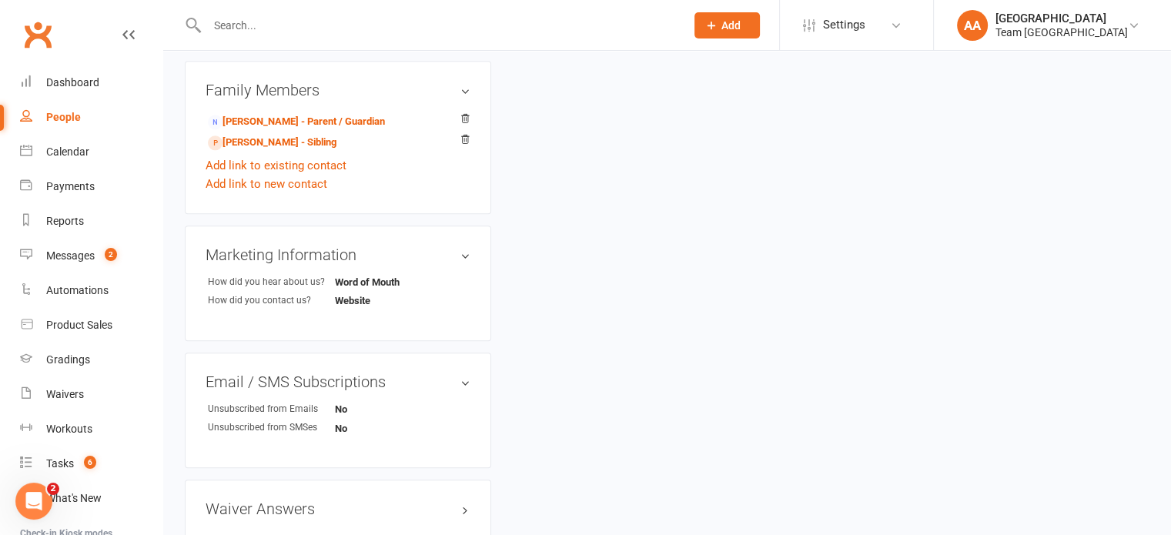
scroll to position [847, 0]
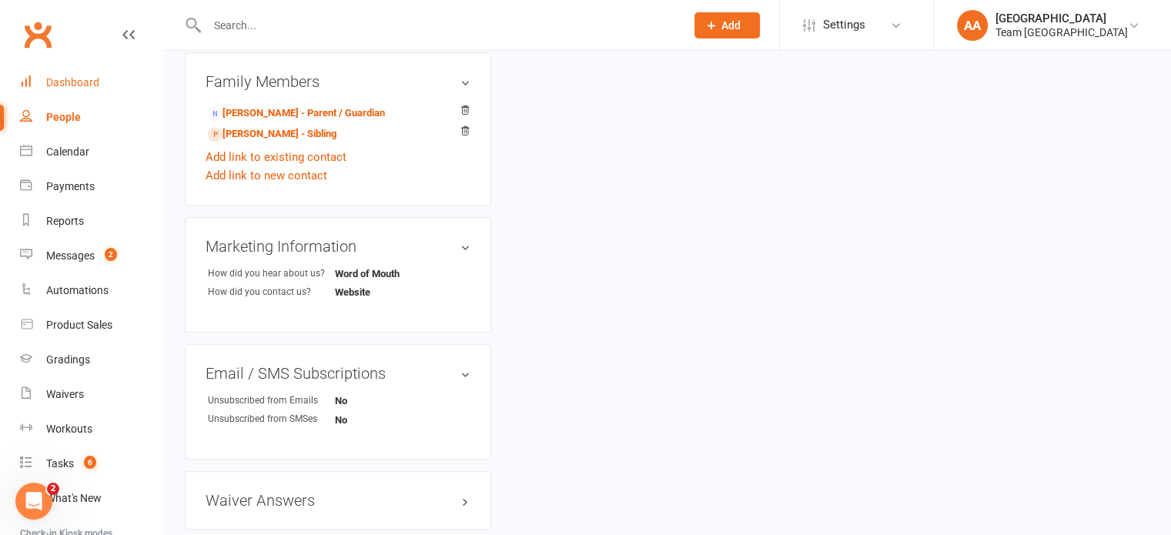
click at [83, 76] on div "Dashboard" at bounding box center [72, 82] width 53 height 12
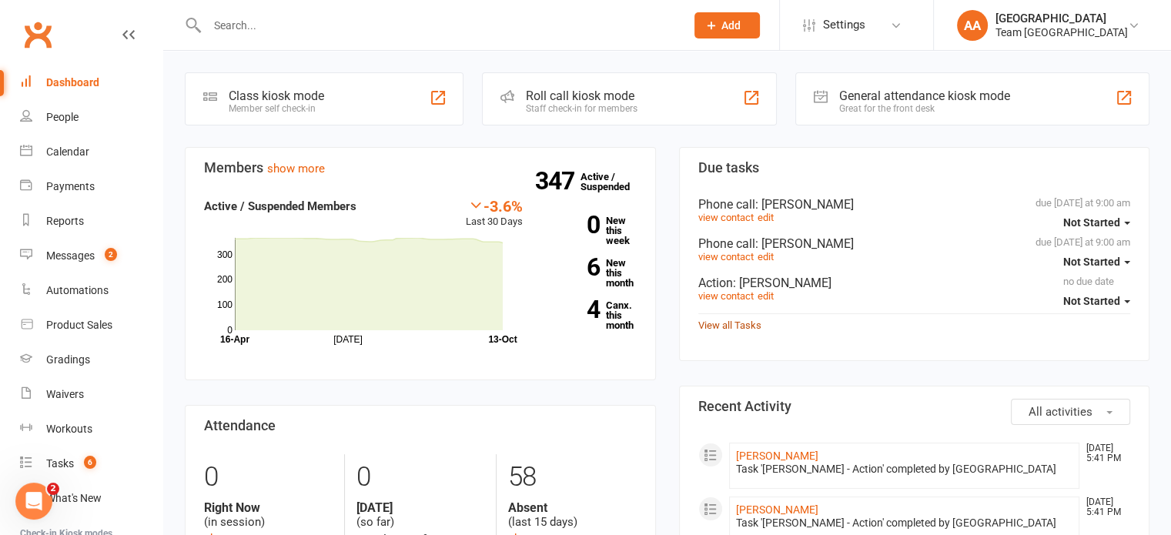
click at [727, 321] on link "View all Tasks" at bounding box center [729, 325] width 63 height 12
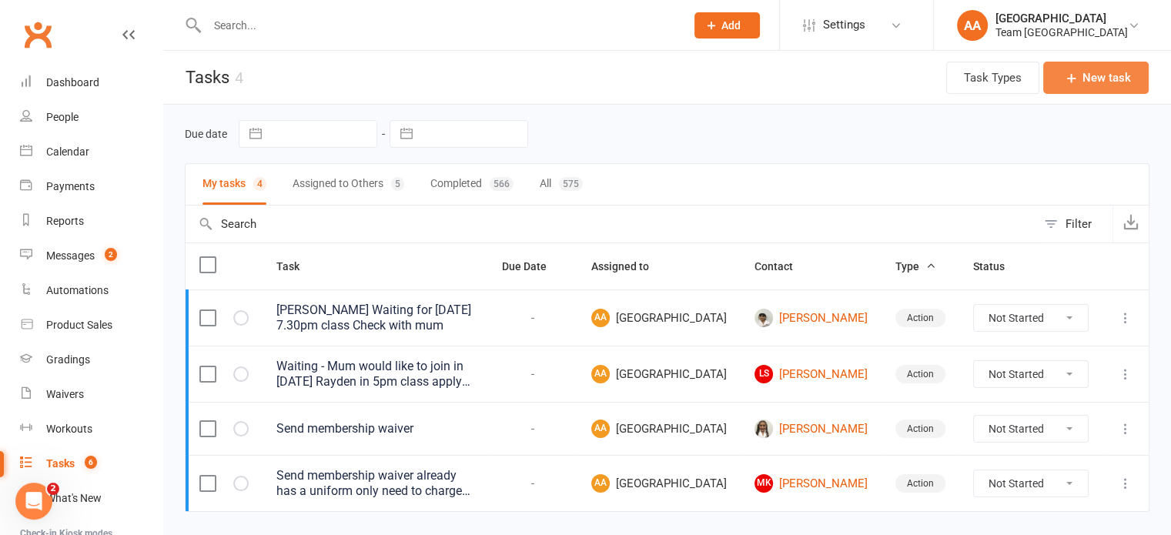
click at [1088, 83] on button "New task" at bounding box center [1095, 78] width 105 height 32
select select "14053"
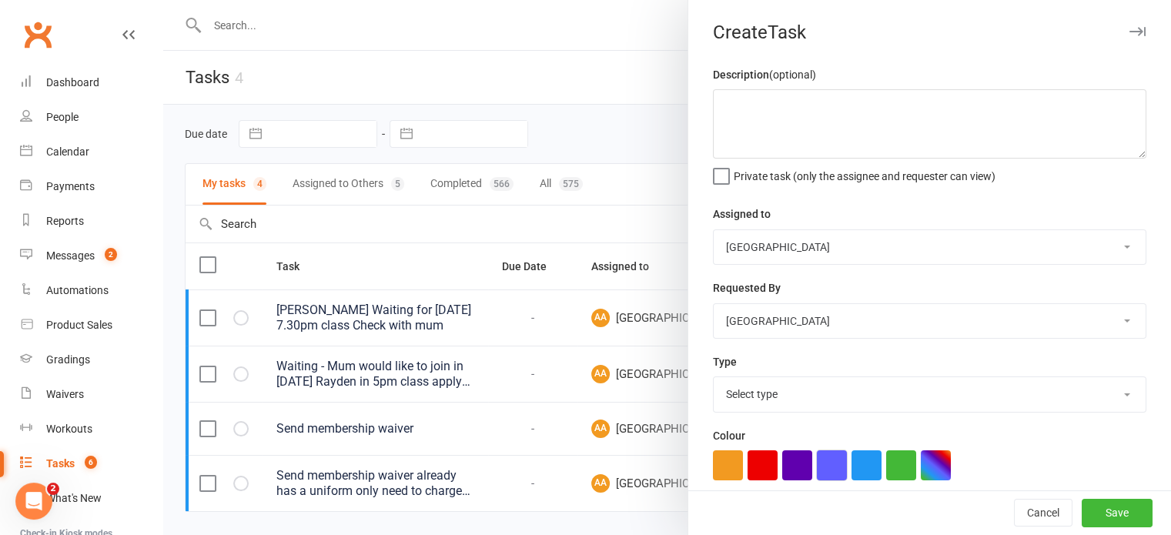
click at [823, 464] on button "button" at bounding box center [832, 465] width 30 height 30
click at [730, 111] on textarea at bounding box center [929, 123] width 433 height 69
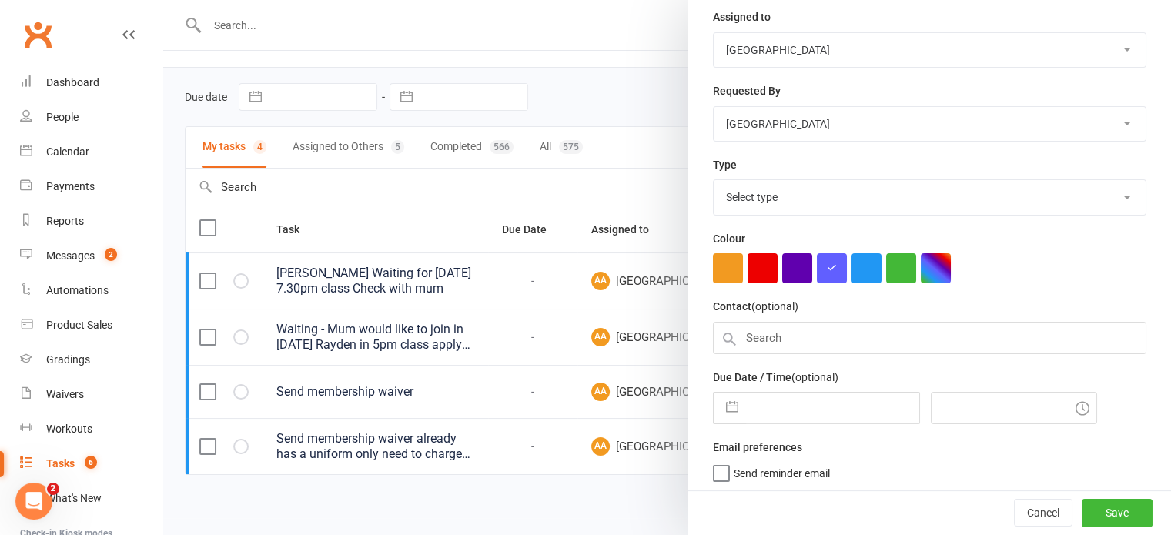
scroll to position [73, 0]
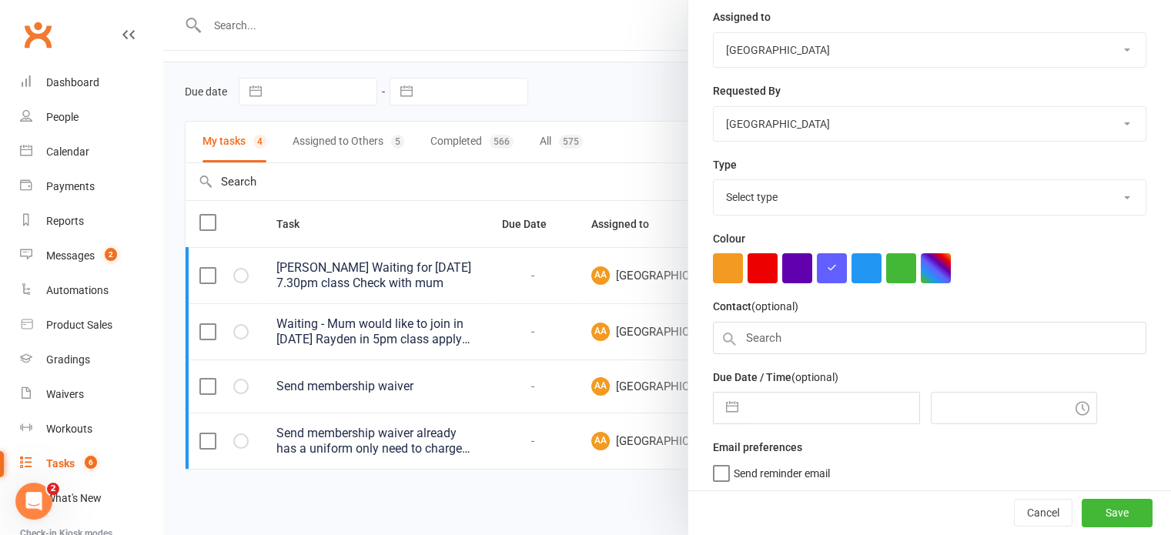
type textarea "[PERSON_NAME] Junior Beginner"
click at [885, 342] on input "text" at bounding box center [929, 338] width 433 height 32
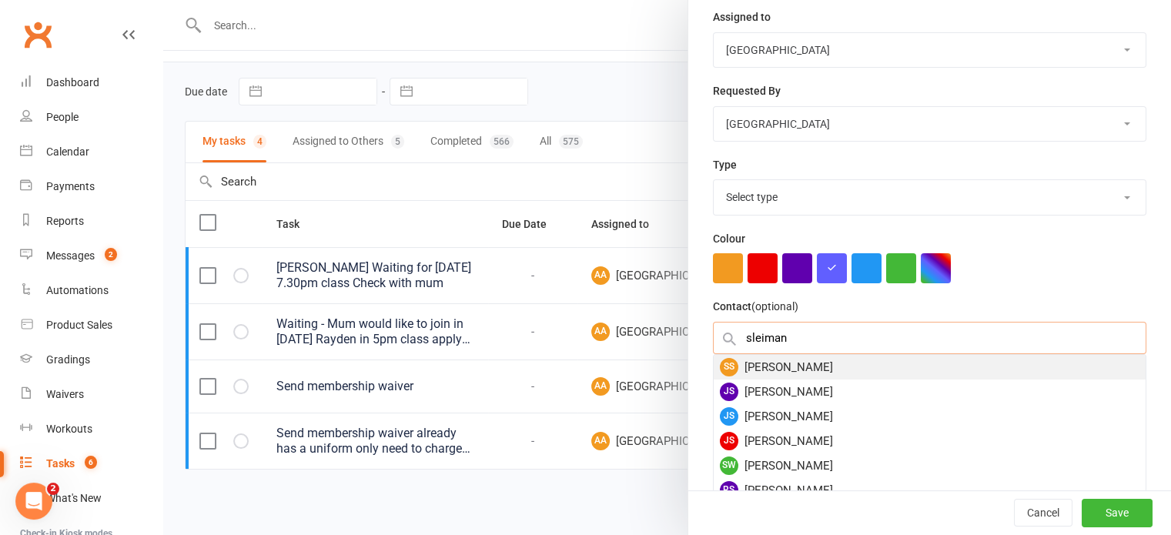
type input "sleiman"
click at [782, 362] on div "SS [PERSON_NAME]" at bounding box center [929, 367] width 432 height 25
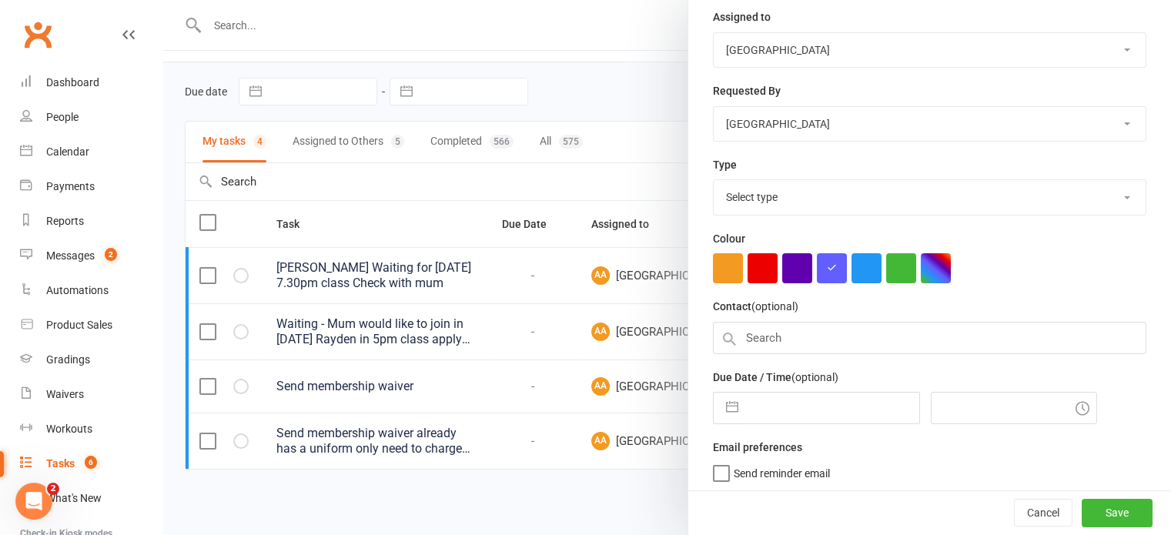
scroll to position [192, 0]
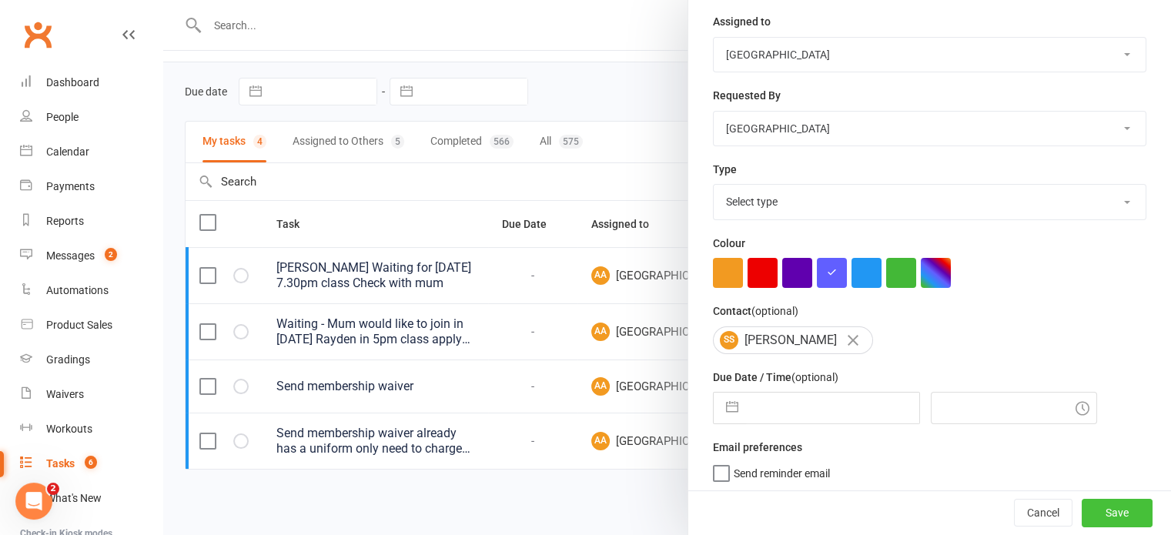
click at [1110, 513] on button "Save" at bounding box center [1116, 513] width 71 height 28
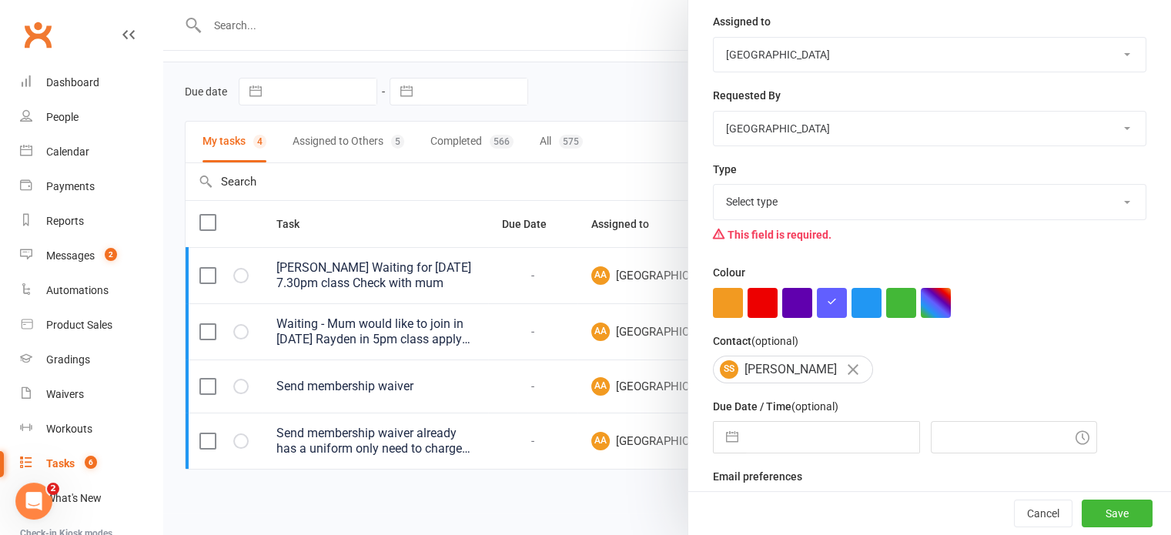
click at [736, 212] on select "Select type 6 month contact Action E-mail Meeting Phone call Add new task type" at bounding box center [929, 202] width 432 height 34
select select "8169"
click at [713, 185] on select "Select type 6 month contact Action E-mail Meeting Phone call Add new task type" at bounding box center [929, 202] width 432 height 34
drag, startPoint x: 1091, startPoint y: 510, endPoint x: 1041, endPoint y: 469, distance: 64.5
click at [1091, 511] on button "Save" at bounding box center [1116, 513] width 71 height 28
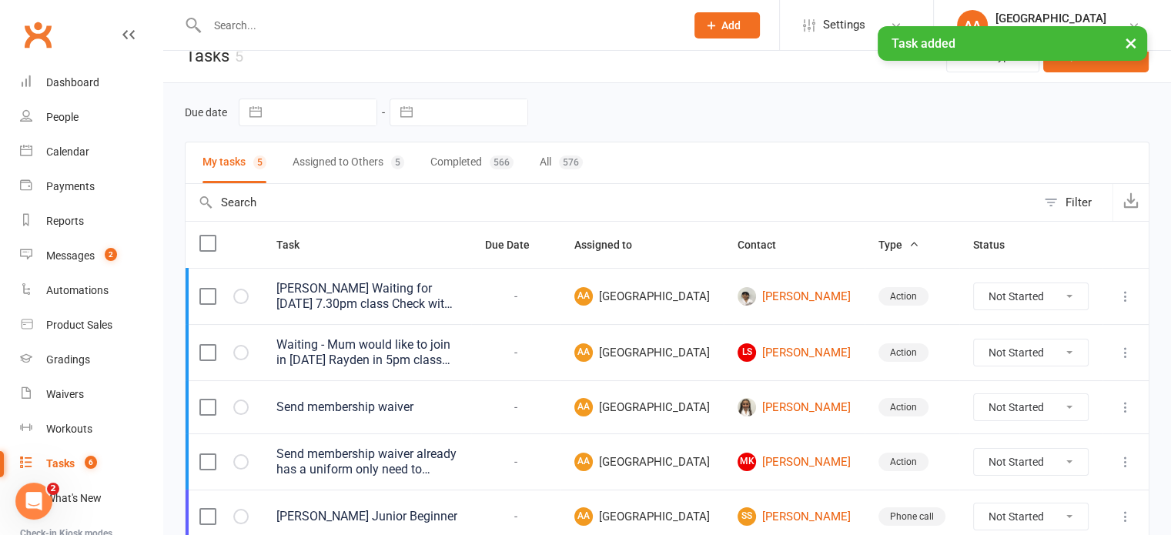
scroll to position [0, 0]
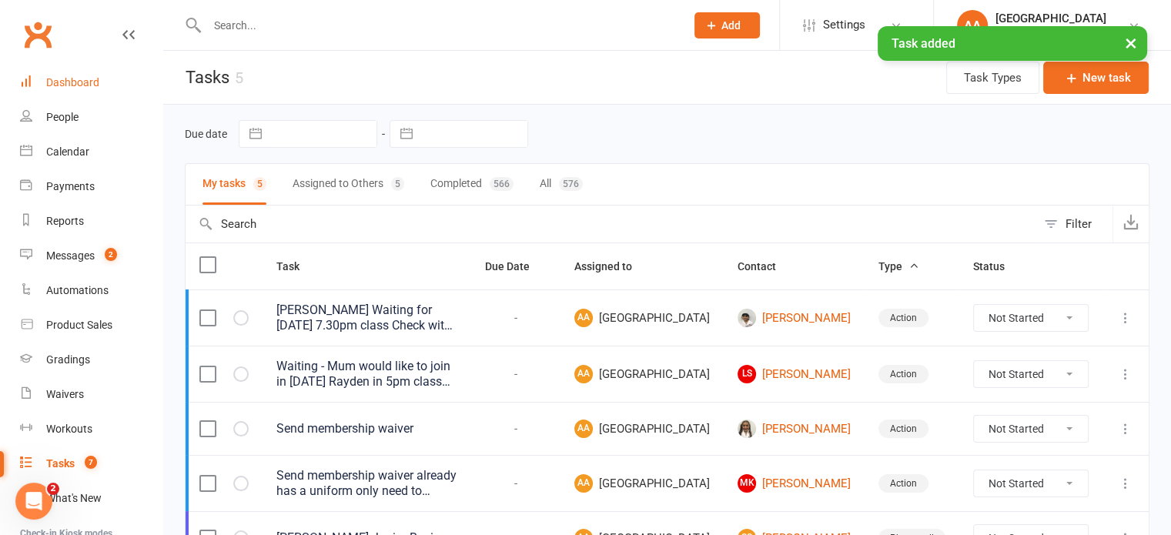
click at [94, 79] on div "Dashboard" at bounding box center [72, 82] width 53 height 12
